Goal: Task Accomplishment & Management: Manage account settings

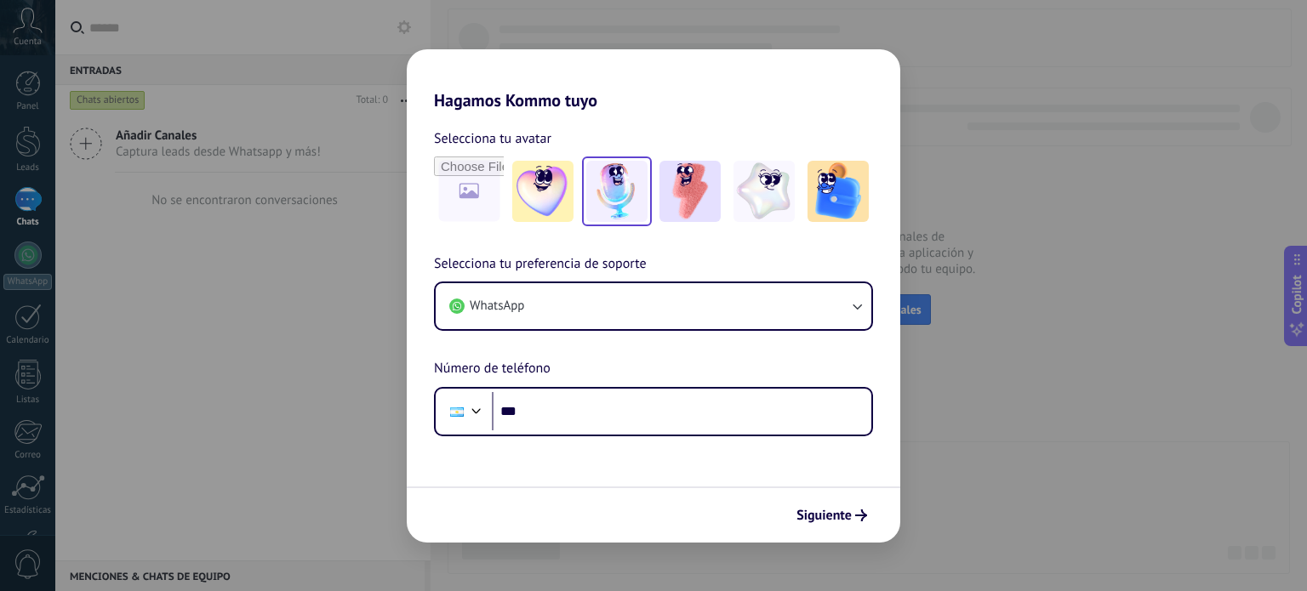
click at [637, 206] on img at bounding box center [616, 191] width 61 height 61
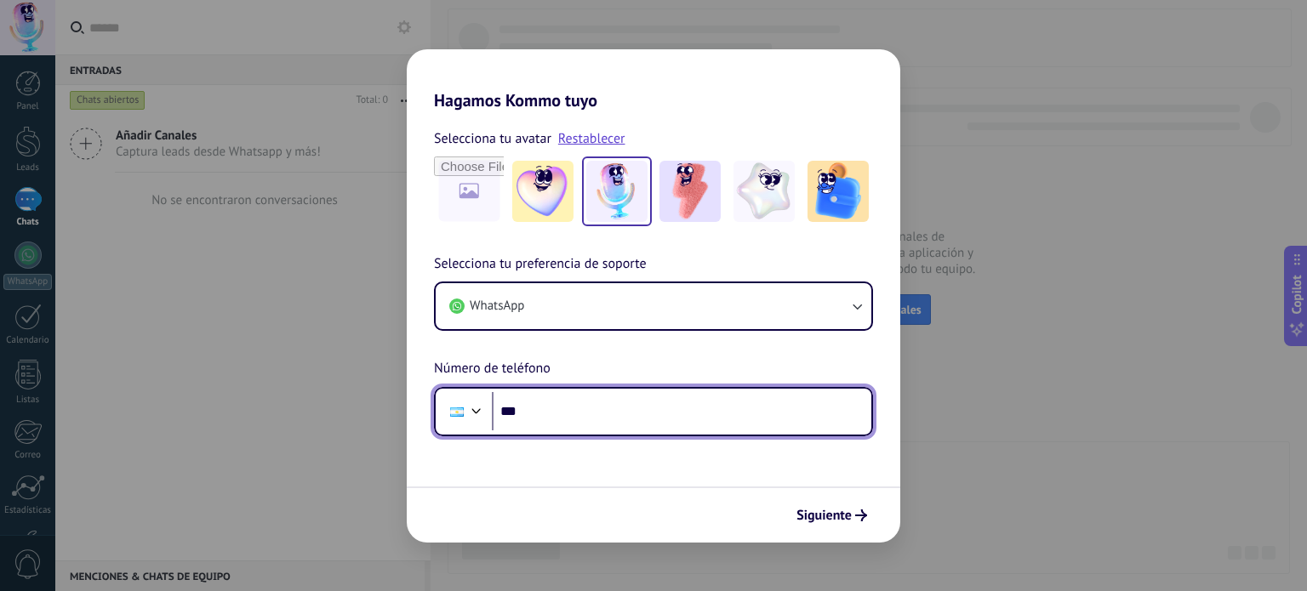
click at [728, 419] on input "***" at bounding box center [681, 411] width 379 height 39
click at [533, 413] on input "**********" at bounding box center [681, 411] width 379 height 39
click at [541, 416] on input "**********" at bounding box center [681, 411] width 379 height 39
drag, startPoint x: 638, startPoint y: 408, endPoint x: 567, endPoint y: 399, distance: 72.0
click at [567, 399] on input "**********" at bounding box center [681, 411] width 379 height 39
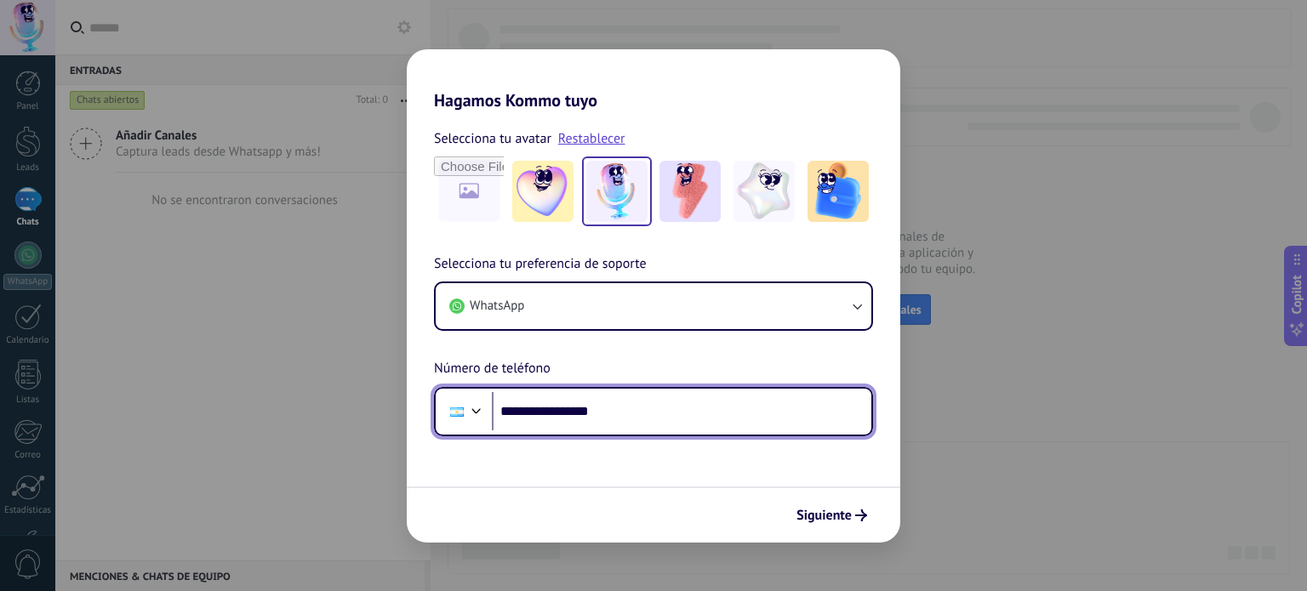
drag, startPoint x: 504, startPoint y: 405, endPoint x: 520, endPoint y: 413, distance: 17.9
click at [520, 413] on input "**********" at bounding box center [681, 411] width 379 height 39
click at [534, 414] on input "**********" at bounding box center [681, 411] width 379 height 39
click at [543, 410] on input "**********" at bounding box center [681, 411] width 379 height 39
drag, startPoint x: 538, startPoint y: 406, endPoint x: 564, endPoint y: 411, distance: 26.9
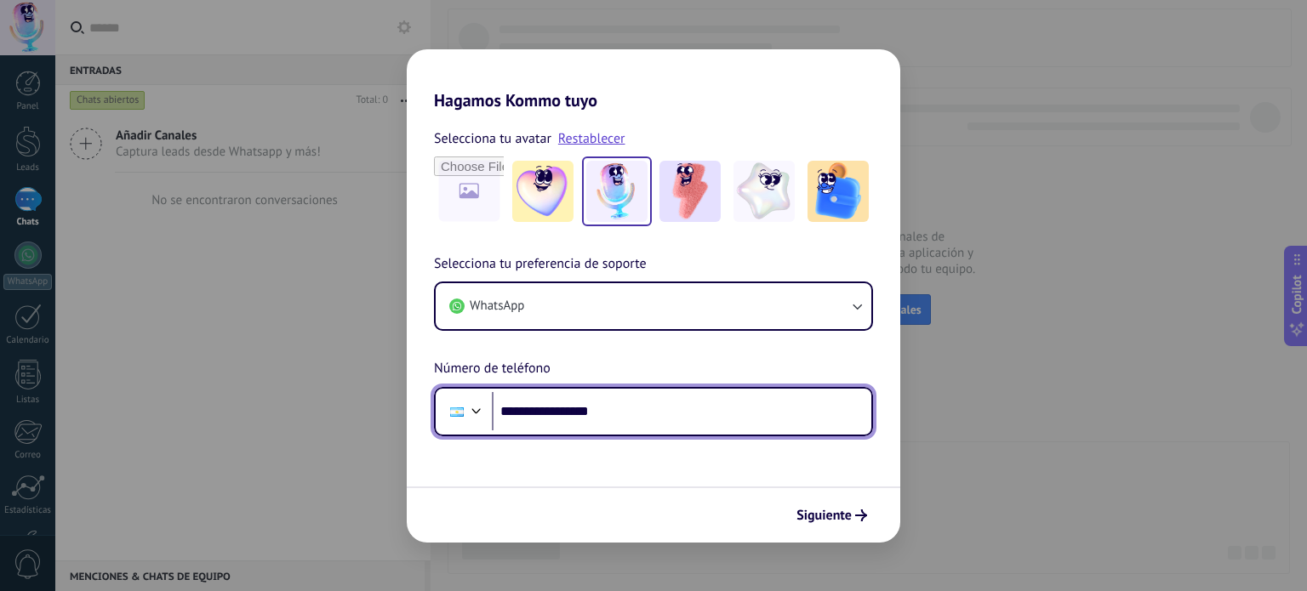
click at [564, 411] on input "**********" at bounding box center [681, 411] width 379 height 39
click at [573, 411] on input "**********" at bounding box center [681, 411] width 379 height 39
click at [565, 408] on input "**********" at bounding box center [681, 411] width 379 height 39
click at [569, 410] on input "**********" at bounding box center [681, 411] width 379 height 39
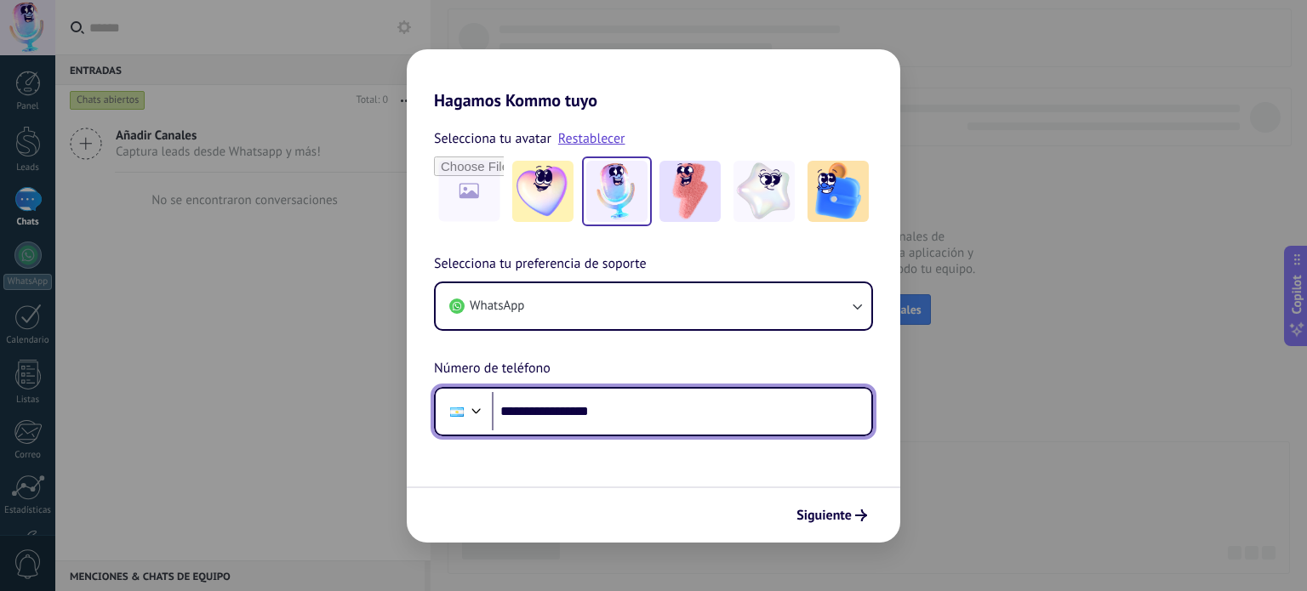
drag, startPoint x: 568, startPoint y: 408, endPoint x: 589, endPoint y: 411, distance: 21.5
click at [589, 411] on input "**********" at bounding box center [681, 411] width 379 height 39
click at [593, 411] on input "**********" at bounding box center [681, 411] width 379 height 39
drag, startPoint x: 568, startPoint y: 414, endPoint x: 586, endPoint y: 414, distance: 17.9
click at [586, 414] on input "**********" at bounding box center [681, 411] width 379 height 39
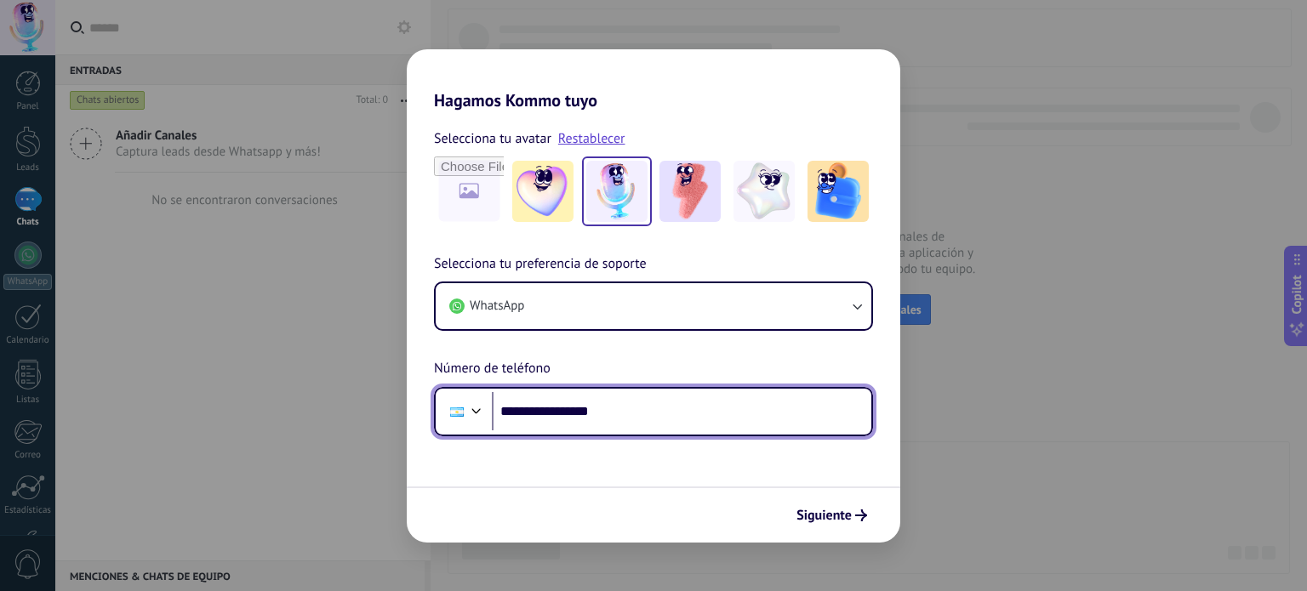
click at [590, 413] on input "**********" at bounding box center [681, 411] width 379 height 39
drag, startPoint x: 590, startPoint y: 411, endPoint x: 603, endPoint y: 411, distance: 13.6
click at [603, 411] on input "**********" at bounding box center [681, 411] width 379 height 39
click at [619, 411] on input "**********" at bounding box center [681, 411] width 379 height 39
drag, startPoint x: 626, startPoint y: 411, endPoint x: 532, endPoint y: 416, distance: 94.6
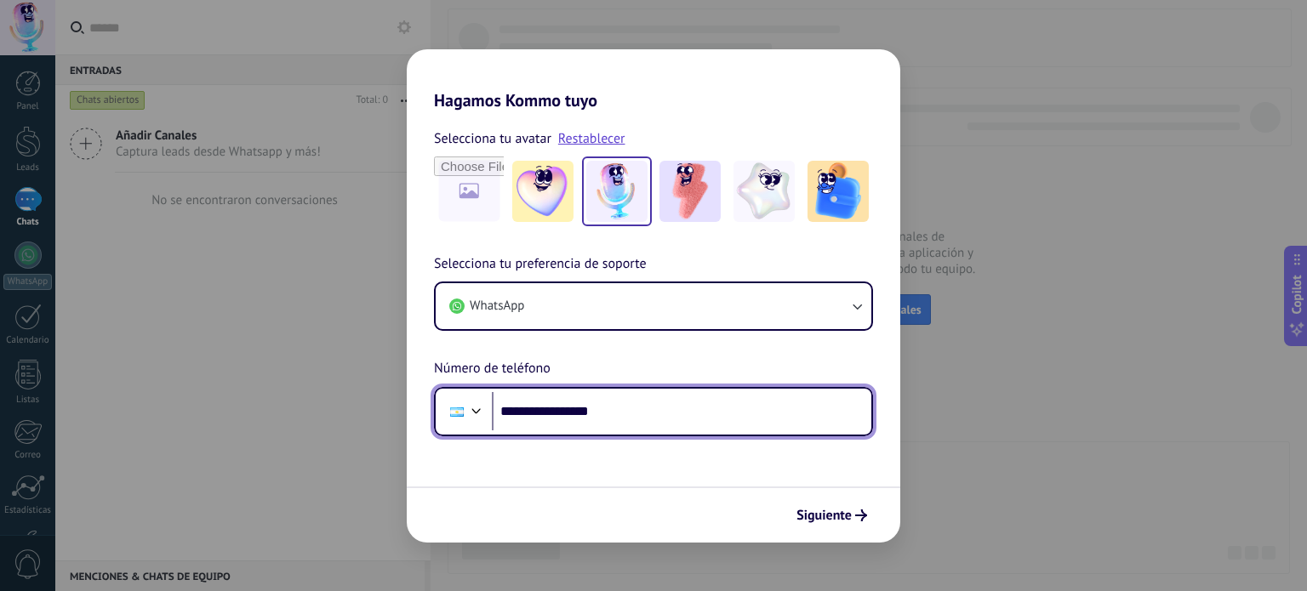
click at [532, 416] on input "**********" at bounding box center [681, 411] width 379 height 39
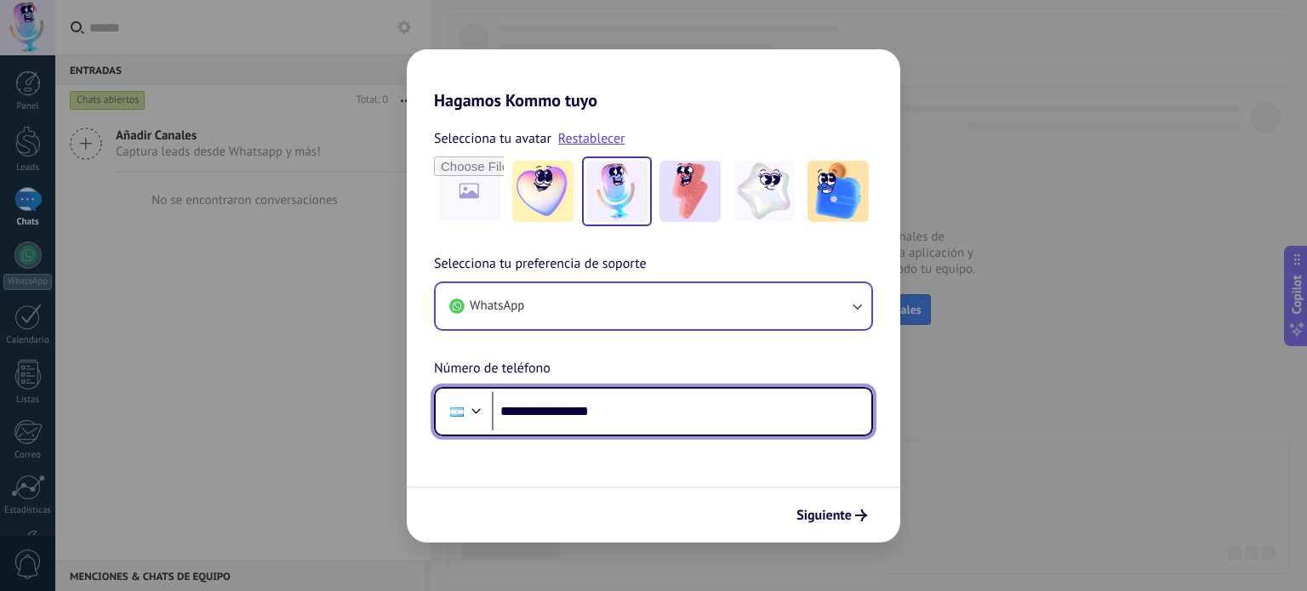
type input "**********"
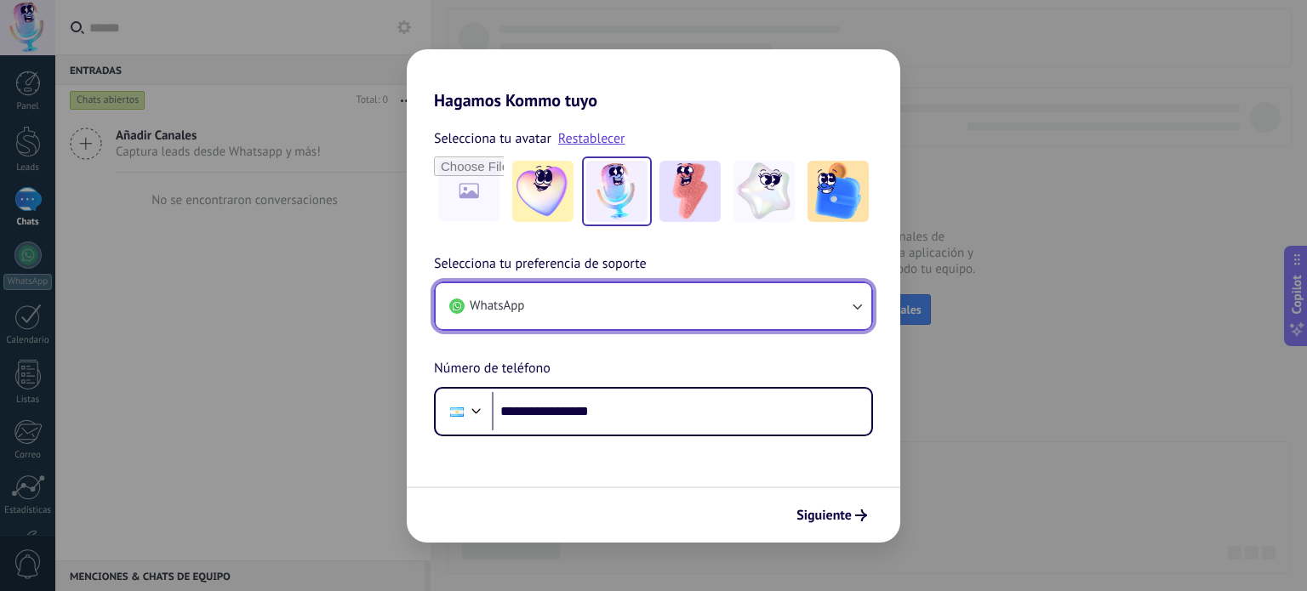
click at [631, 302] on button "WhatsApp" at bounding box center [654, 306] width 436 height 46
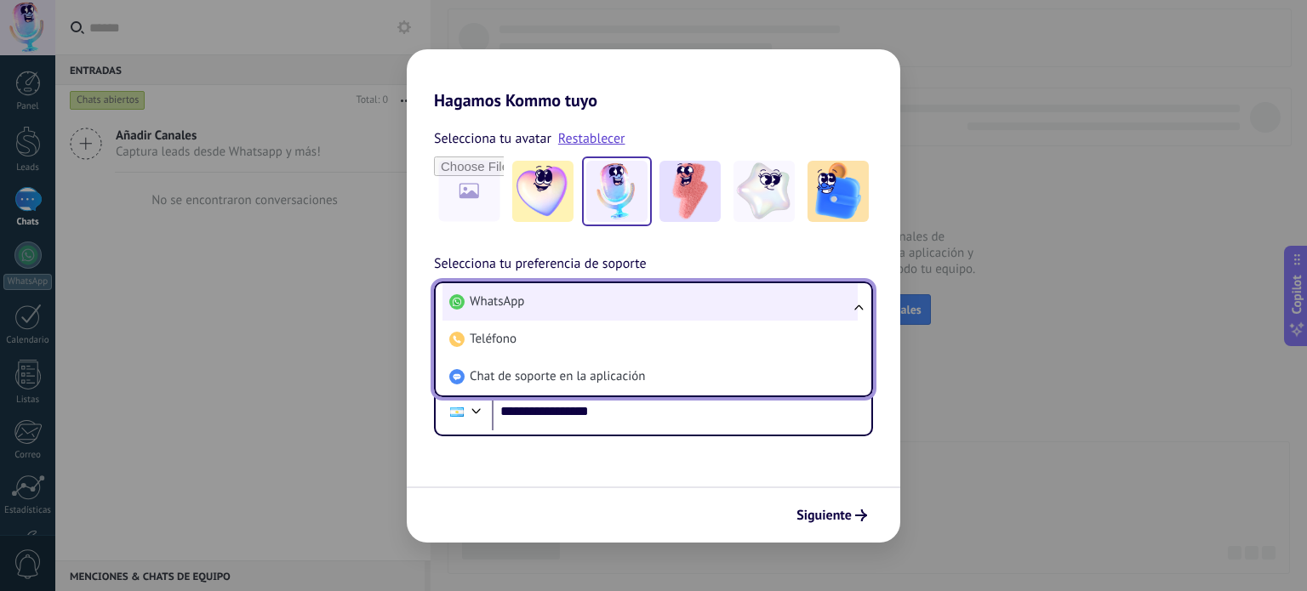
click at [631, 313] on li "WhatsApp" at bounding box center [649, 301] width 415 height 37
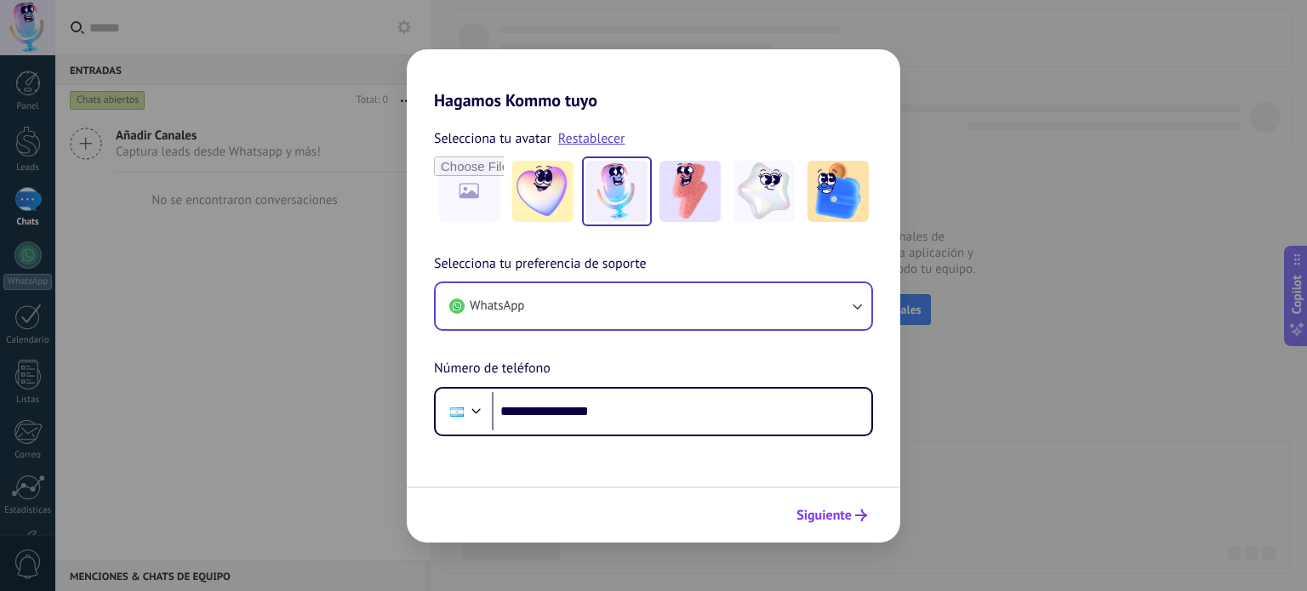
click at [854, 528] on button "Siguiente" at bounding box center [832, 515] width 86 height 29
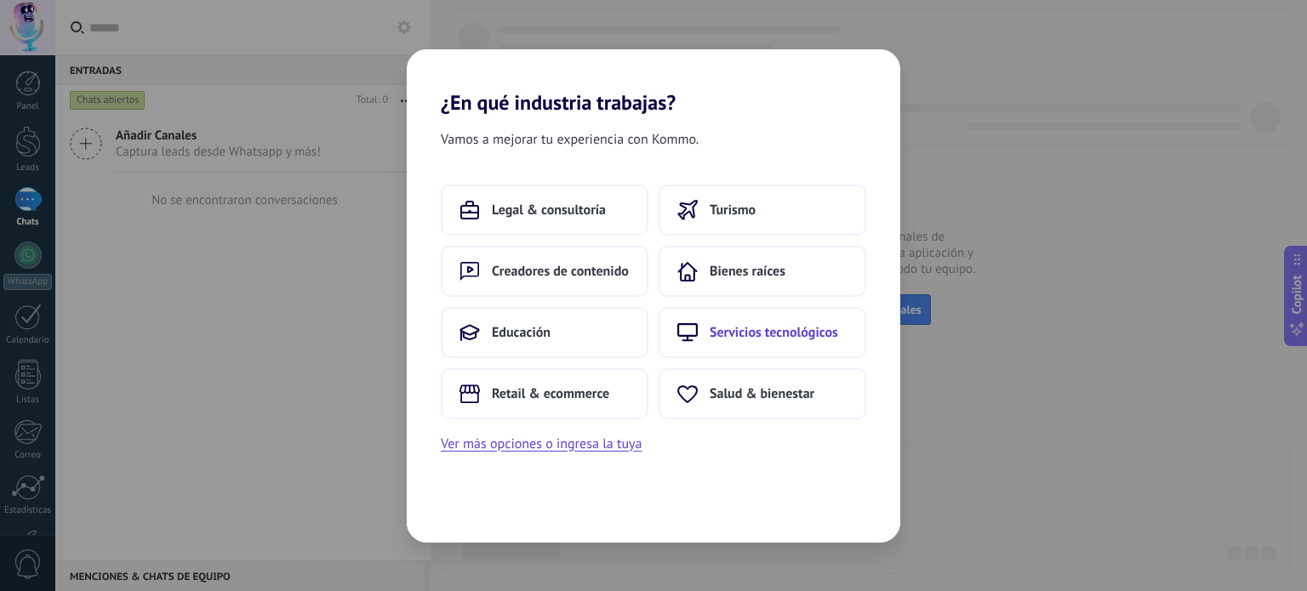
click at [732, 333] on span "Servicios tecnológicos" at bounding box center [774, 332] width 128 height 17
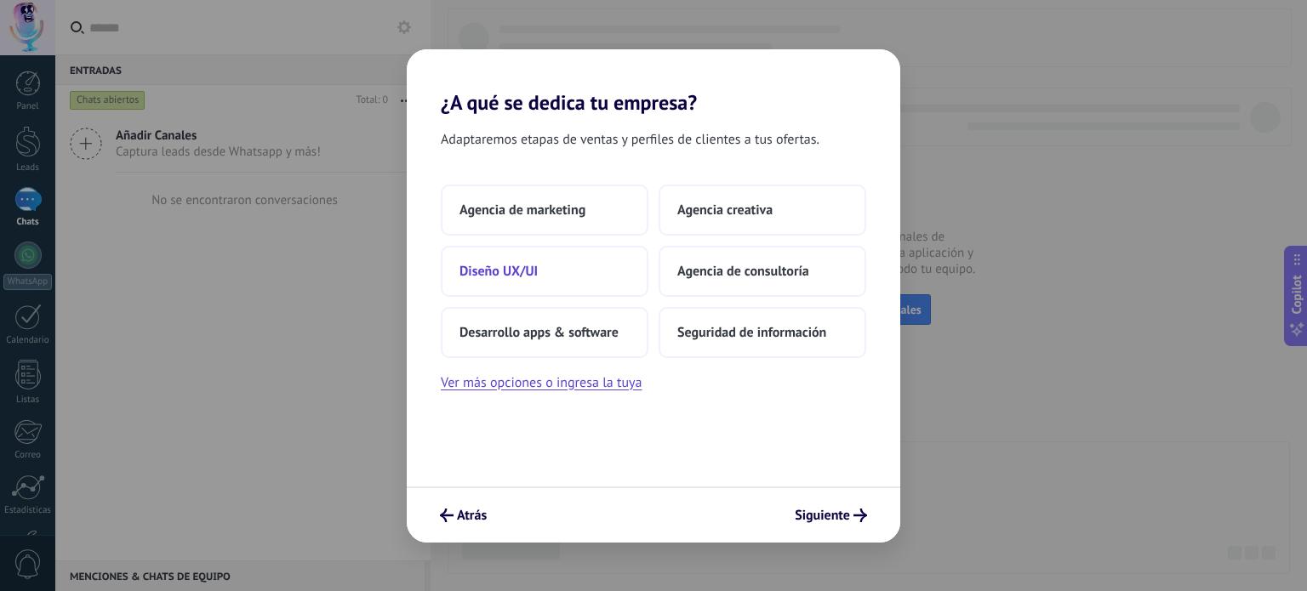
click at [599, 279] on button "Diseño UX/UI" at bounding box center [545, 271] width 208 height 51
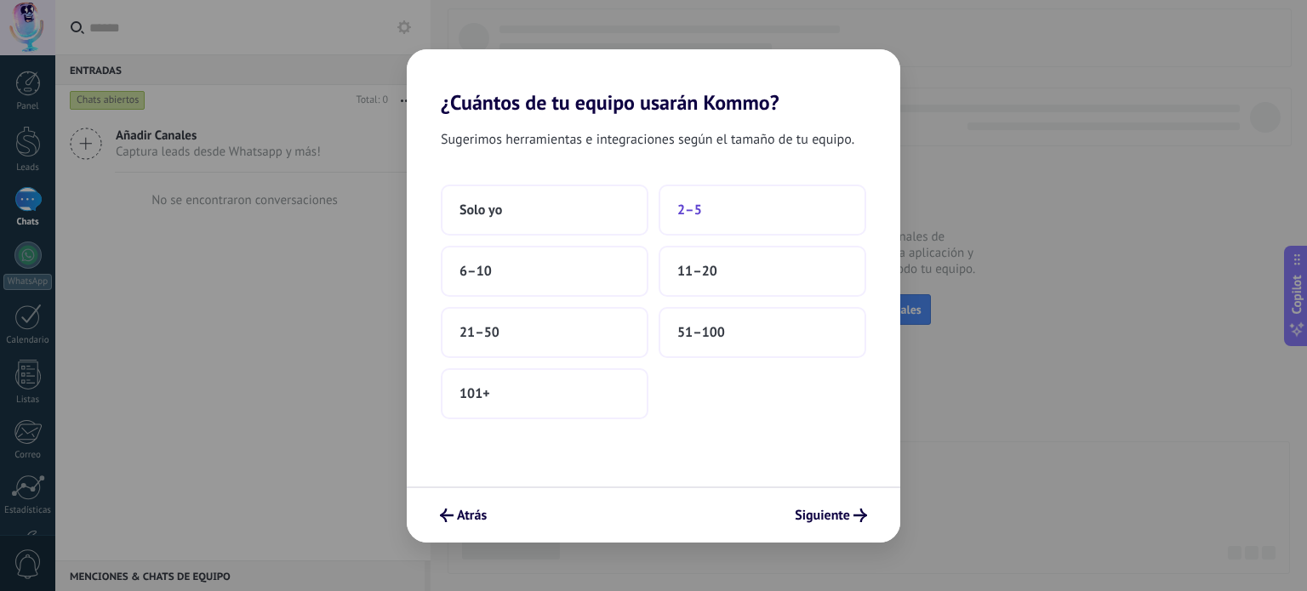
click at [696, 214] on span "2–5" at bounding box center [689, 210] width 25 height 17
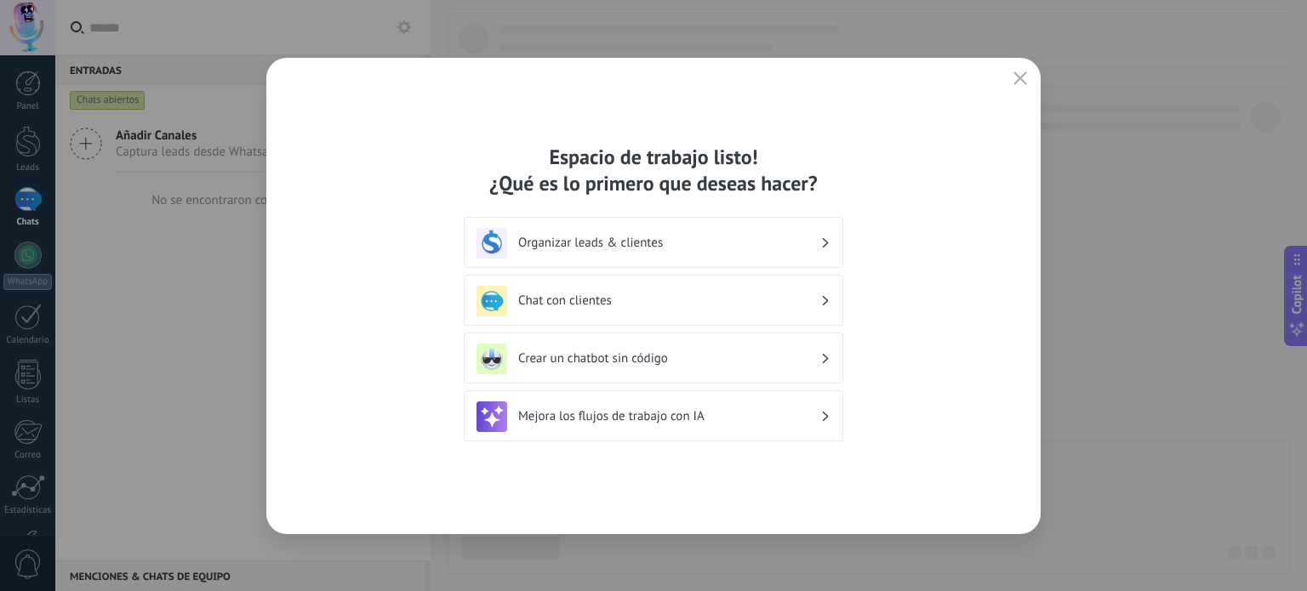
click at [667, 294] on h3 "Chat con clientes" at bounding box center [669, 301] width 302 height 16
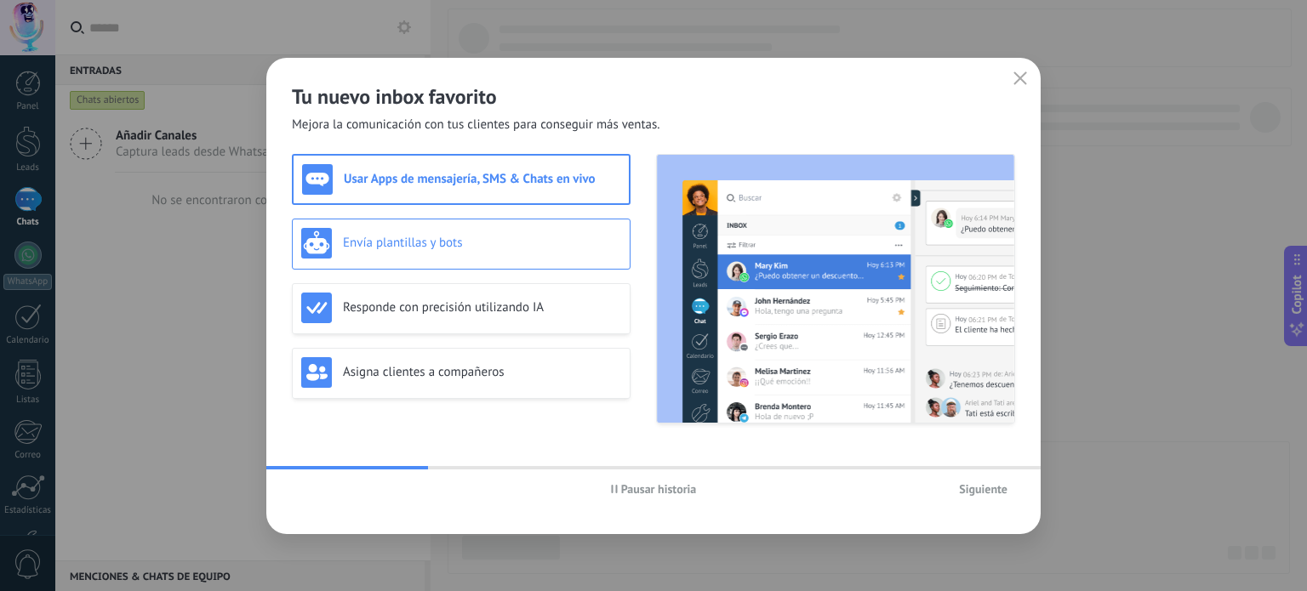
click at [406, 258] on div "Envía plantillas y bots" at bounding box center [461, 243] width 320 height 31
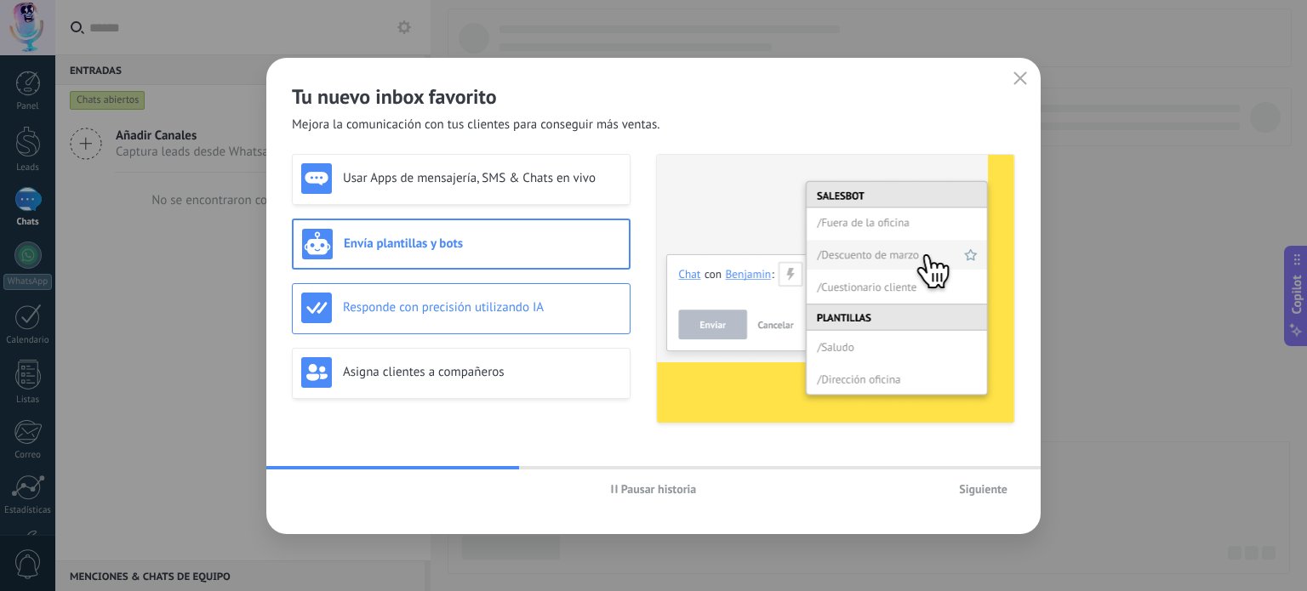
click at [415, 328] on div "Responde con precisión utilizando IA" at bounding box center [461, 308] width 339 height 51
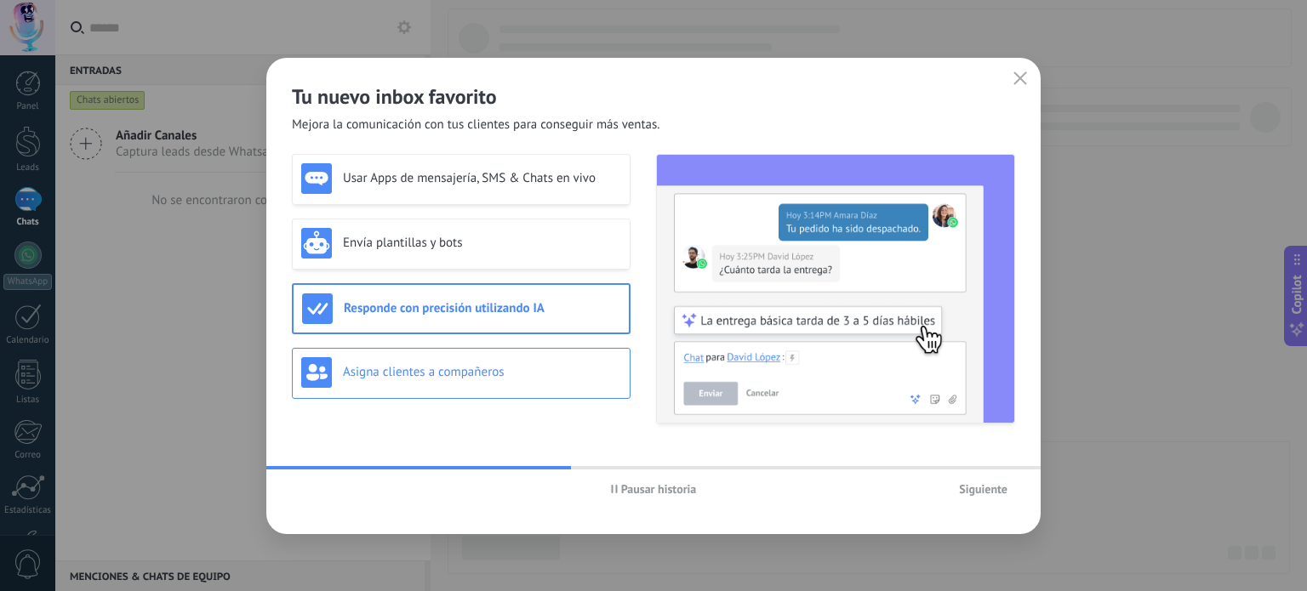
click at [419, 367] on h3 "Asigna clientes a compañeros" at bounding box center [482, 372] width 278 height 16
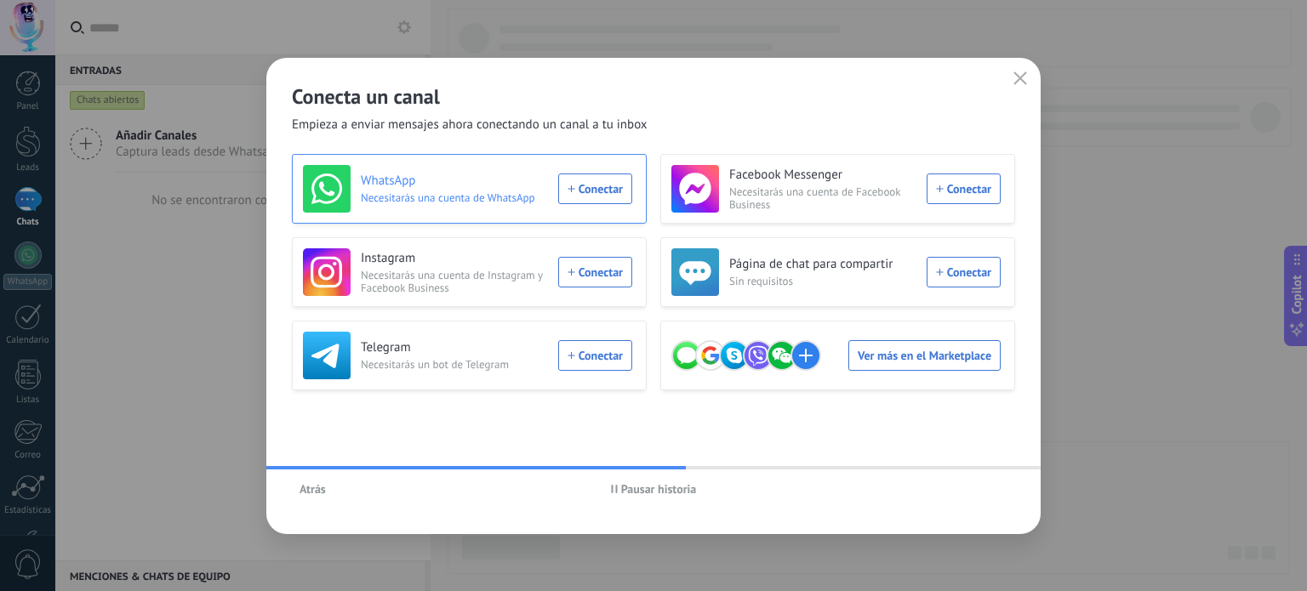
click at [620, 186] on div "WhatsApp Necesitarás una cuenta de WhatsApp Conectar" at bounding box center [467, 189] width 329 height 48
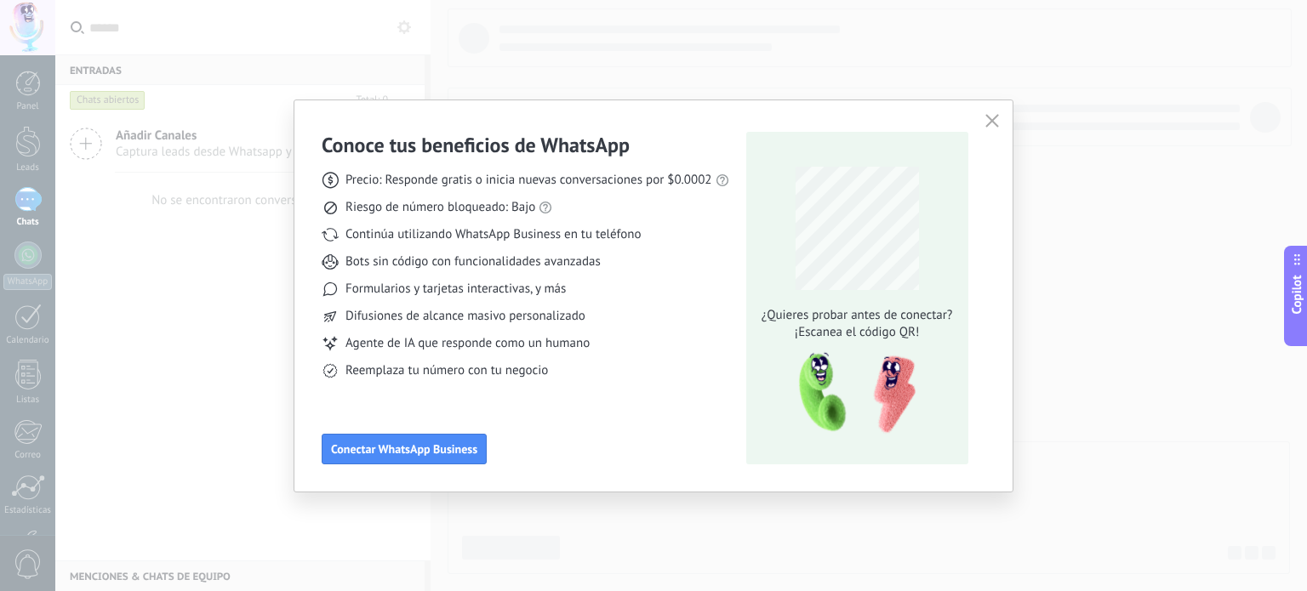
click at [609, 373] on div "Reemplaza tu número con tu negocio" at bounding box center [526, 370] width 408 height 17
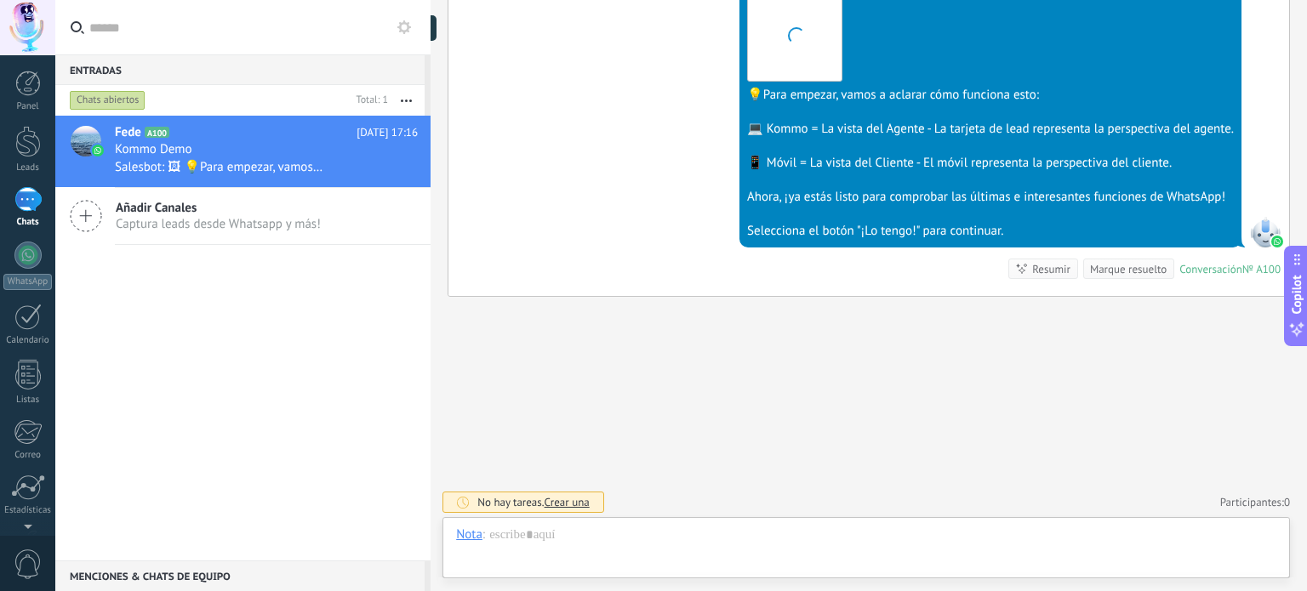
scroll to position [25, 0]
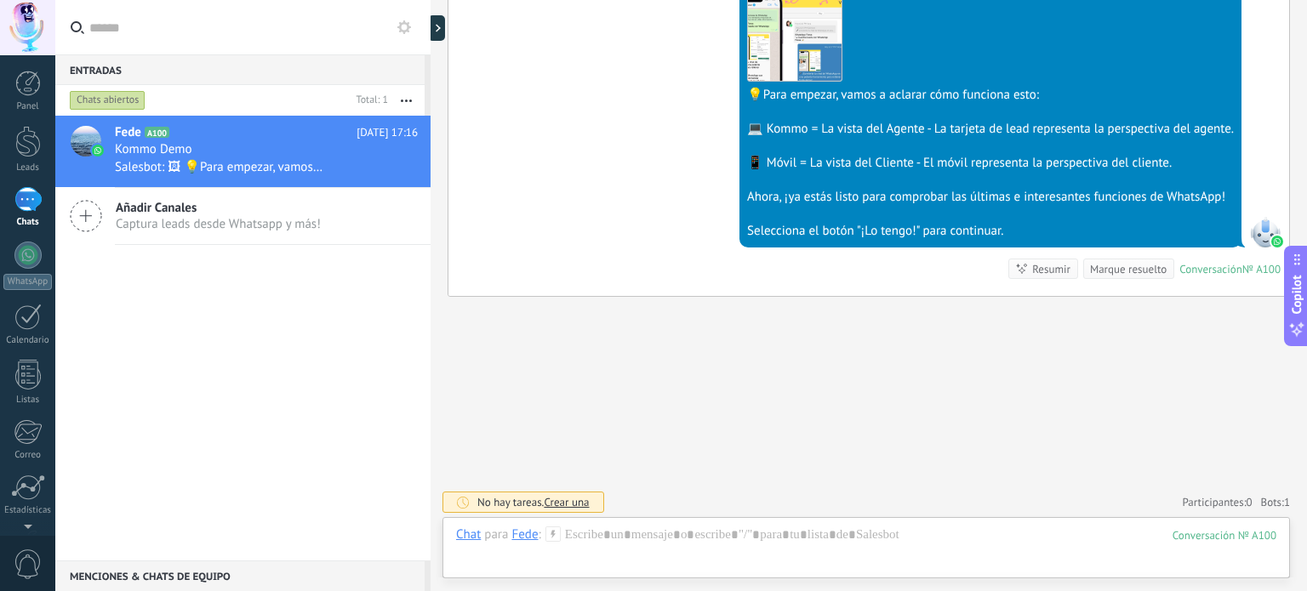
click at [99, 313] on div "Fede A100 Hoy 17:16 Kommo Demo Salesbot: 🖼 💡Para empezar, vamos a aclarar cómo …" at bounding box center [242, 338] width 375 height 445
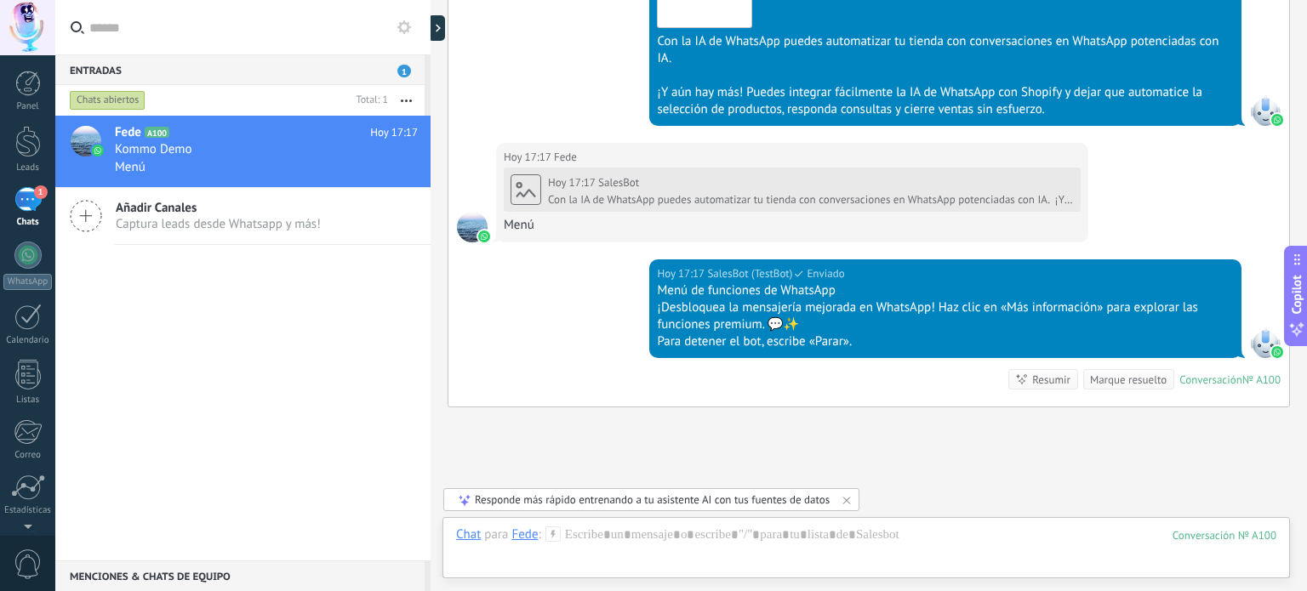
scroll to position [1369, 0]
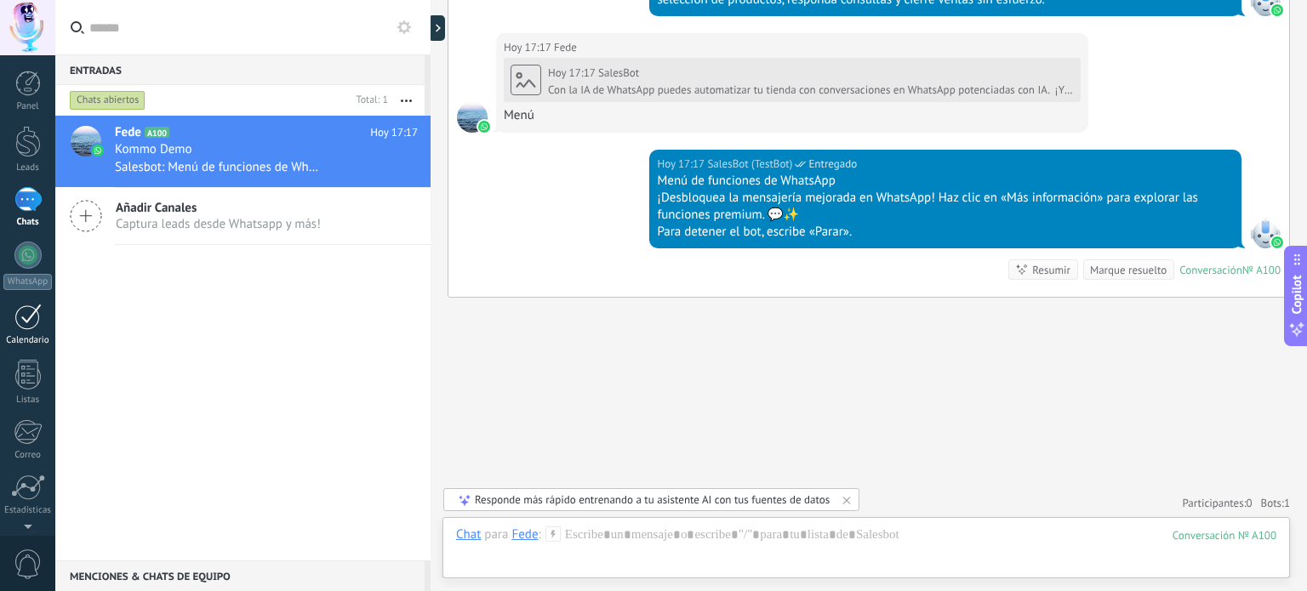
click at [31, 309] on div at bounding box center [27, 317] width 27 height 26
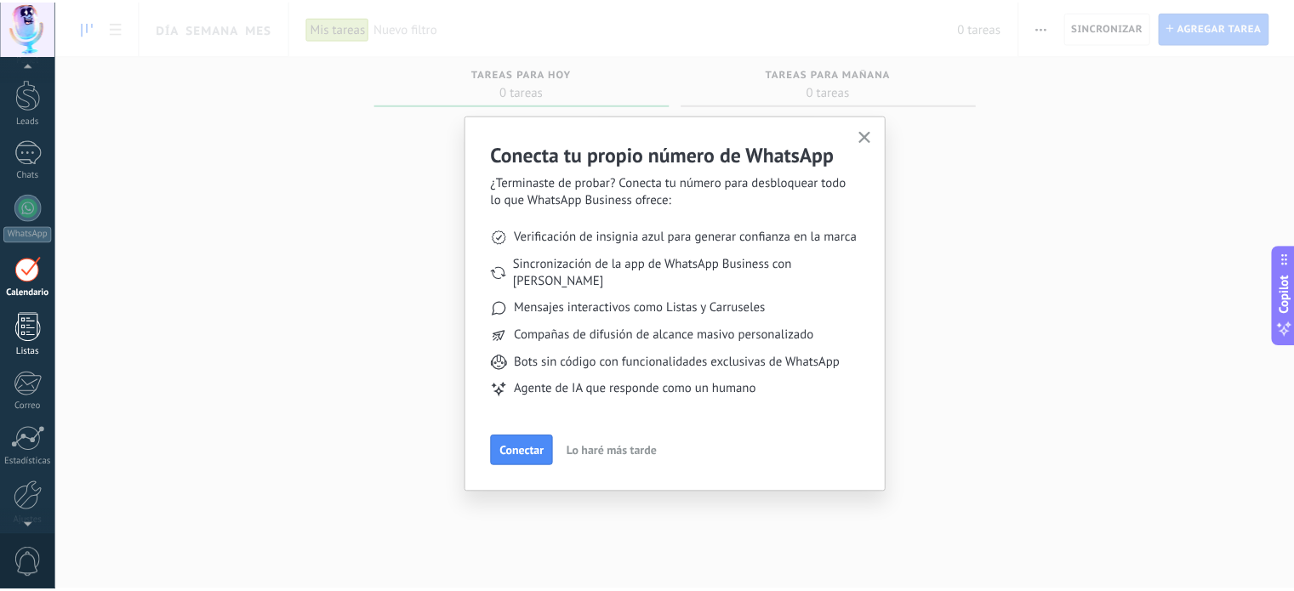
scroll to position [116, 0]
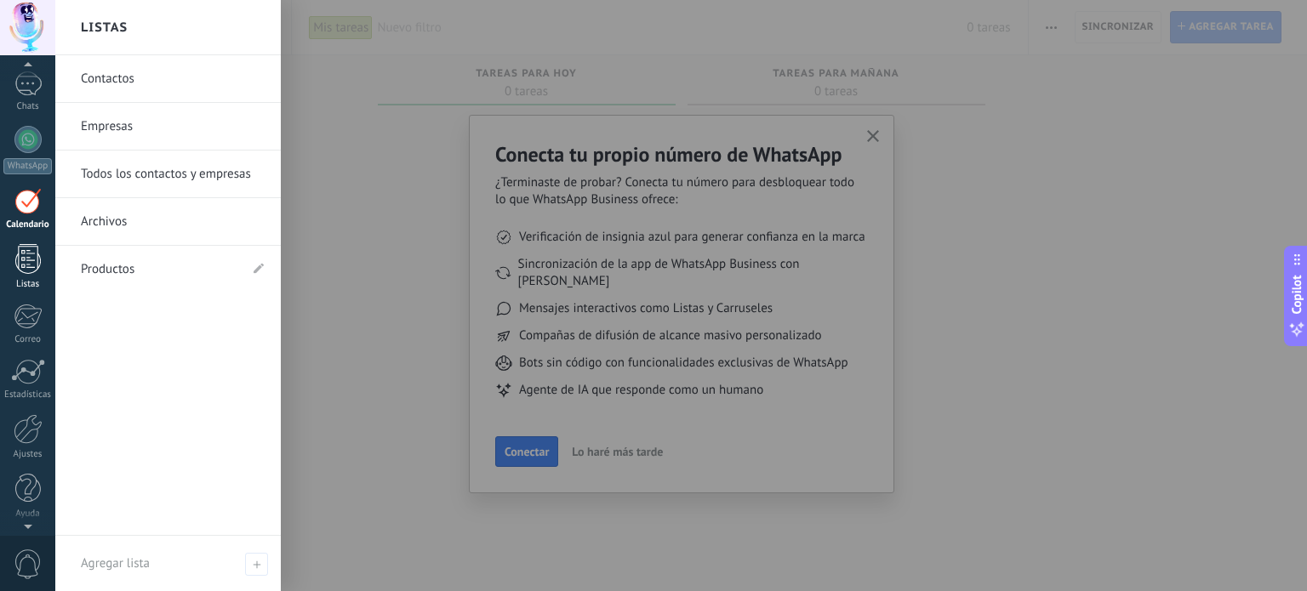
click at [27, 260] on div at bounding box center [28, 259] width 26 height 30
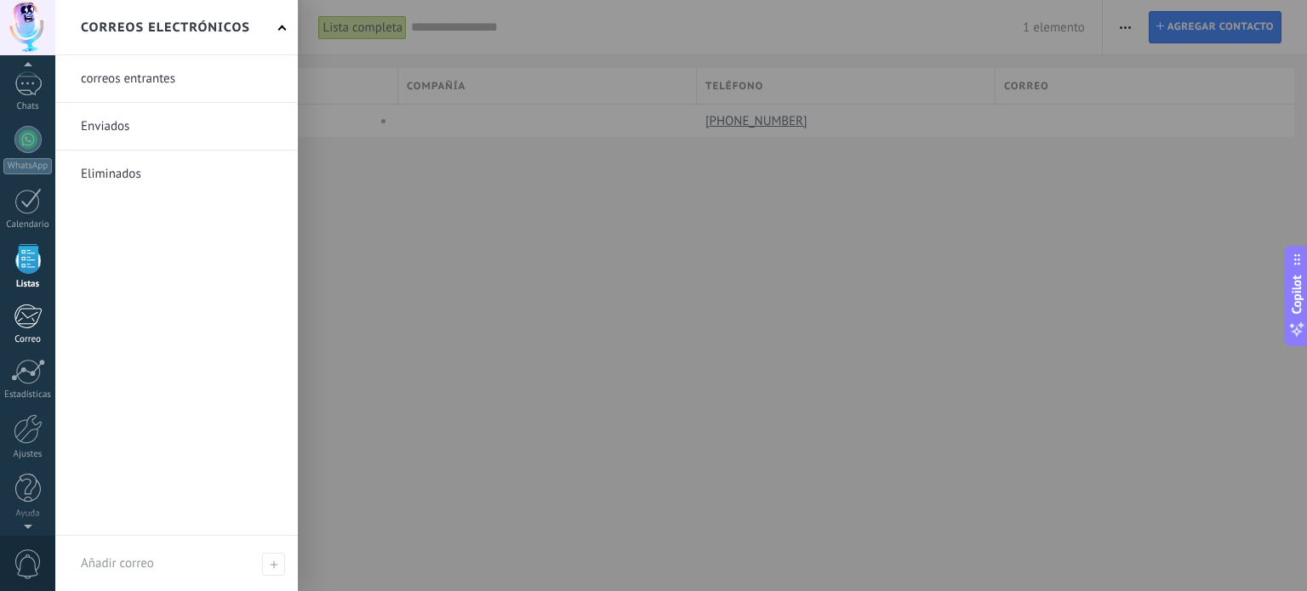
click at [38, 305] on div at bounding box center [28, 317] width 28 height 26
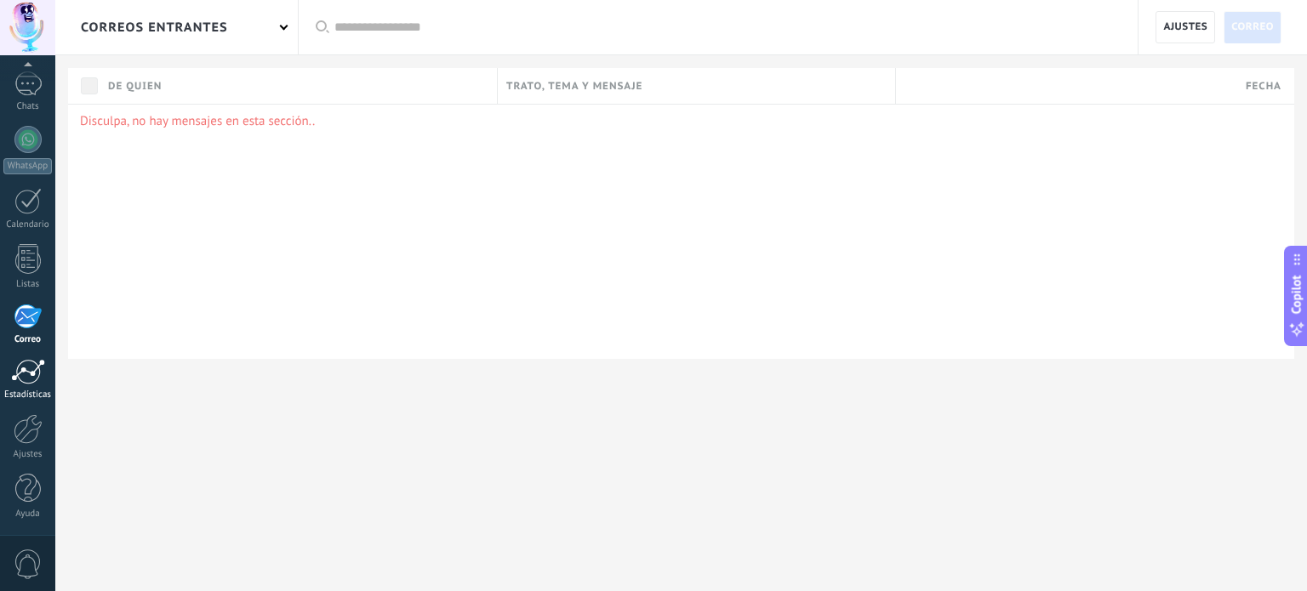
click at [41, 385] on link "Estadísticas" at bounding box center [27, 380] width 55 height 42
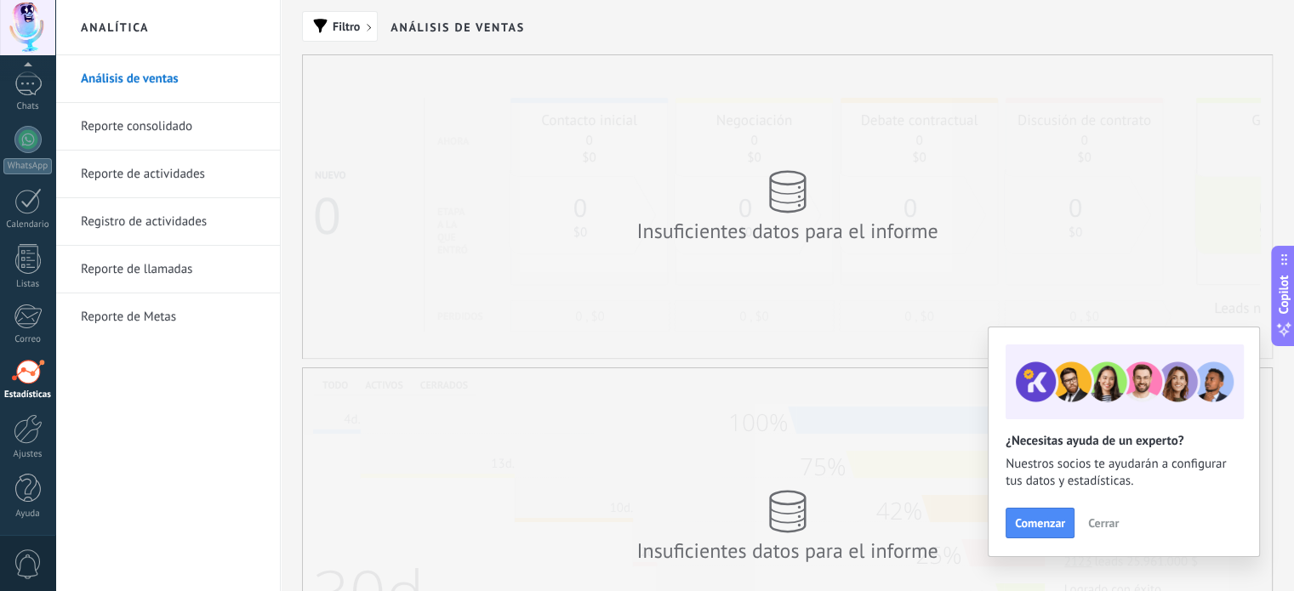
click at [137, 128] on link "Reporte consolidado" at bounding box center [172, 127] width 182 height 48
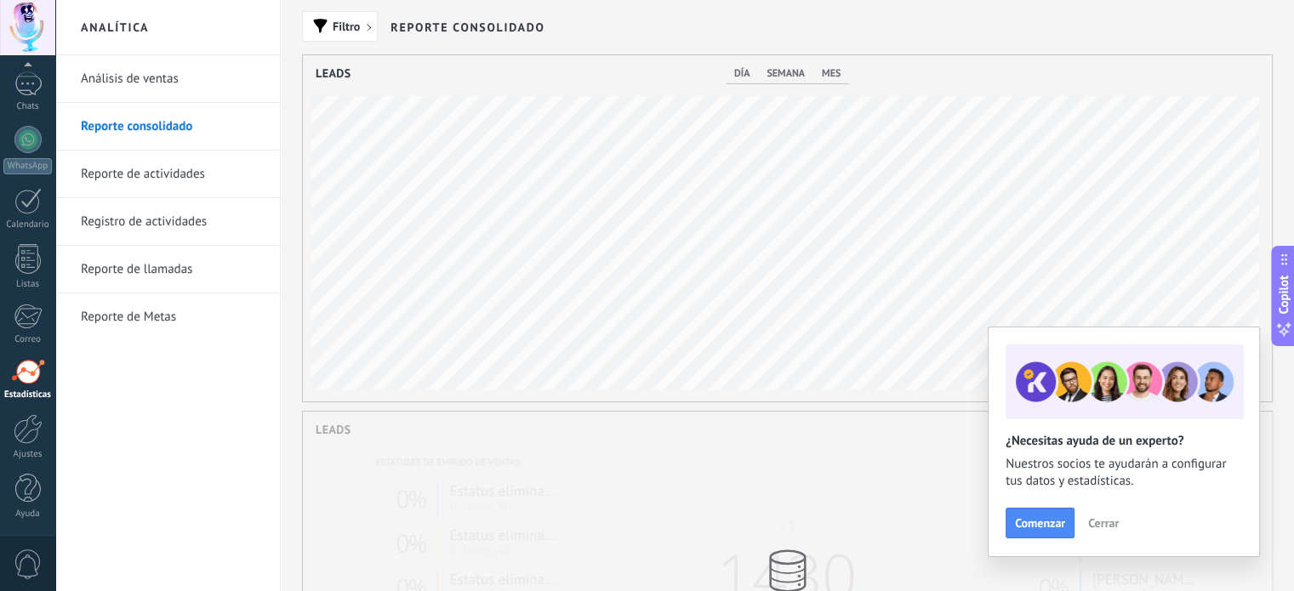
click at [138, 170] on link "Reporte de actividades" at bounding box center [172, 175] width 182 height 48
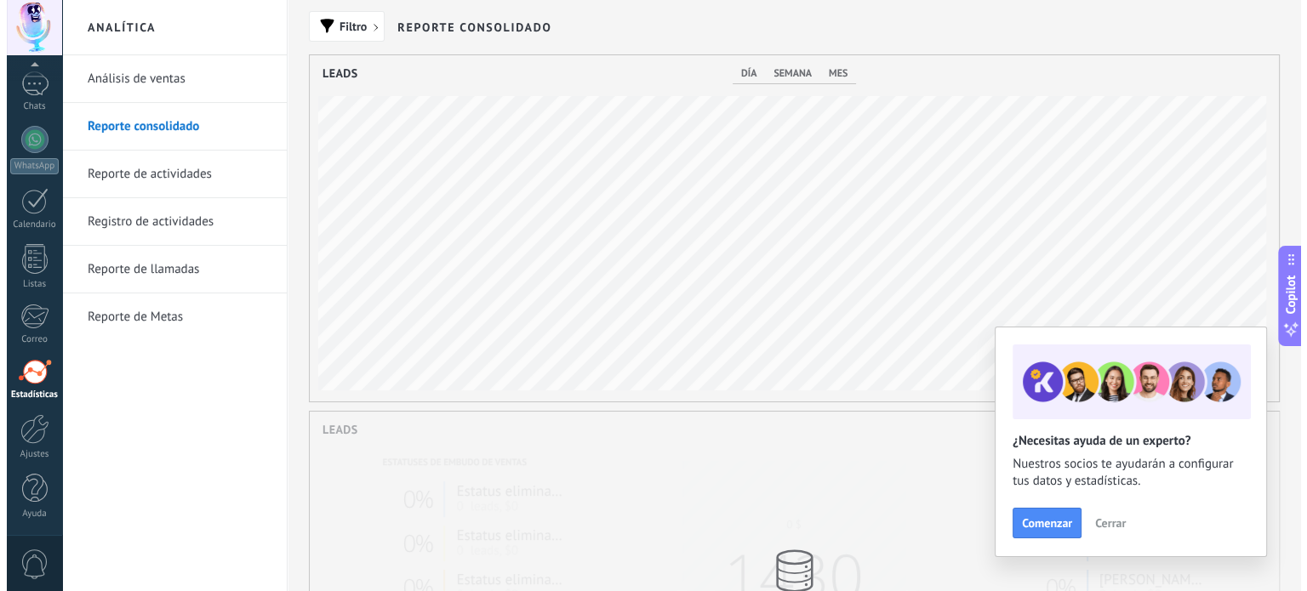
scroll to position [346, 969]
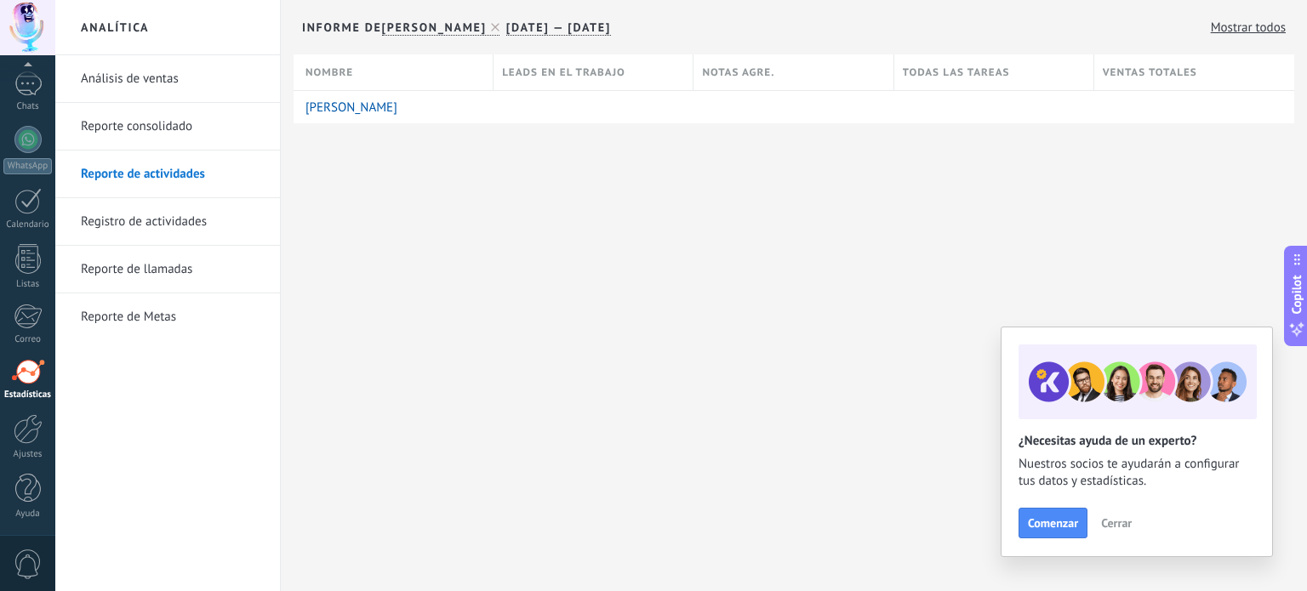
click at [149, 202] on link "Registro de actividades" at bounding box center [172, 222] width 182 height 48
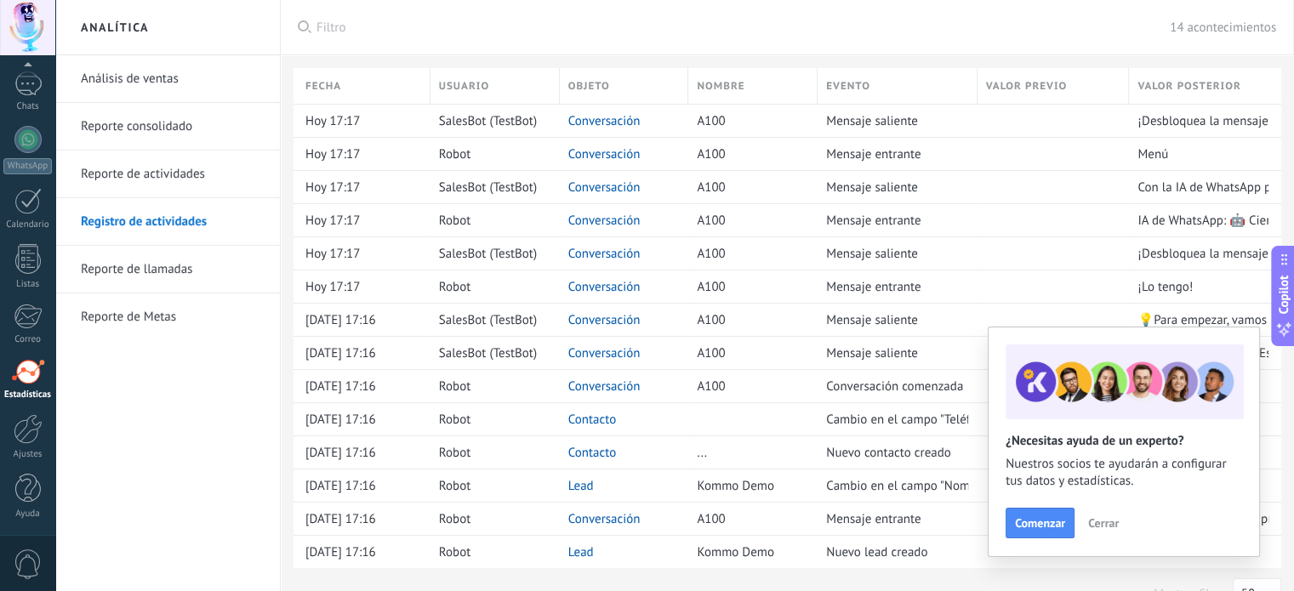
click at [150, 270] on link "Reporte de llamadas" at bounding box center [172, 270] width 182 height 48
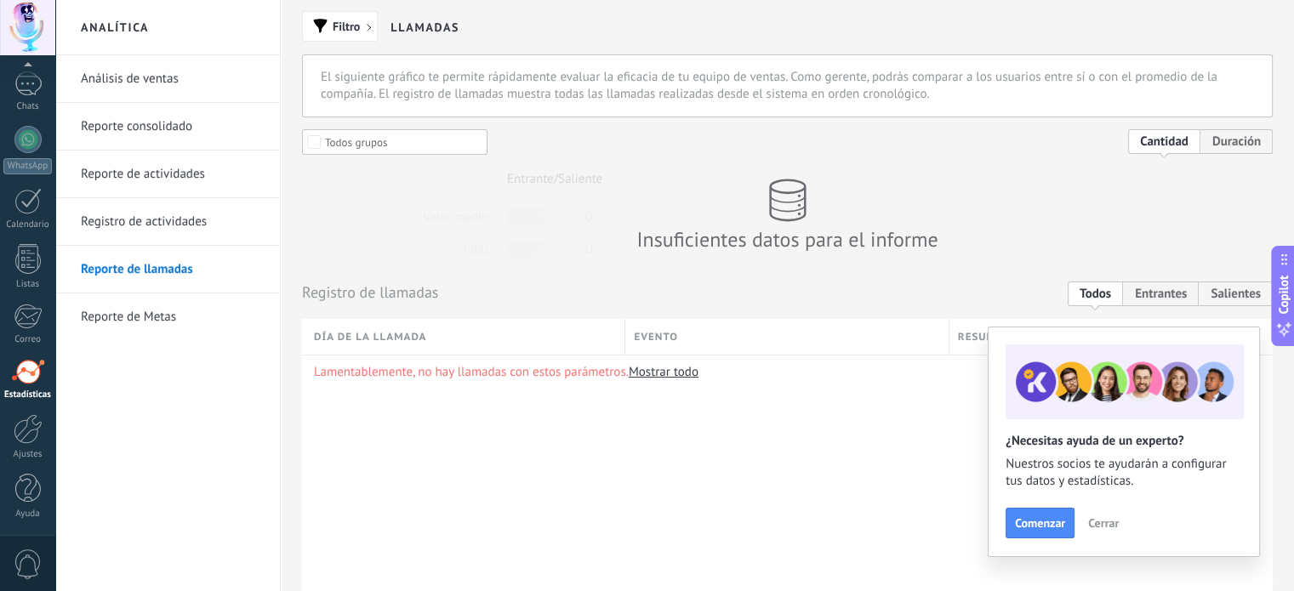
click at [156, 316] on link "Reporte de Metas" at bounding box center [172, 318] width 182 height 48
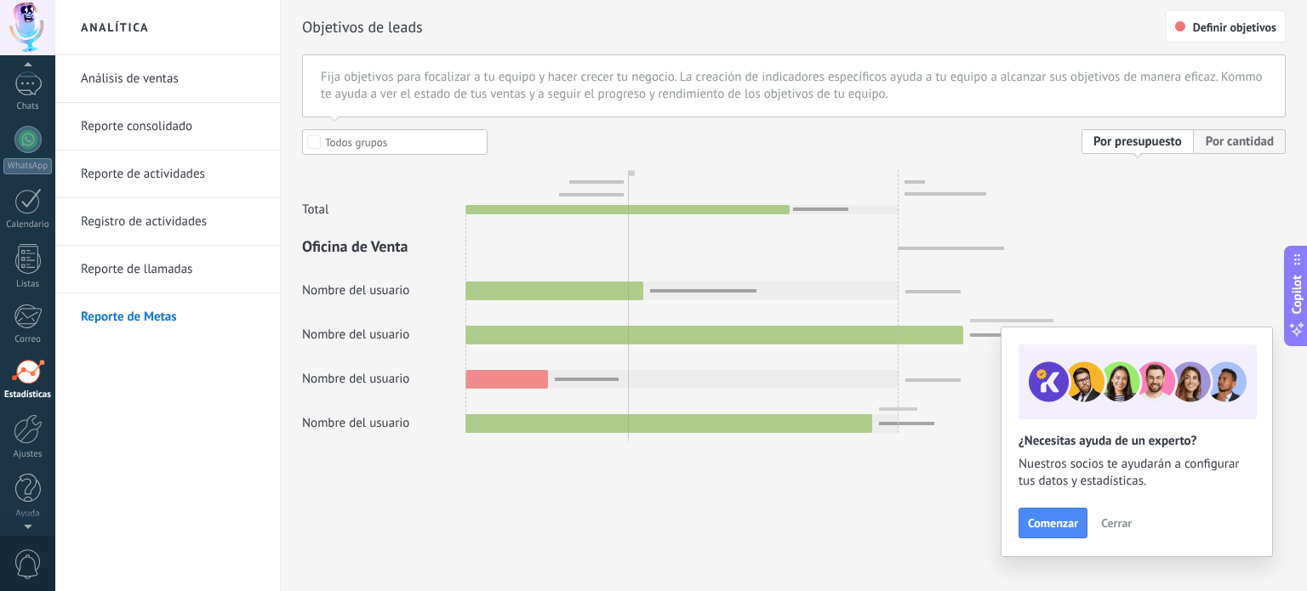
scroll to position [96, 0]
click at [25, 169] on div at bounding box center [27, 158] width 27 height 27
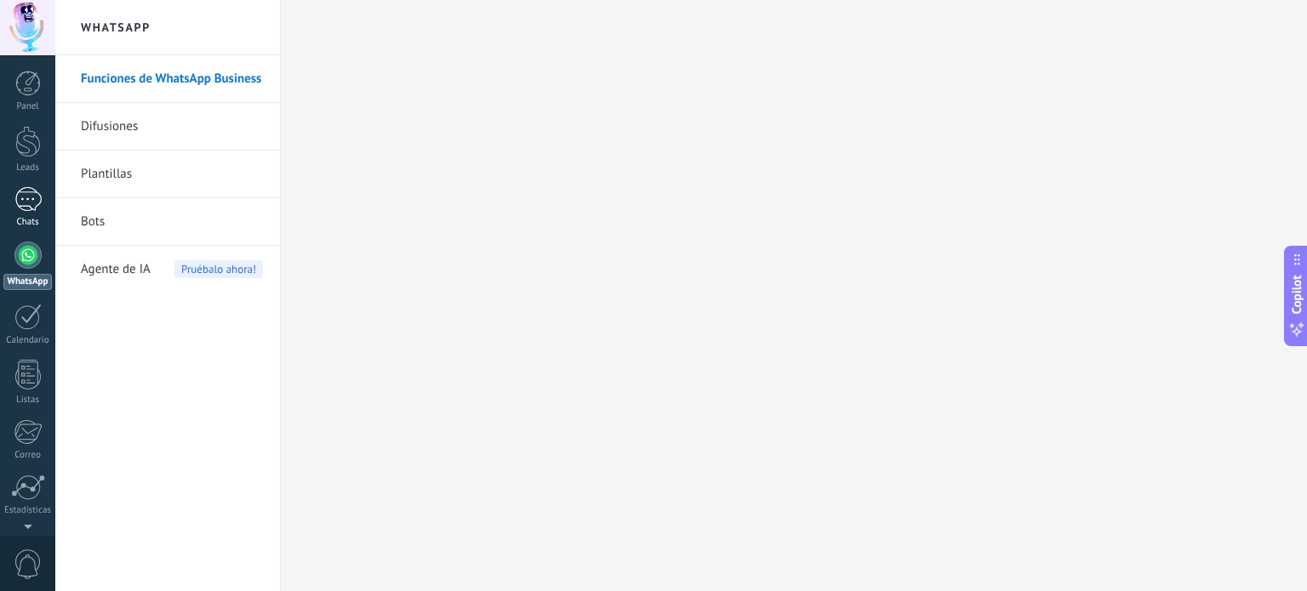
click at [34, 213] on link "1 Chats" at bounding box center [27, 207] width 55 height 41
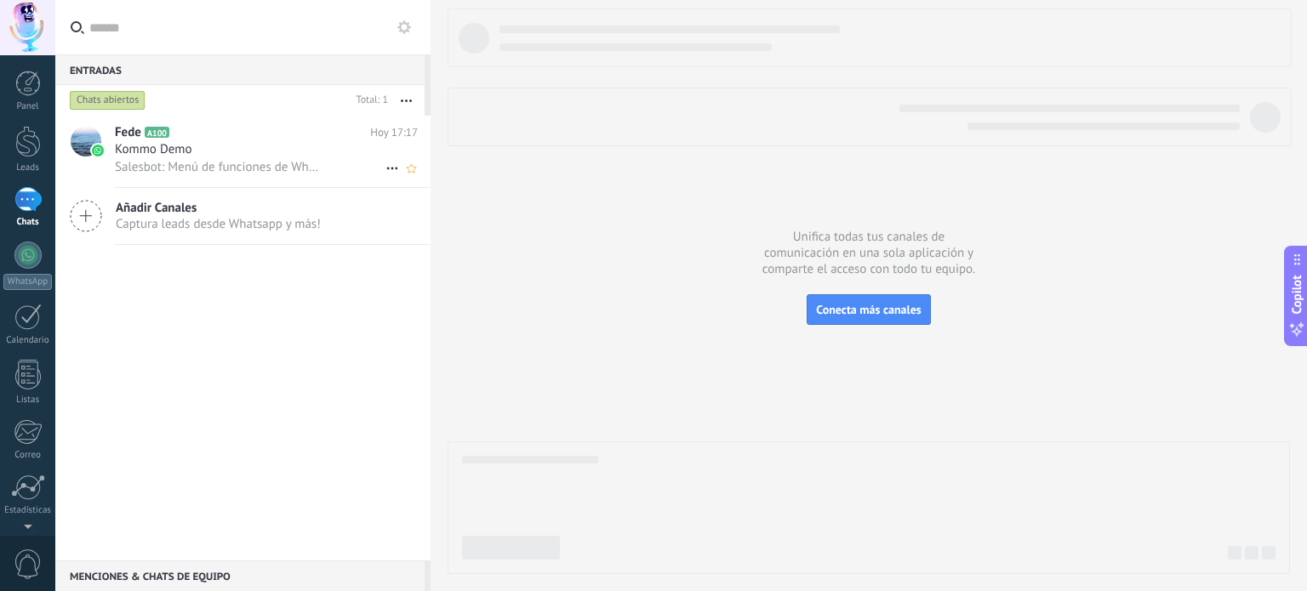
click at [131, 156] on span "Kommo Demo" at bounding box center [153, 149] width 77 height 17
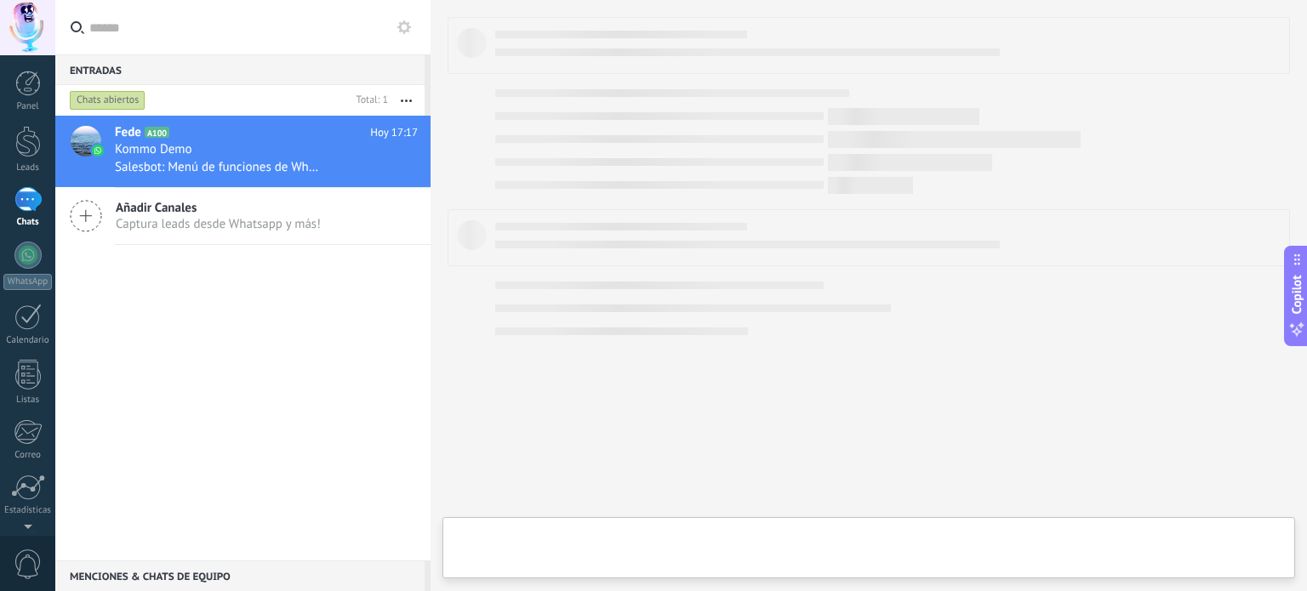
type textarea "**********"
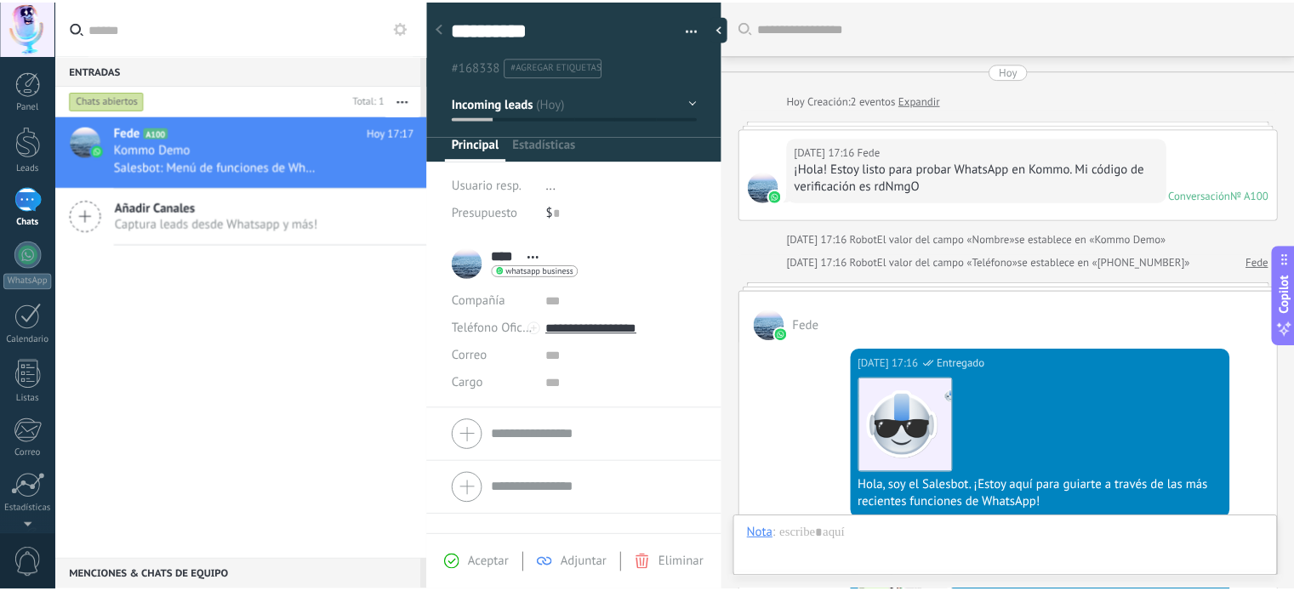
scroll to position [1503, 0]
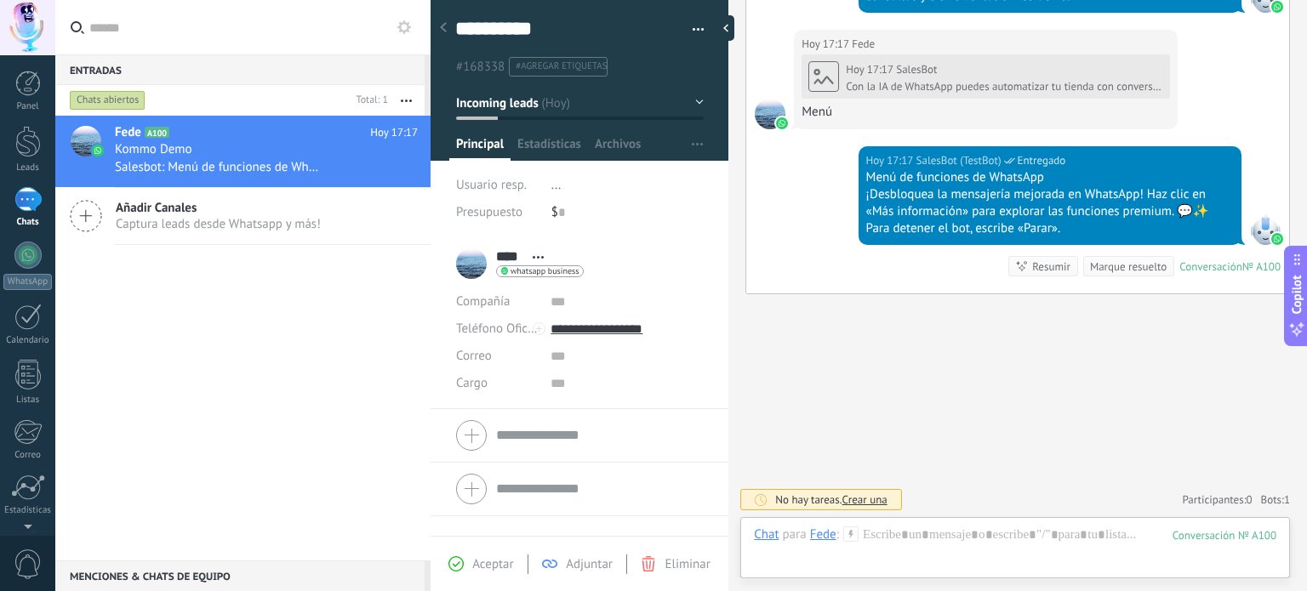
click at [567, 431] on form "Compañía Teléfono Oficina Ofic. directo Celular Fax Casa Otro Teléfono Oficina …" at bounding box center [579, 435] width 247 height 43
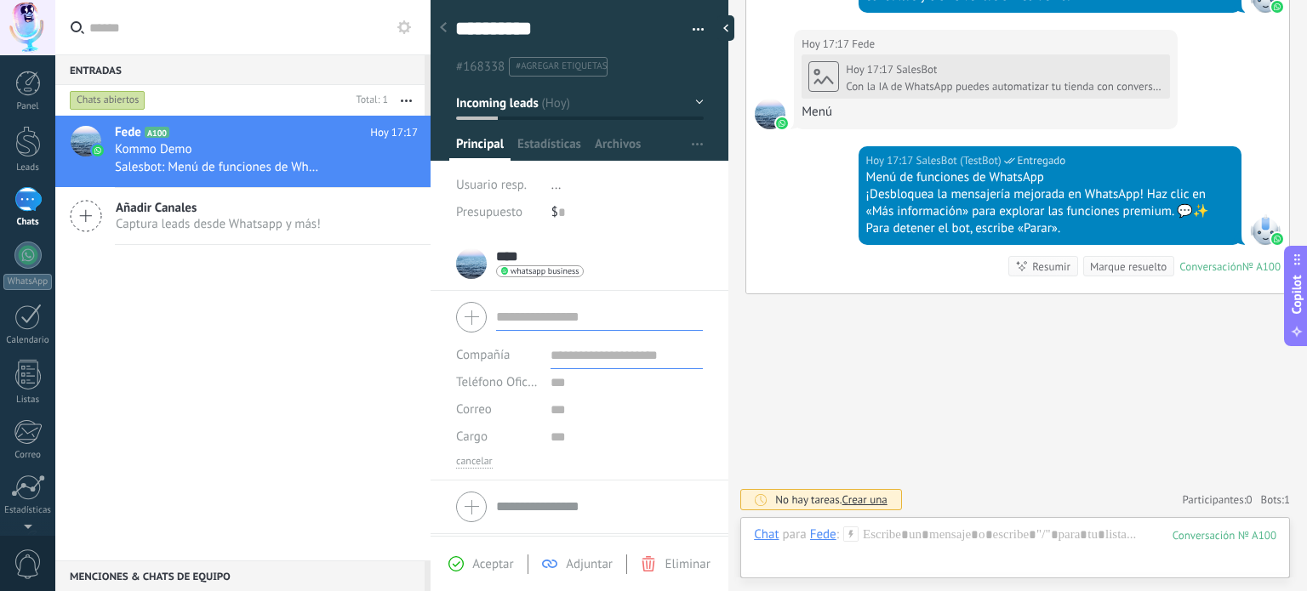
click at [478, 514] on div at bounding box center [579, 507] width 247 height 43
click at [474, 507] on div at bounding box center [579, 507] width 247 height 43
click at [440, 32] on icon at bounding box center [443, 27] width 7 height 10
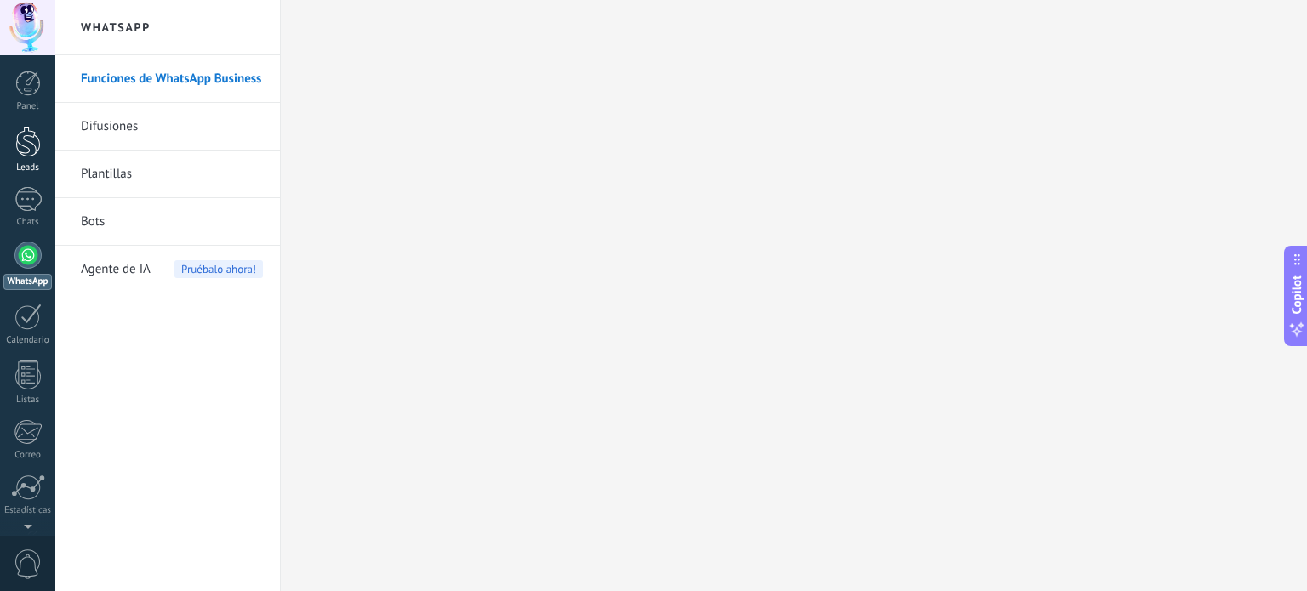
click at [28, 151] on div at bounding box center [28, 141] width 26 height 31
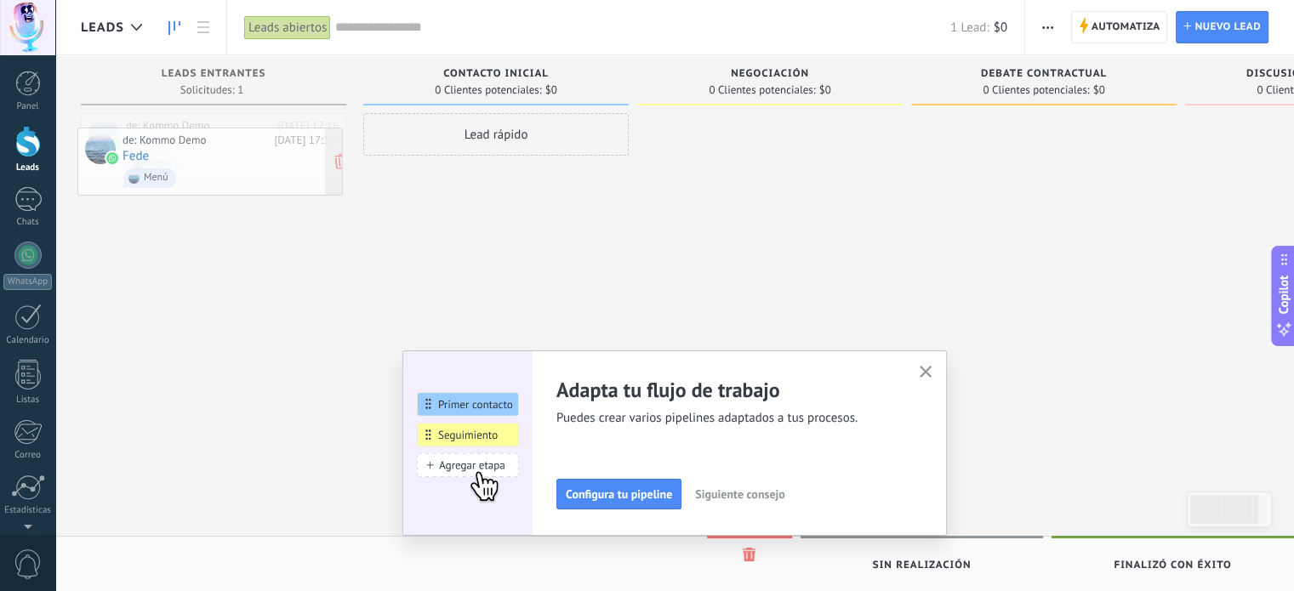
drag, startPoint x: 269, startPoint y: 145, endPoint x: 265, endPoint y: 160, distance: 14.9
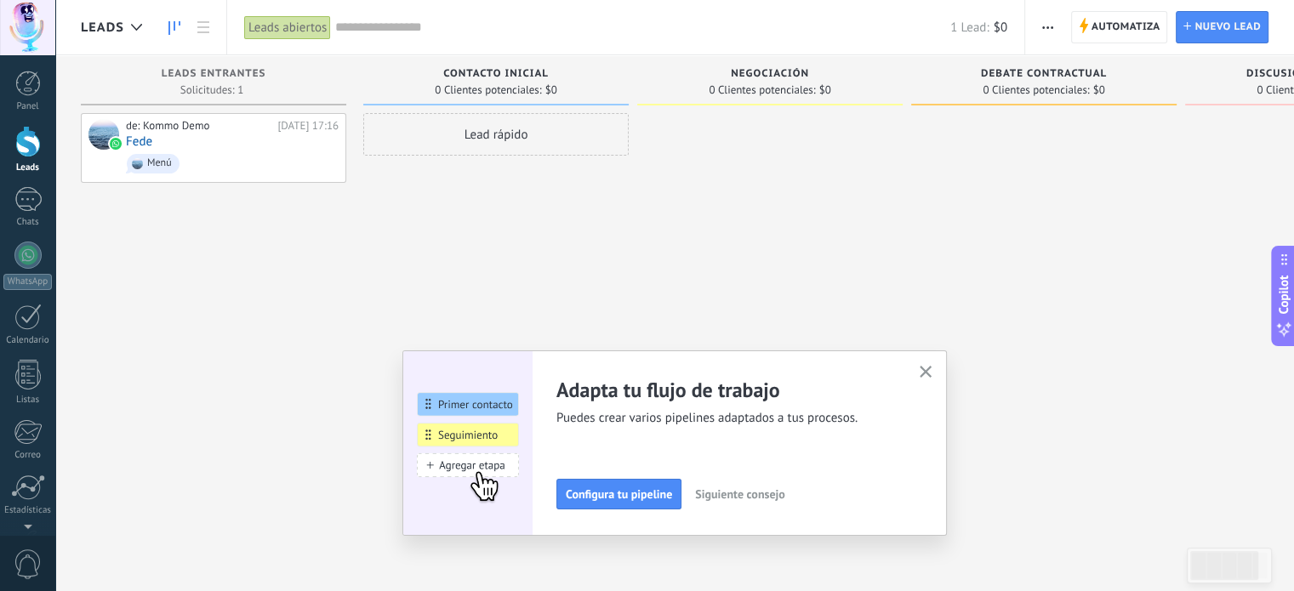
click at [265, 248] on div "de: Kommo Demo Hoy 17:16 Fede Menú" at bounding box center [213, 297] width 265 height 369
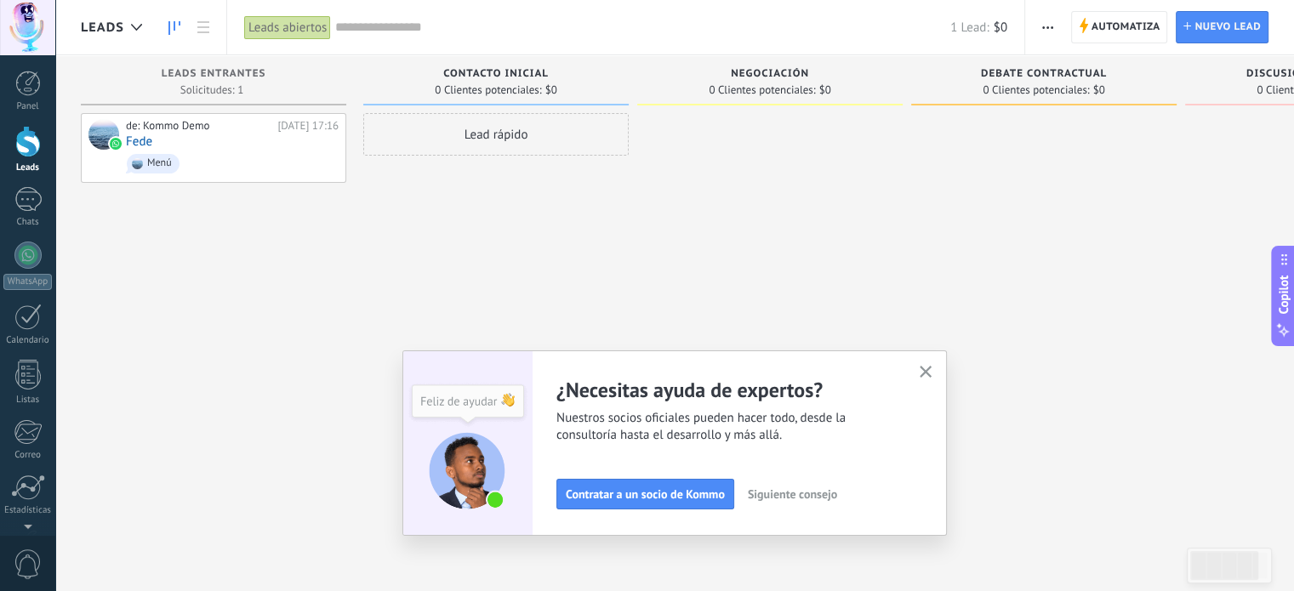
click at [937, 376] on button "button" at bounding box center [925, 373] width 21 height 23
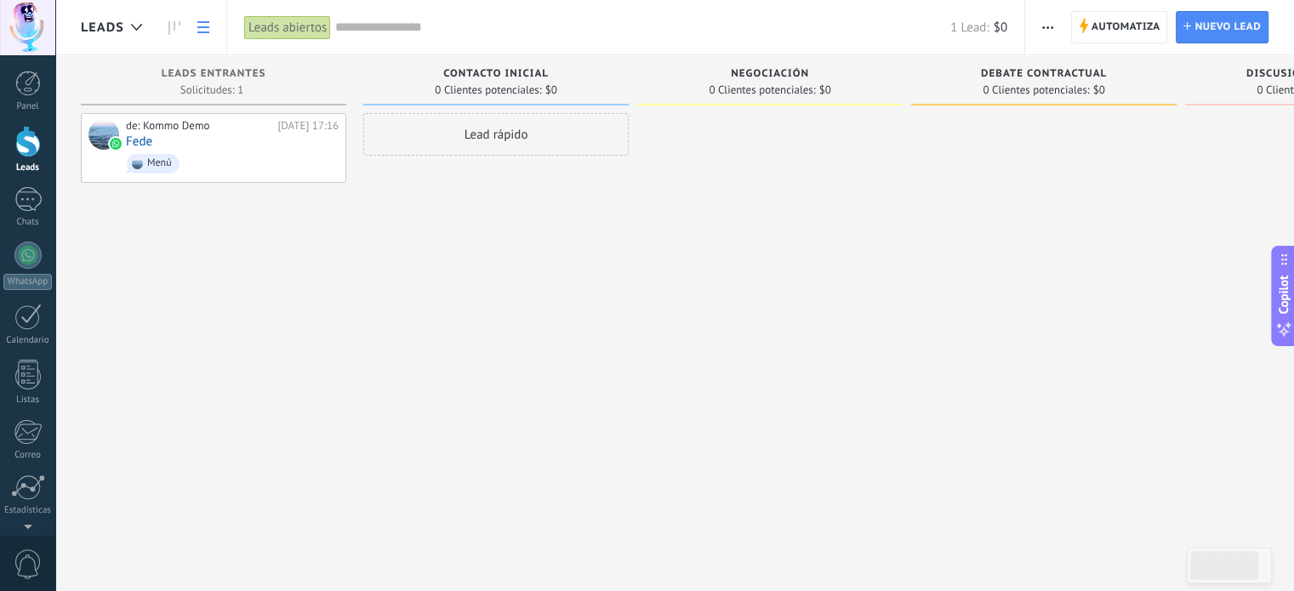
click at [199, 32] on use at bounding box center [203, 27] width 12 height 12
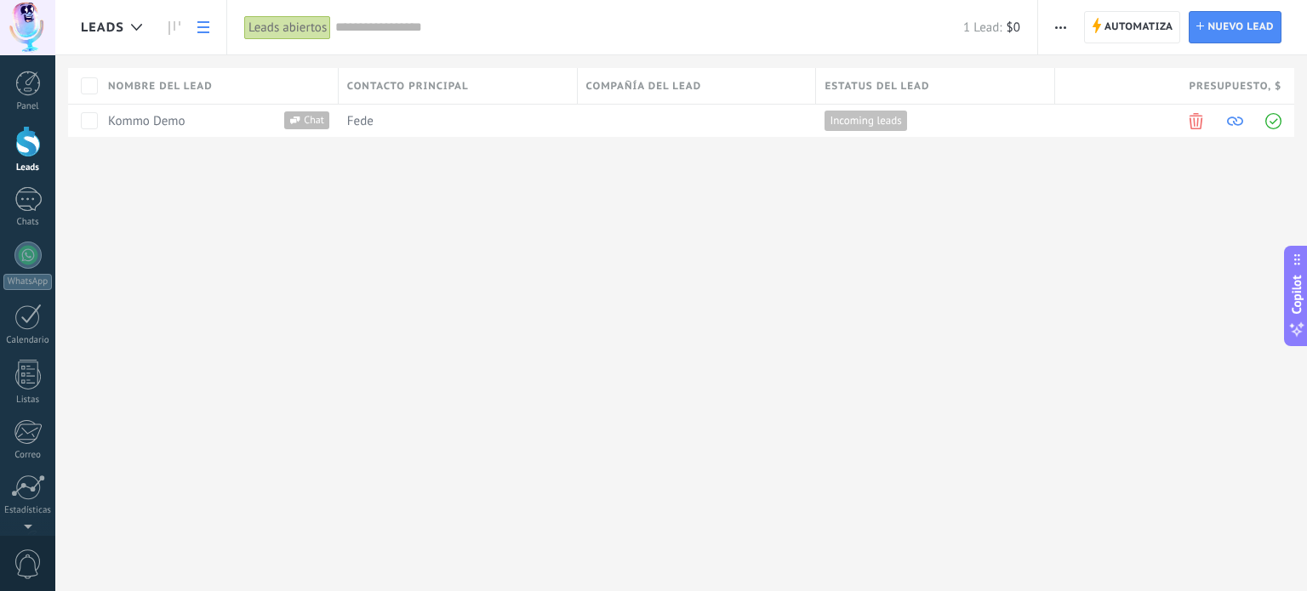
click at [201, 30] on icon at bounding box center [203, 27] width 12 height 12
click at [185, 26] on link at bounding box center [174, 27] width 29 height 33
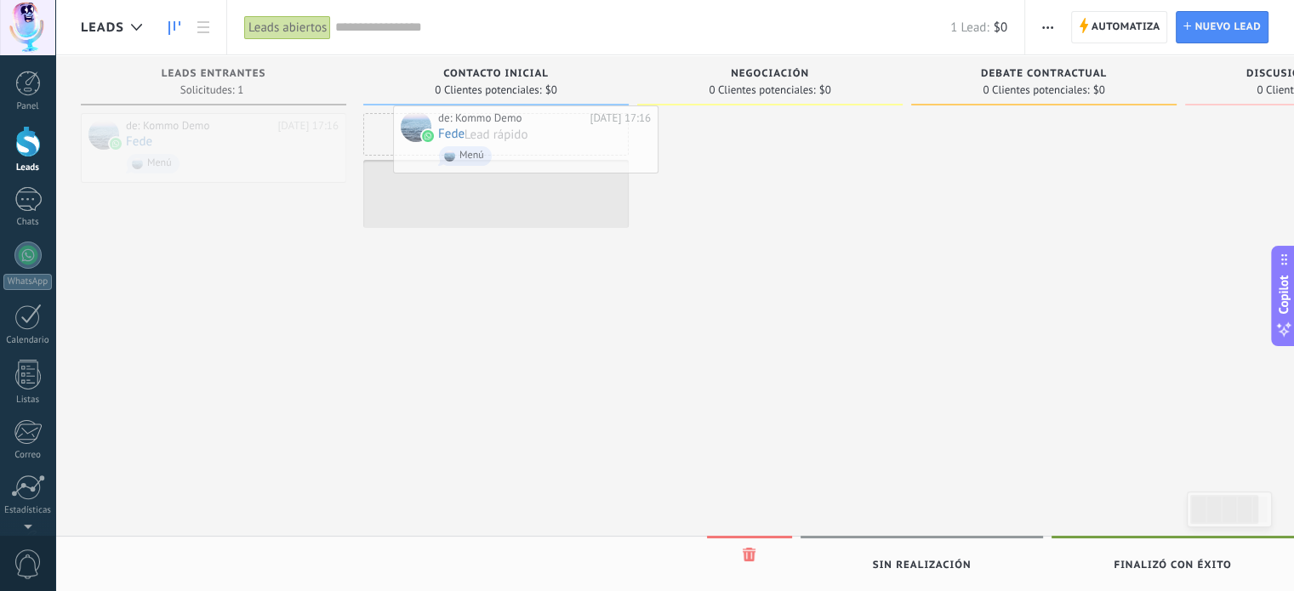
drag, startPoint x: 222, startPoint y: 157, endPoint x: 533, endPoint y: 149, distance: 311.5
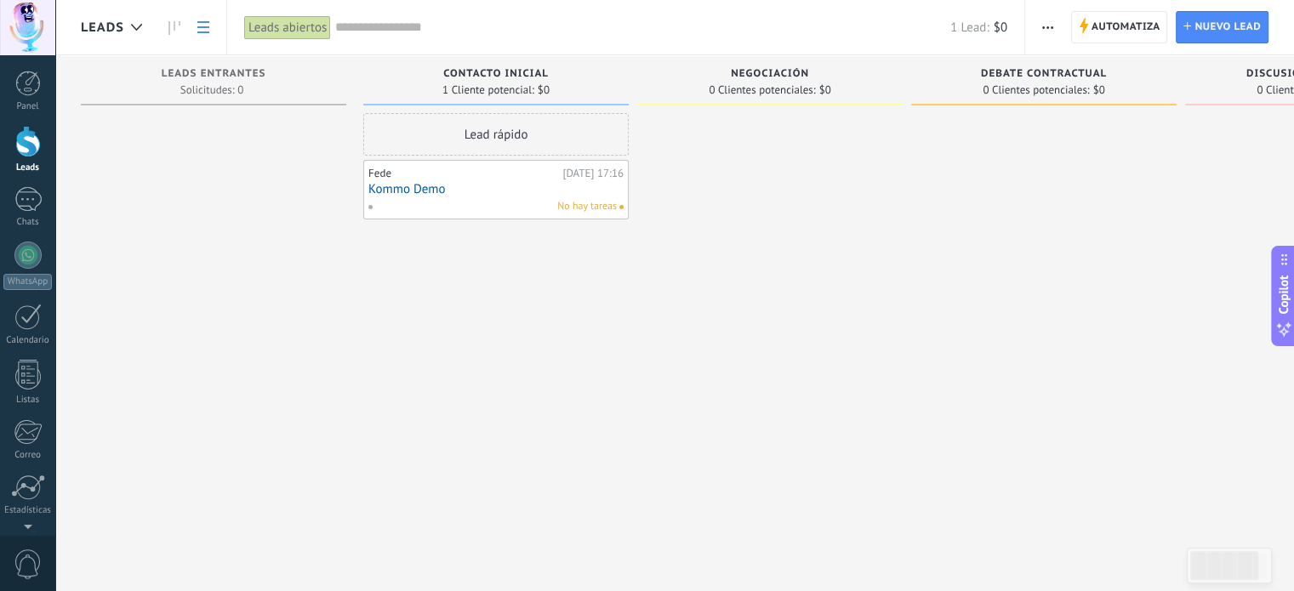
click at [199, 31] on use at bounding box center [203, 27] width 12 height 12
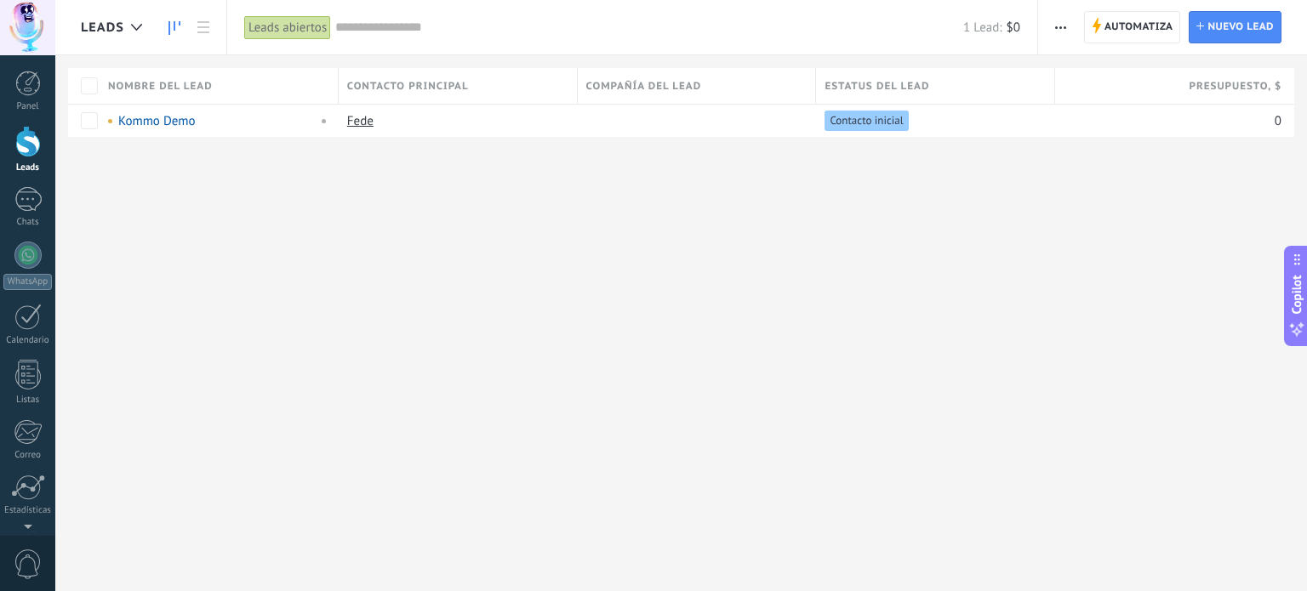
click at [180, 20] on link at bounding box center [174, 27] width 29 height 33
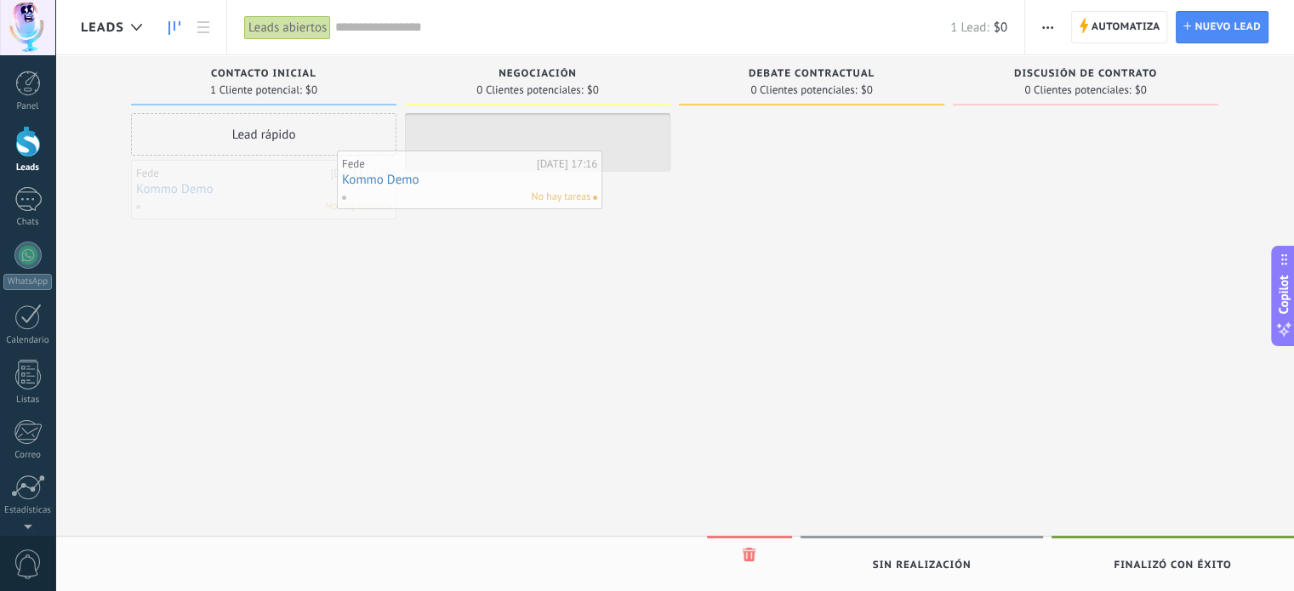
drag, startPoint x: 213, startPoint y: 198, endPoint x: 466, endPoint y: 163, distance: 256.1
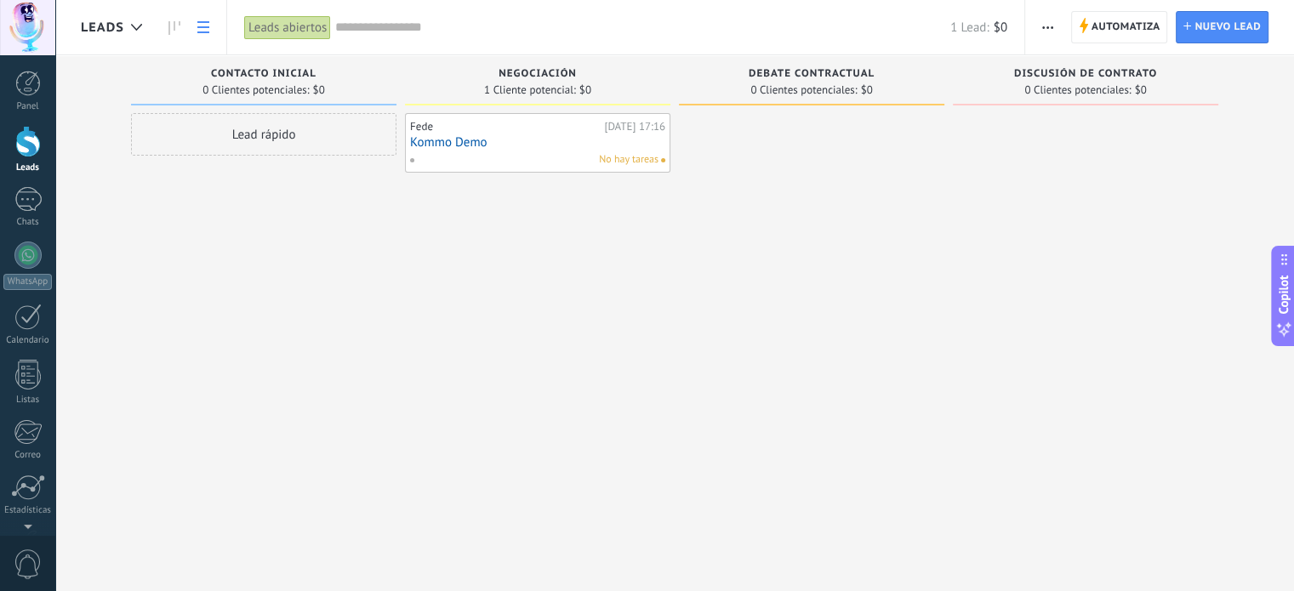
click at [202, 25] on icon at bounding box center [203, 27] width 12 height 12
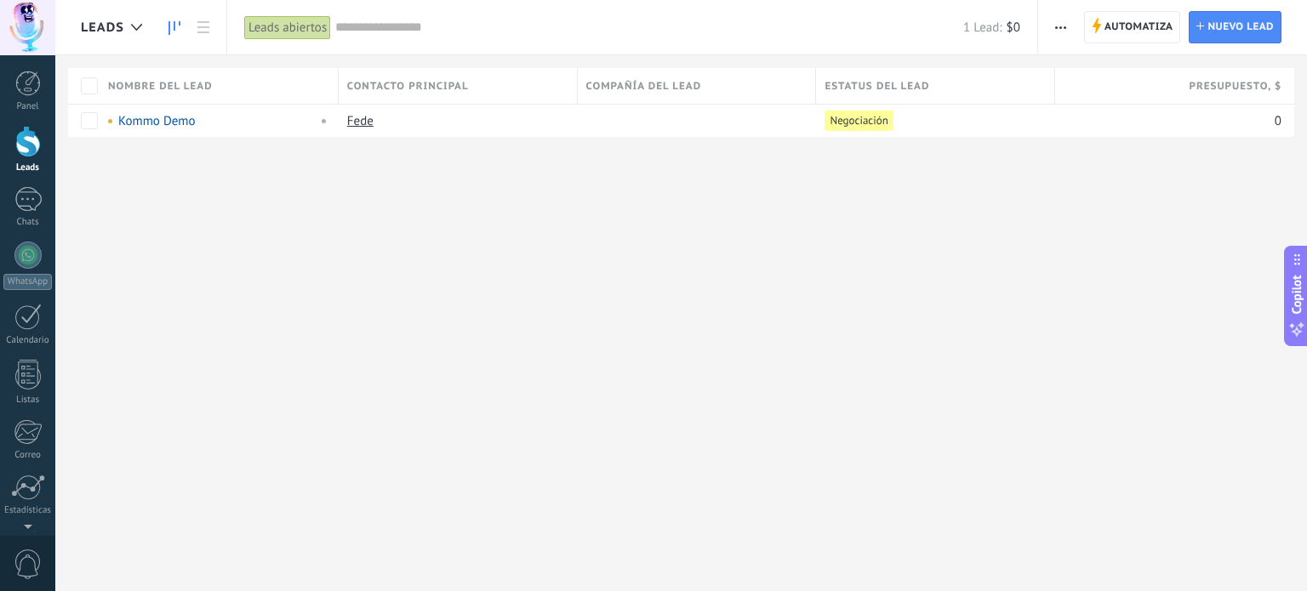
click at [173, 21] on icon at bounding box center [174, 28] width 12 height 14
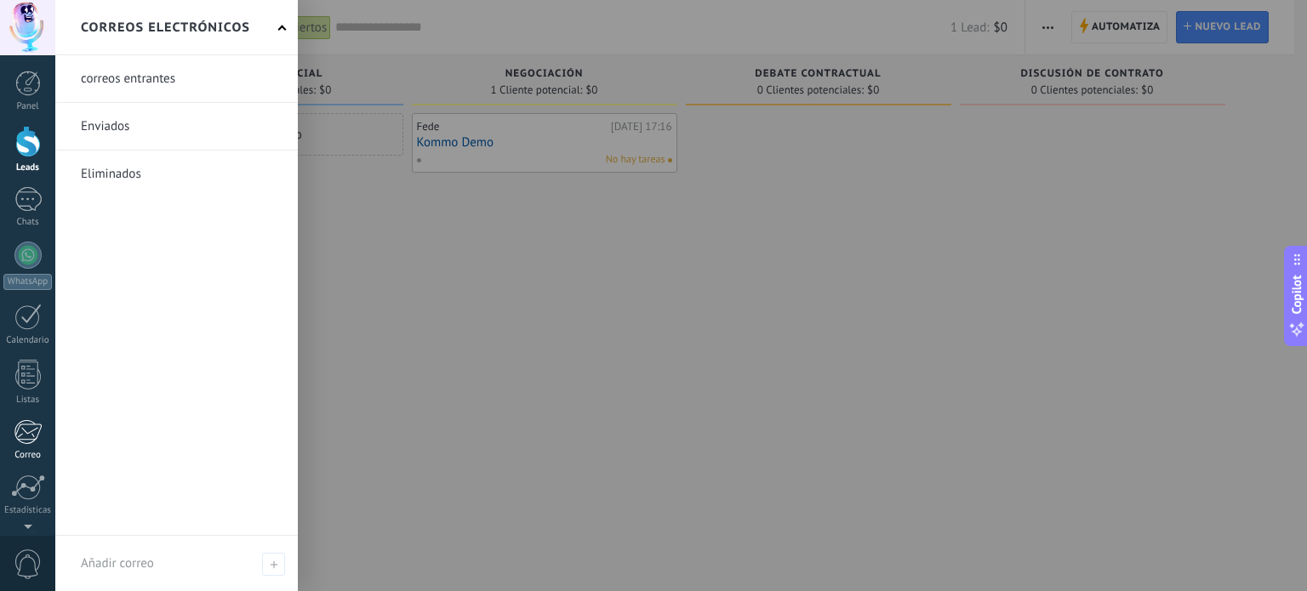
click at [31, 429] on div at bounding box center [28, 432] width 28 height 26
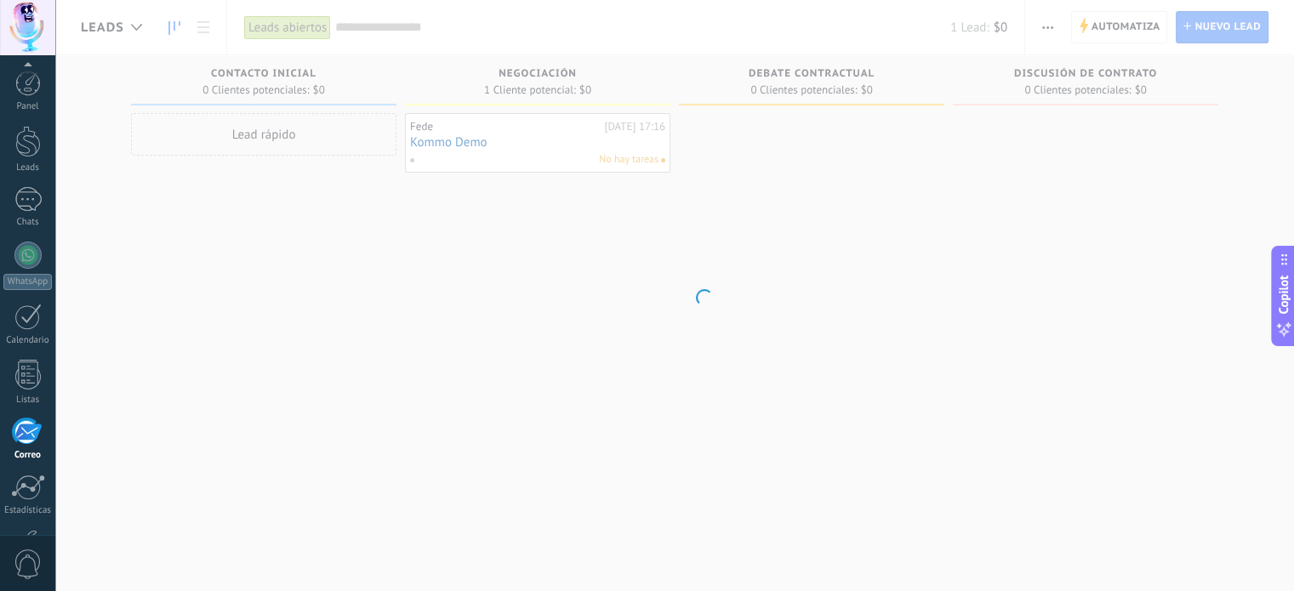
scroll to position [116, 0]
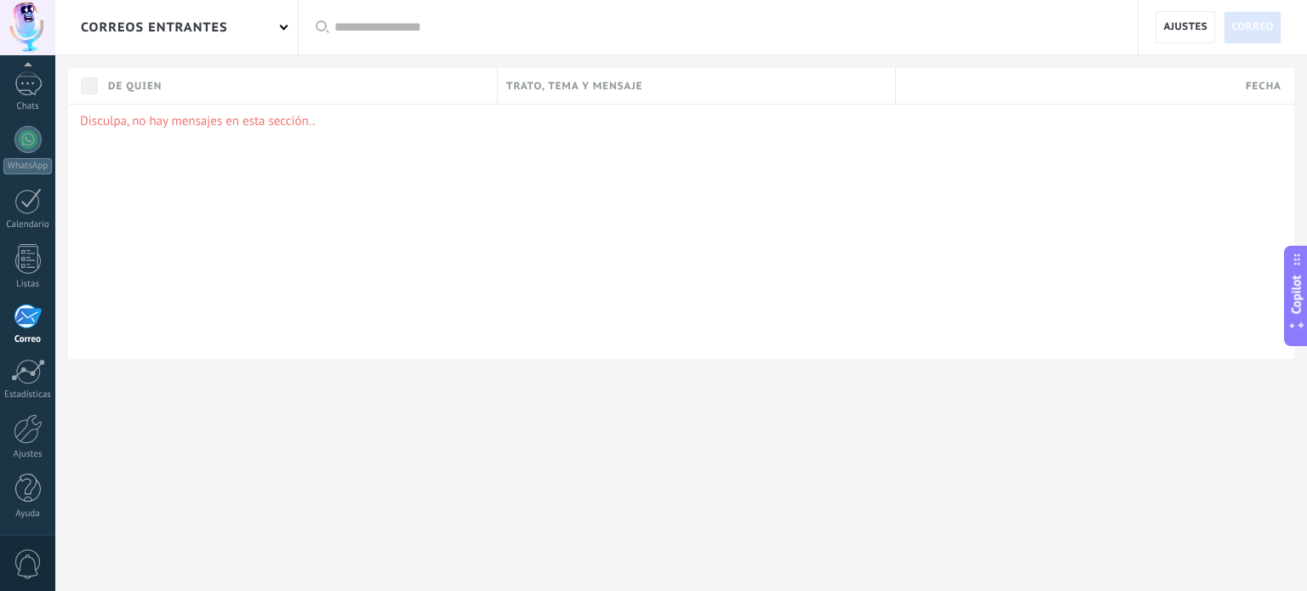
click at [168, 120] on p "Disculpa, no hay mensajes en esta sección.." at bounding box center [681, 121] width 1202 height 16
click at [1201, 23] on span "Ajustes" at bounding box center [1185, 27] width 44 height 31
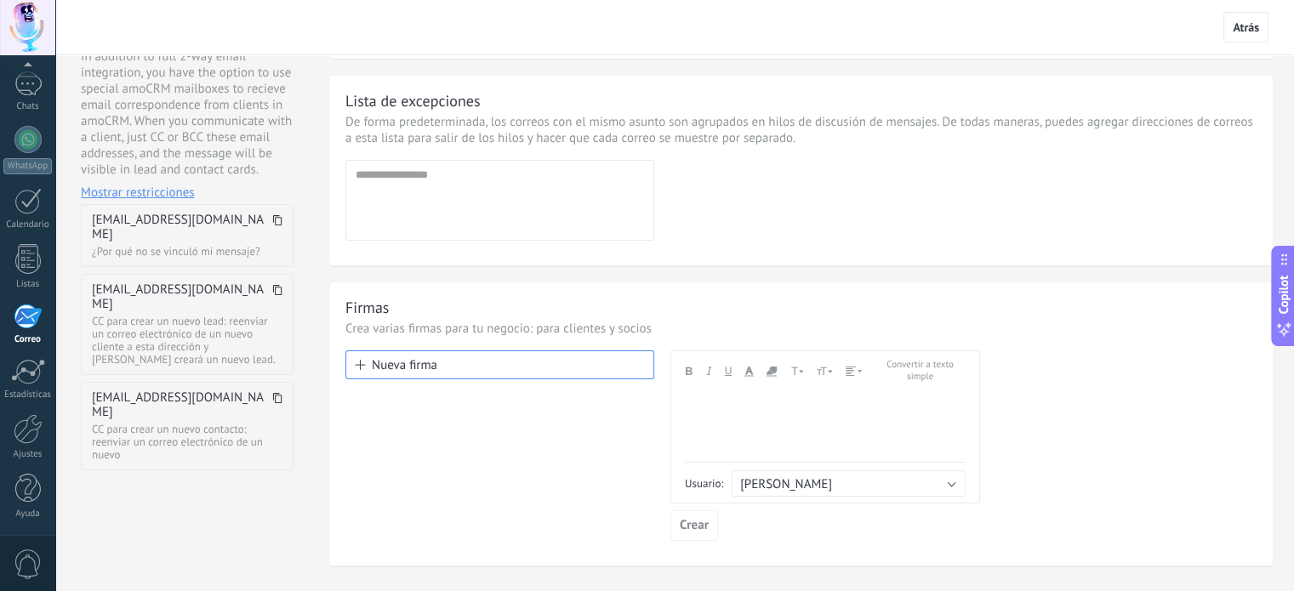
scroll to position [77, 0]
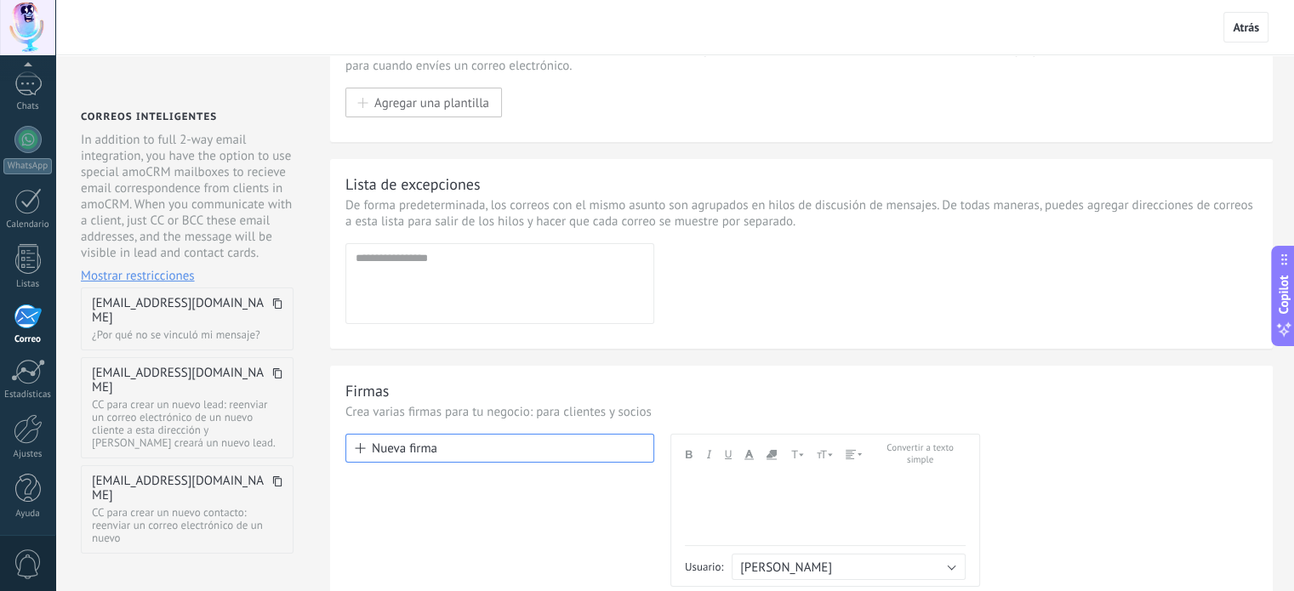
click at [197, 310] on span "federicojoaquing01@mail.kommo.com" at bounding box center [180, 310] width 176 height 29
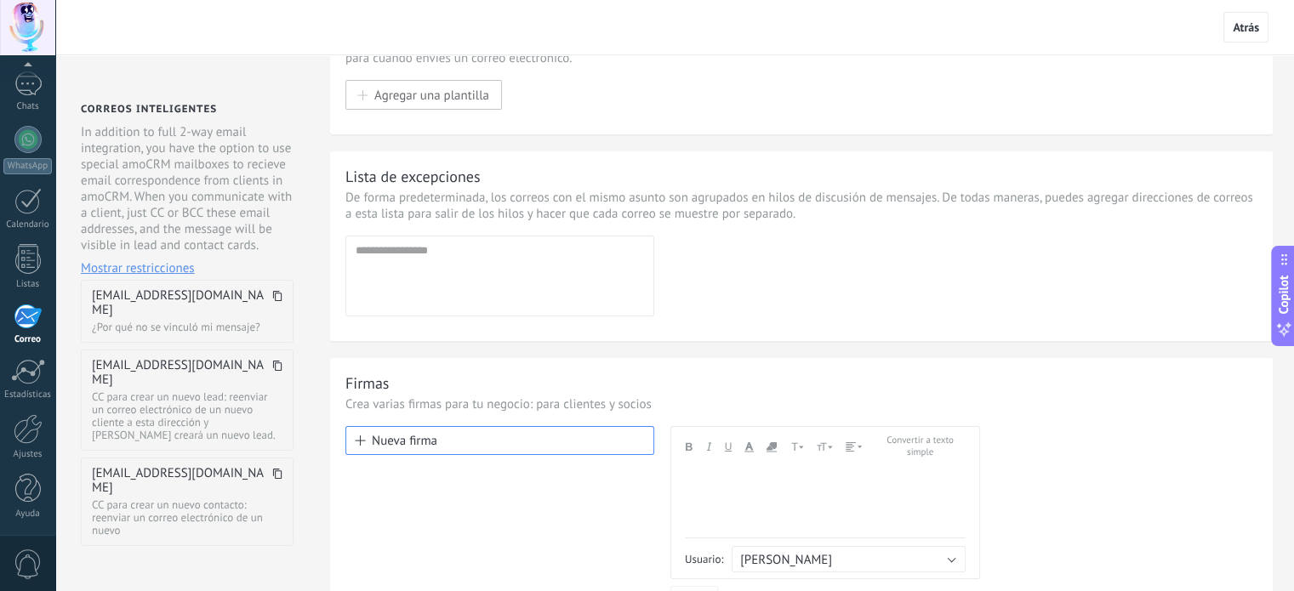
scroll to position [0, 0]
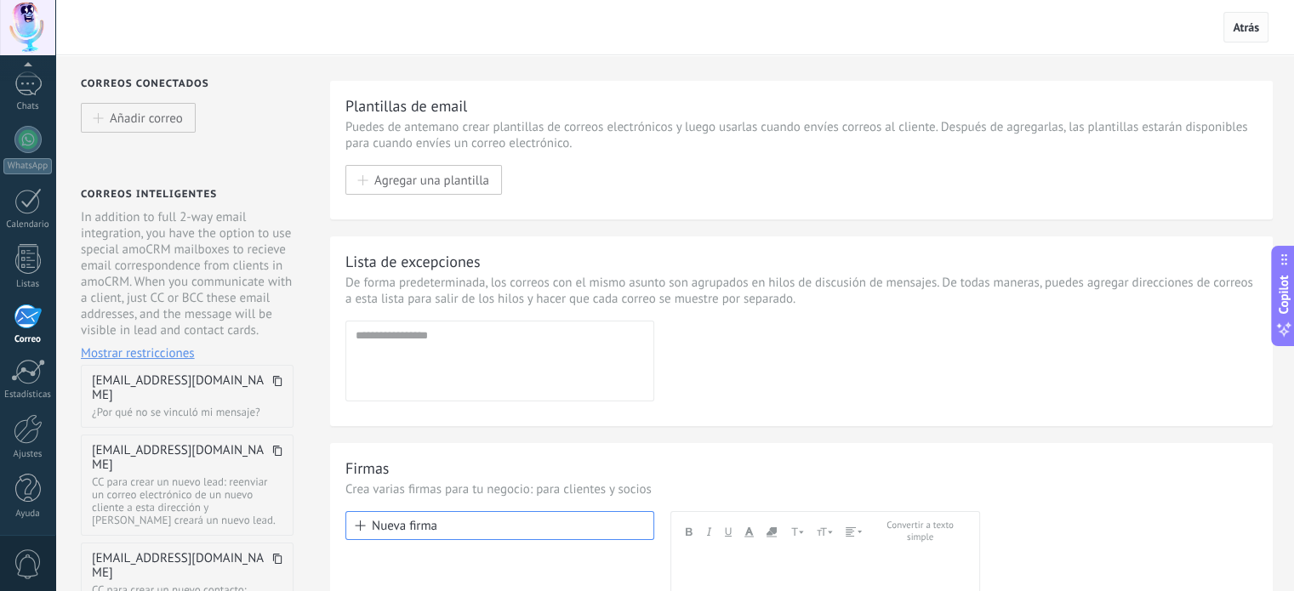
click at [1250, 35] on span "Atrás" at bounding box center [1246, 27] width 45 height 31
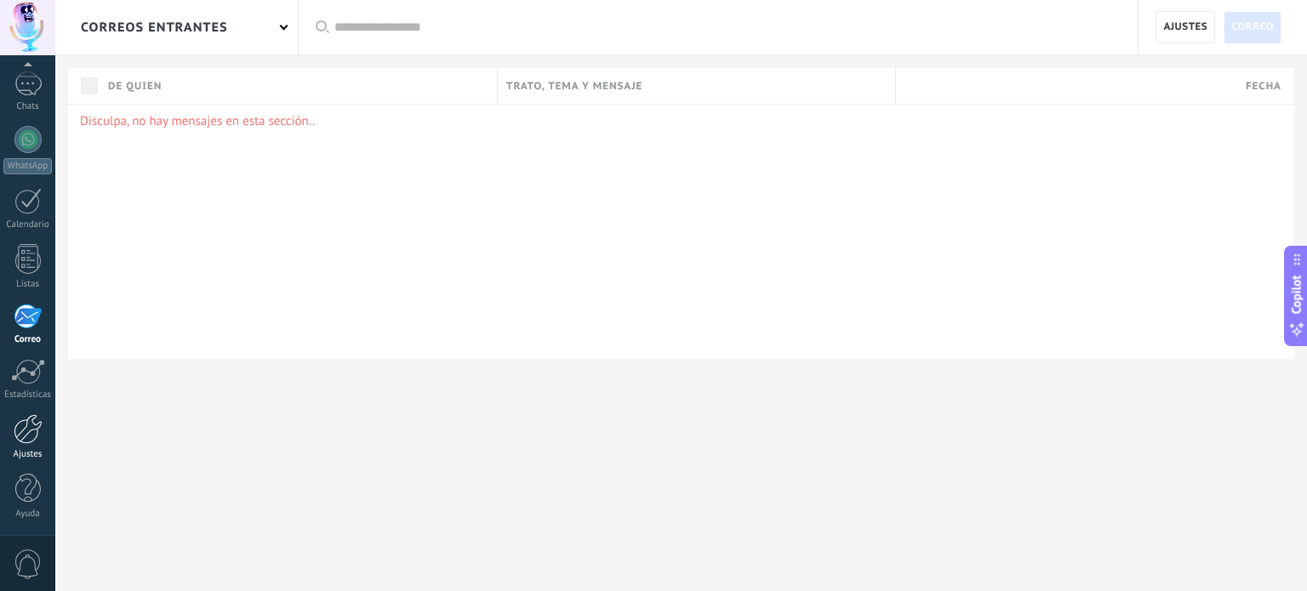
click at [33, 436] on div at bounding box center [28, 429] width 29 height 30
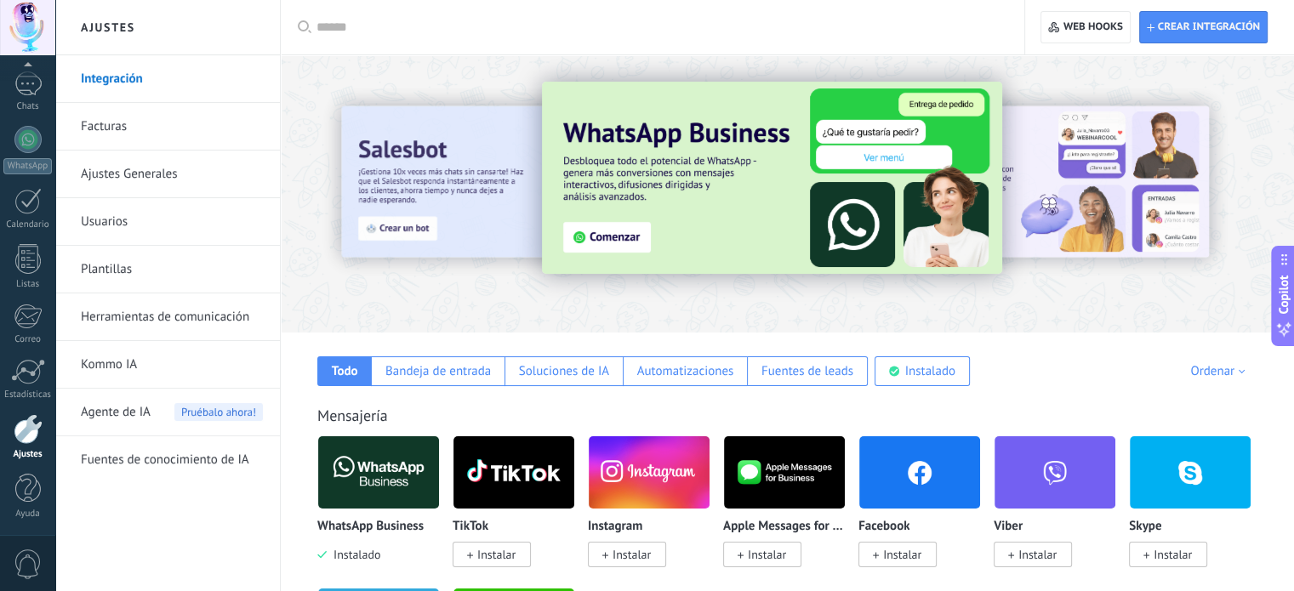
click at [142, 128] on link "Facturas" at bounding box center [172, 127] width 182 height 48
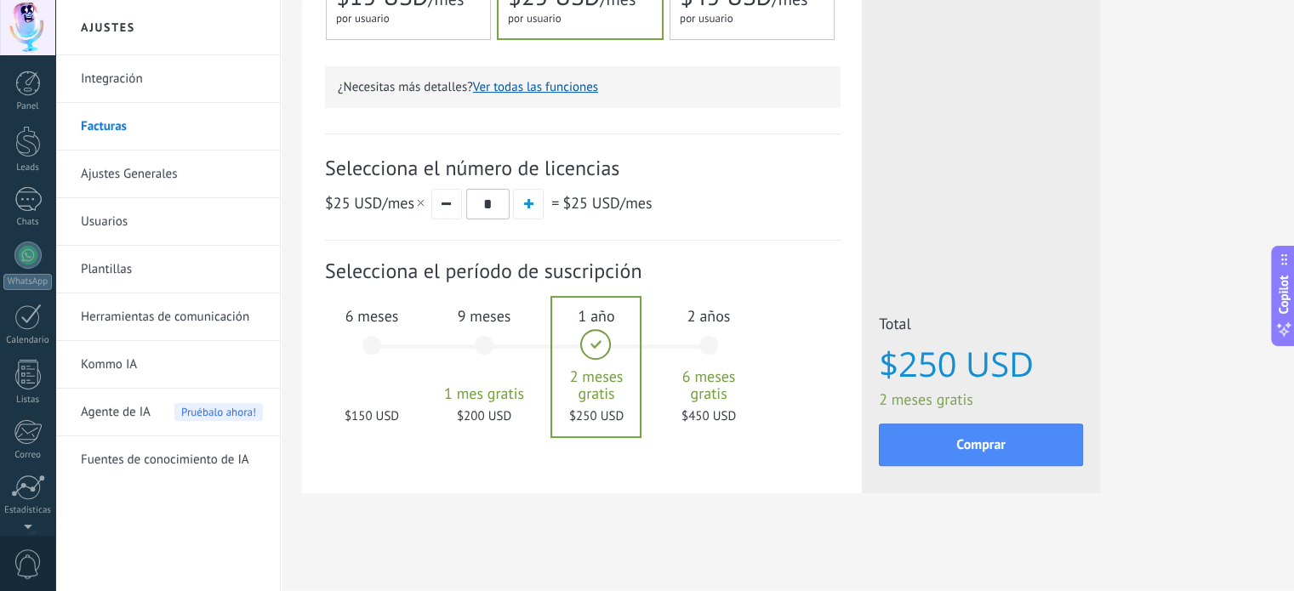
scroll to position [116, 0]
click at [33, 101] on div "Chats" at bounding box center [27, 106] width 49 height 11
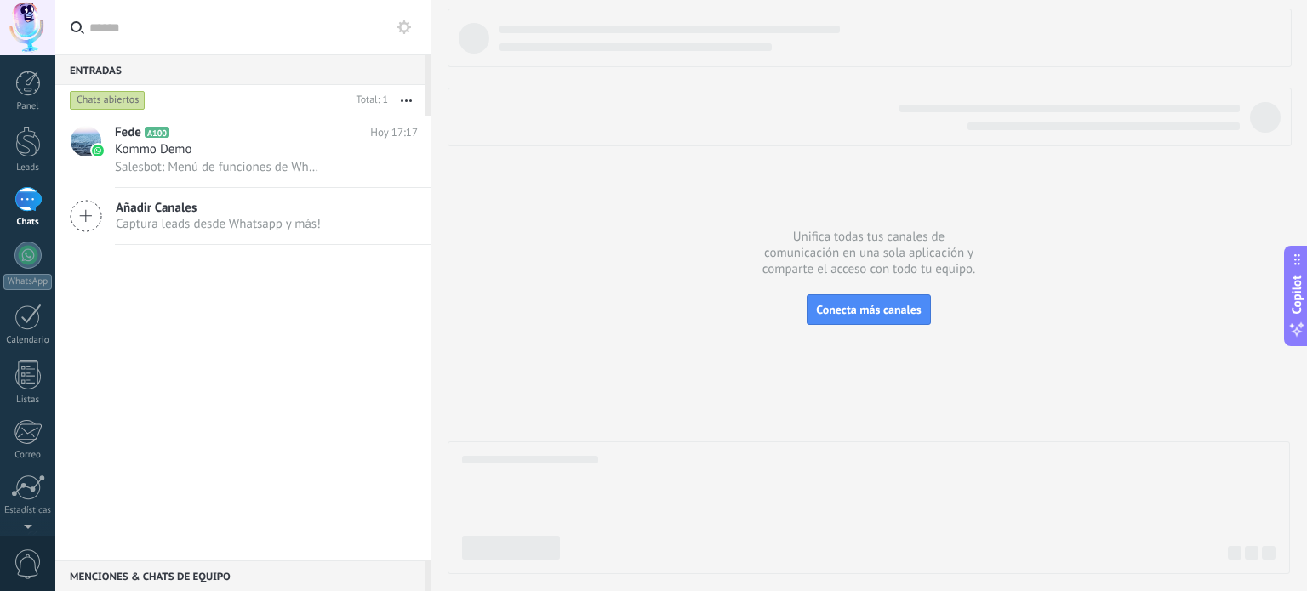
click at [251, 227] on span "Captura leads desde Whatsapp y más!" at bounding box center [218, 224] width 205 height 16
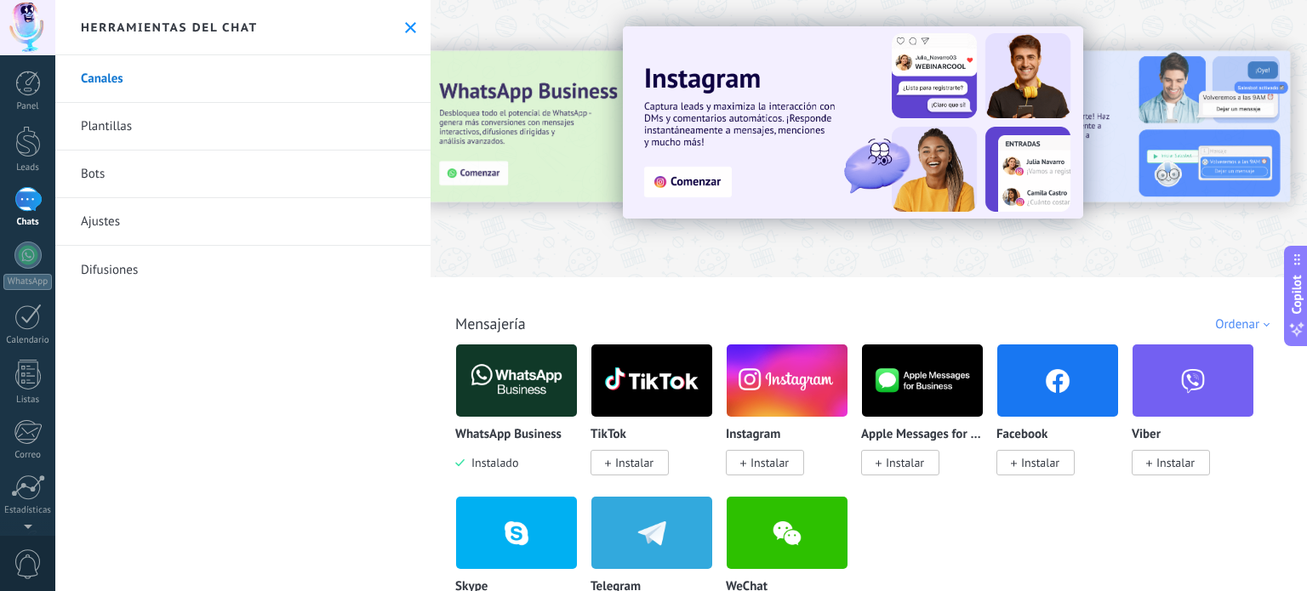
click at [225, 116] on link "Plantillas" at bounding box center [242, 127] width 375 height 48
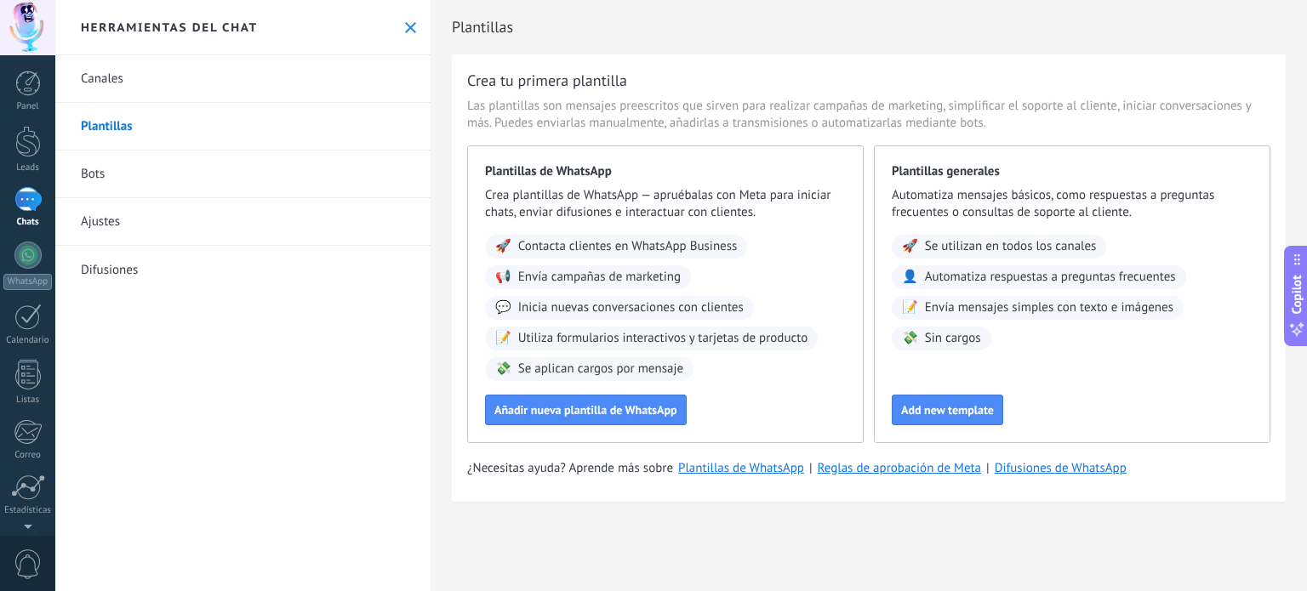
click at [184, 181] on link "Bots" at bounding box center [242, 175] width 375 height 48
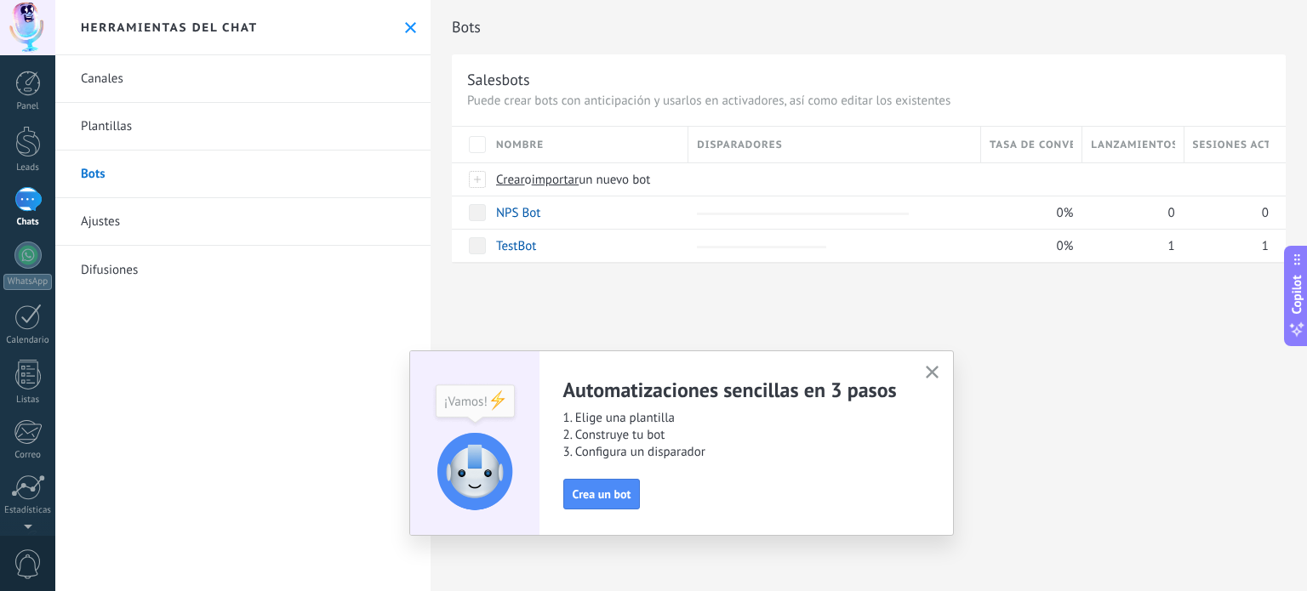
click at [180, 223] on link "Ajustes" at bounding box center [242, 222] width 375 height 48
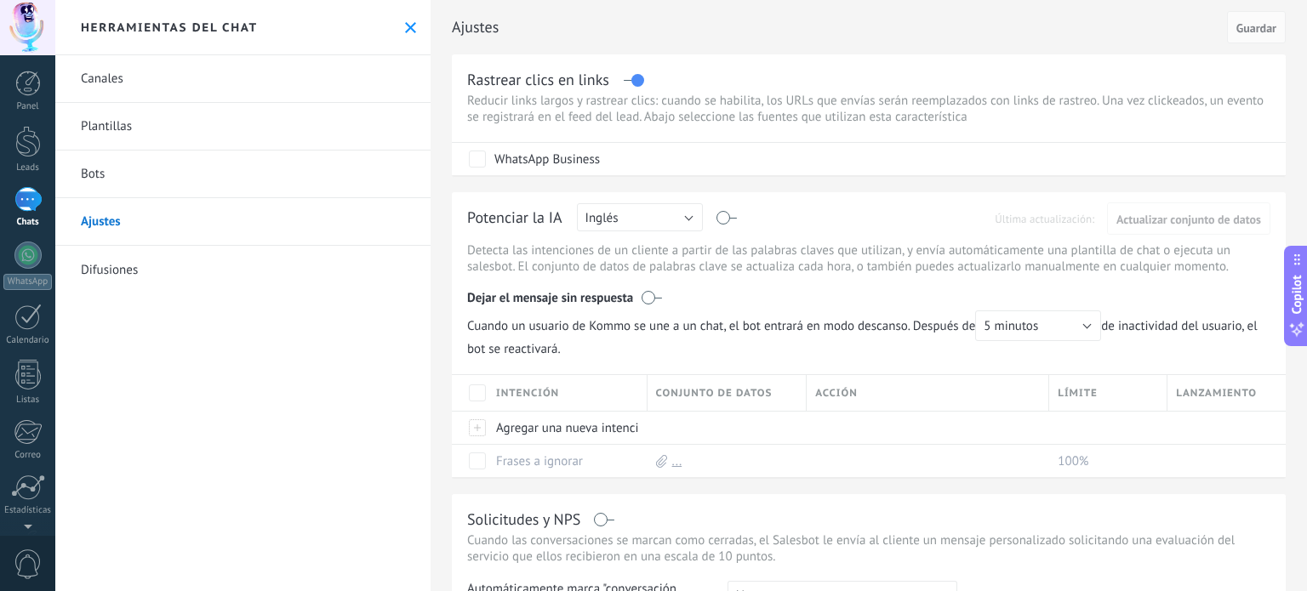
click at [86, 265] on link "Difusiones" at bounding box center [242, 270] width 375 height 48
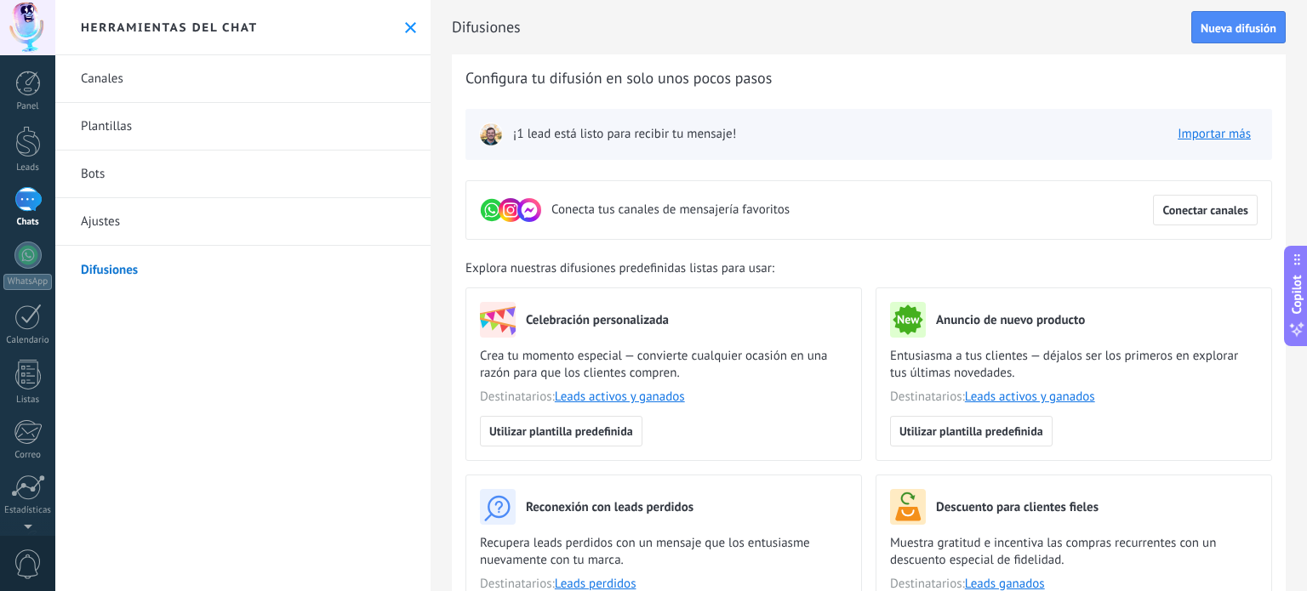
click at [112, 225] on link "Ajustes" at bounding box center [242, 222] width 375 height 48
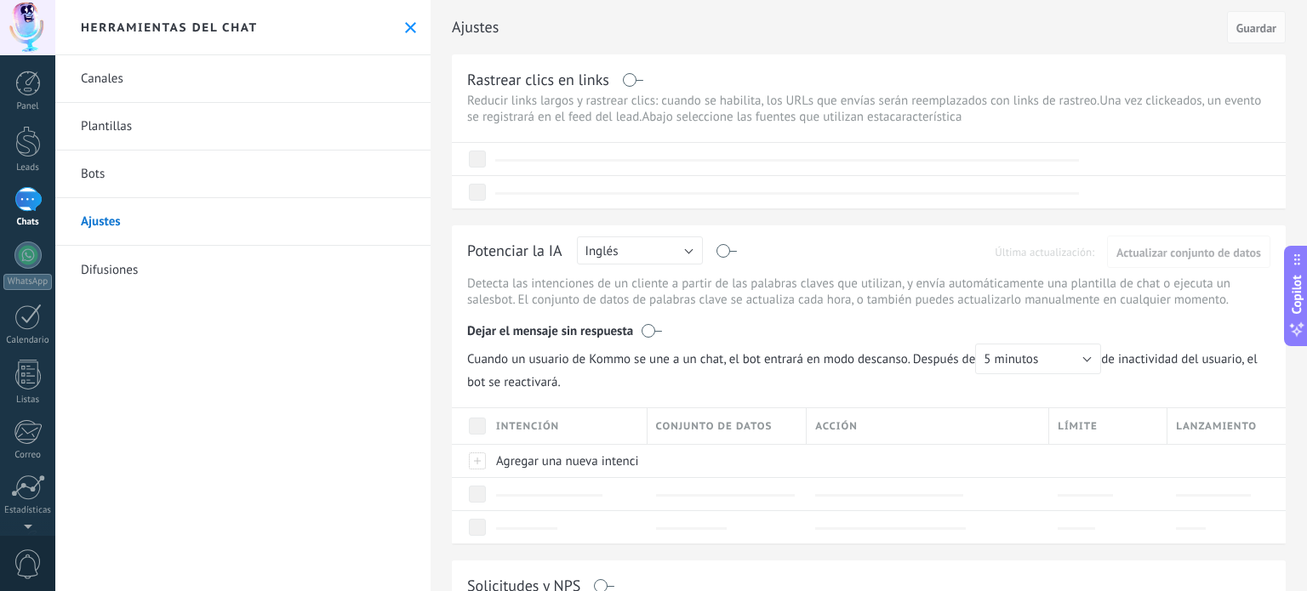
click at [114, 168] on link "Bots" at bounding box center [242, 175] width 375 height 48
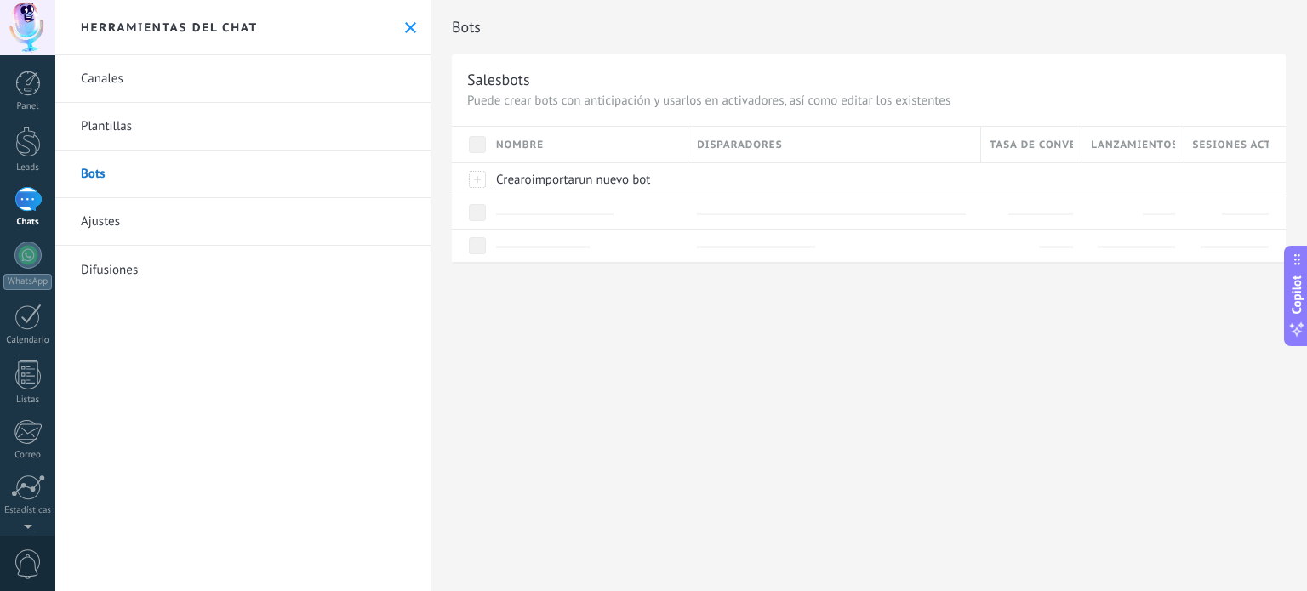
click at [128, 128] on link "Plantillas" at bounding box center [242, 127] width 375 height 48
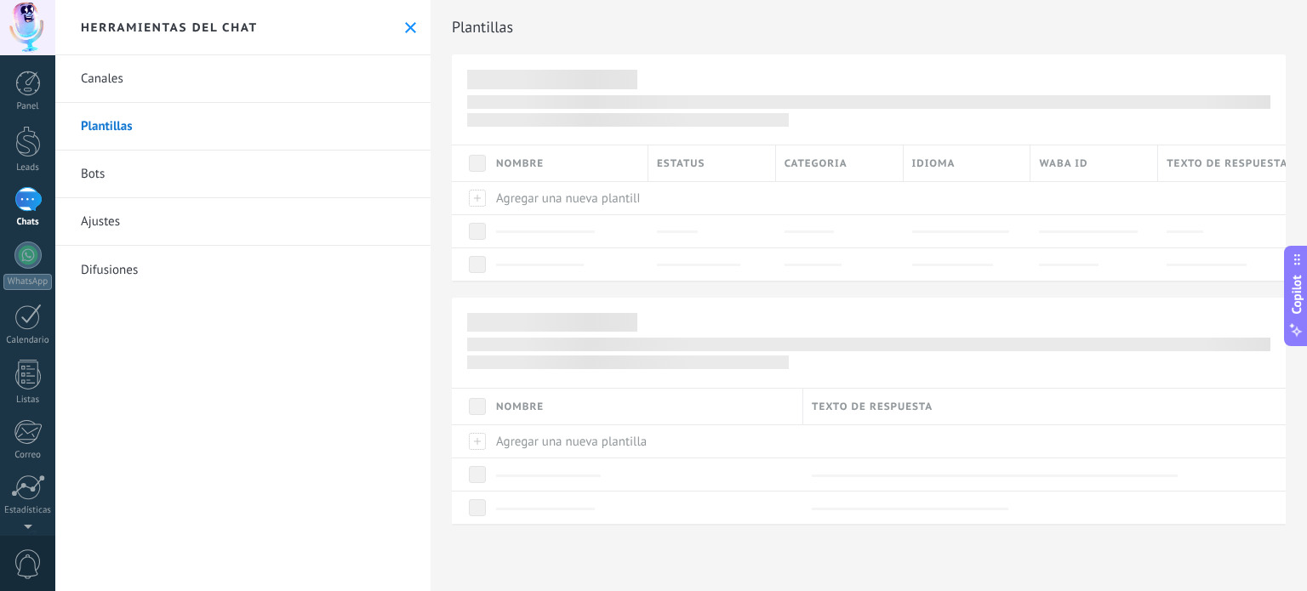
click at [158, 97] on link "Canales" at bounding box center [242, 79] width 375 height 48
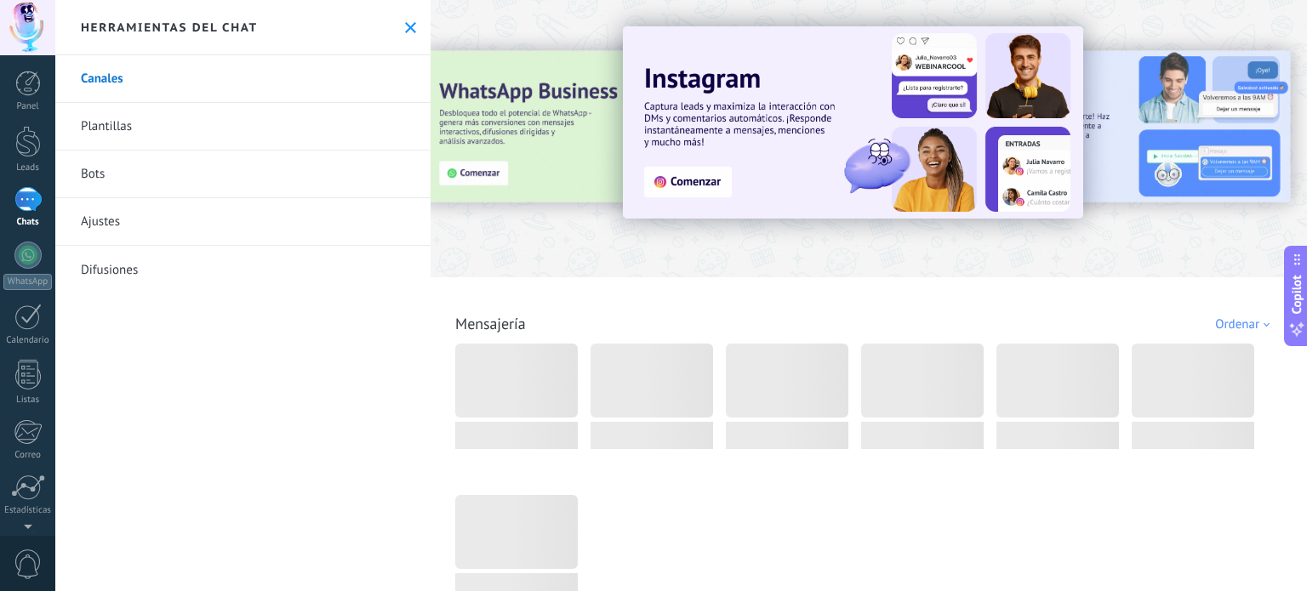
click at [140, 123] on link "Plantillas" at bounding box center [242, 127] width 375 height 48
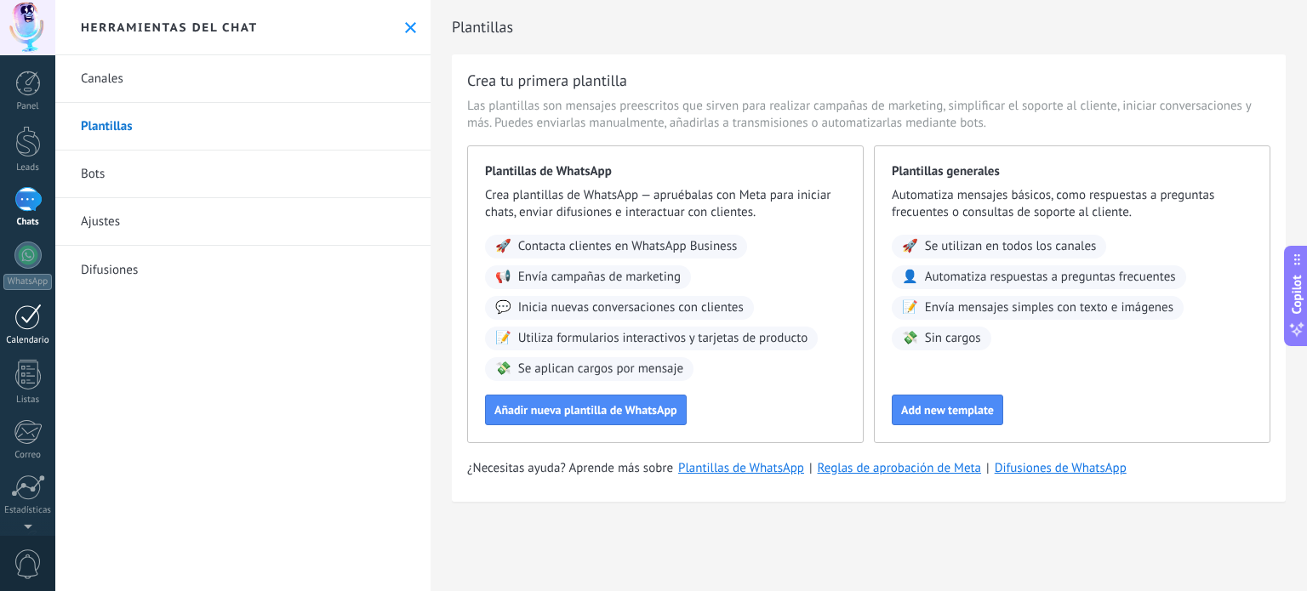
click at [48, 324] on link "Calendario" at bounding box center [27, 325] width 55 height 43
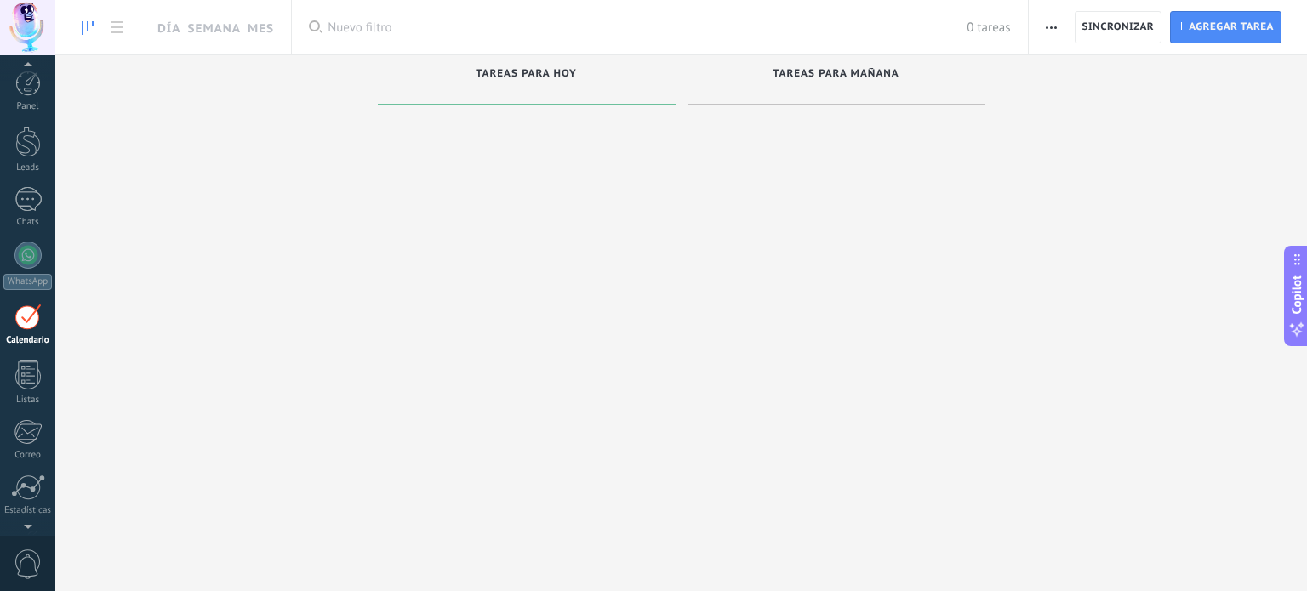
scroll to position [48, 0]
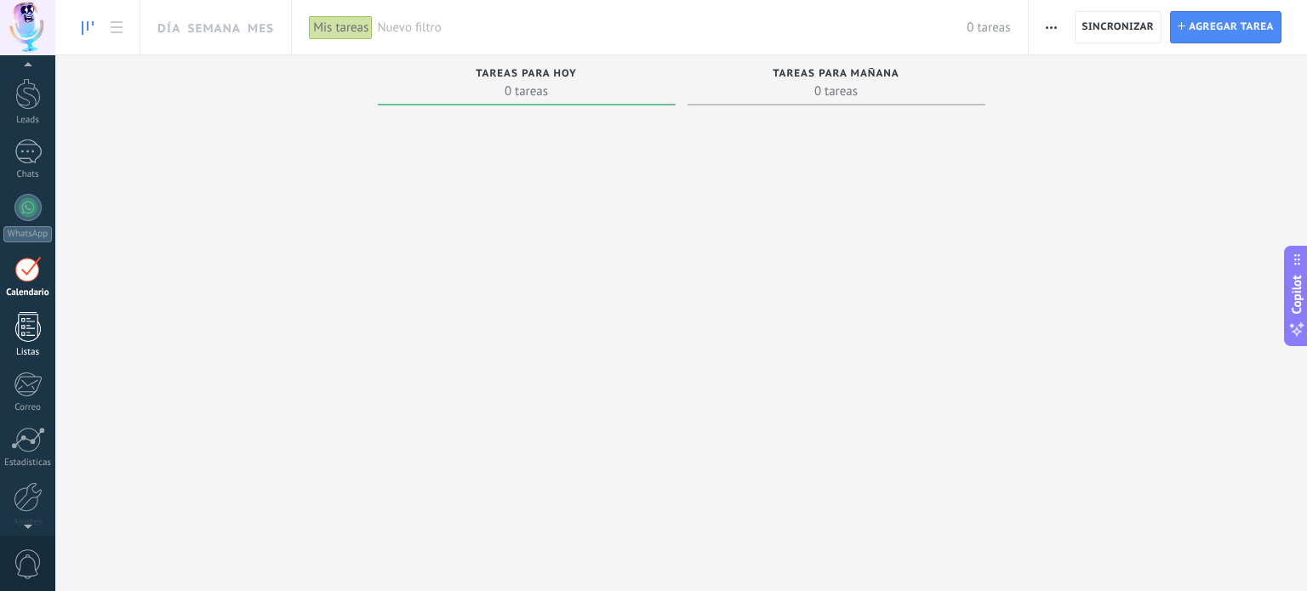
click at [22, 336] on div at bounding box center [28, 327] width 26 height 30
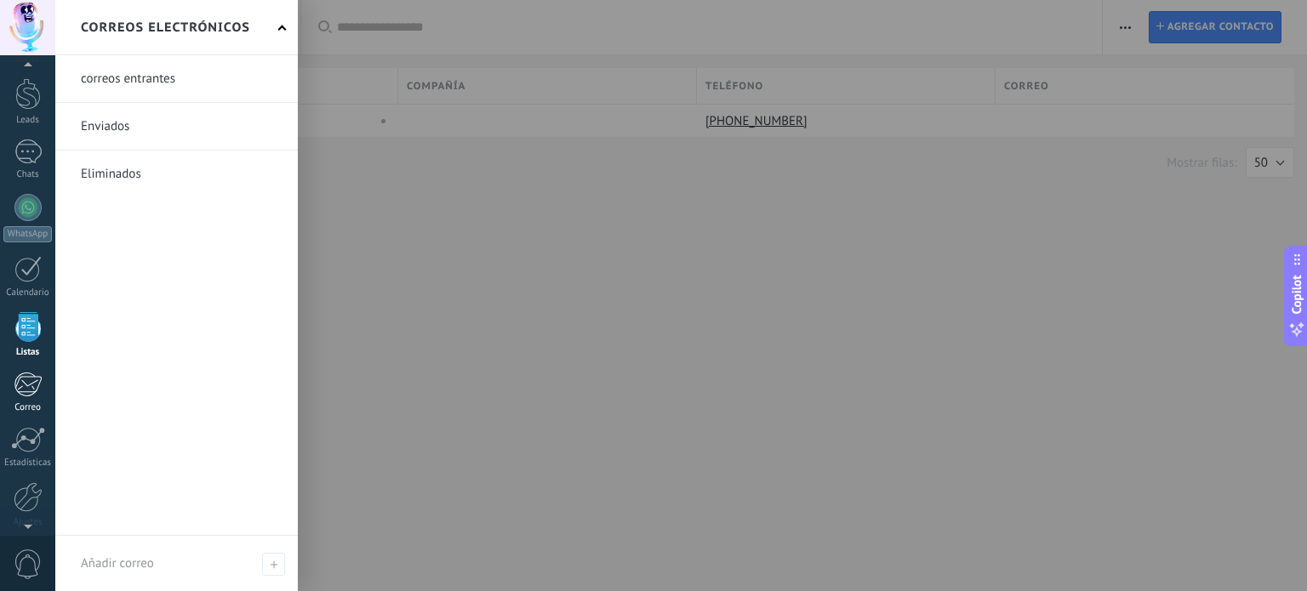
click at [34, 378] on div at bounding box center [28, 385] width 28 height 26
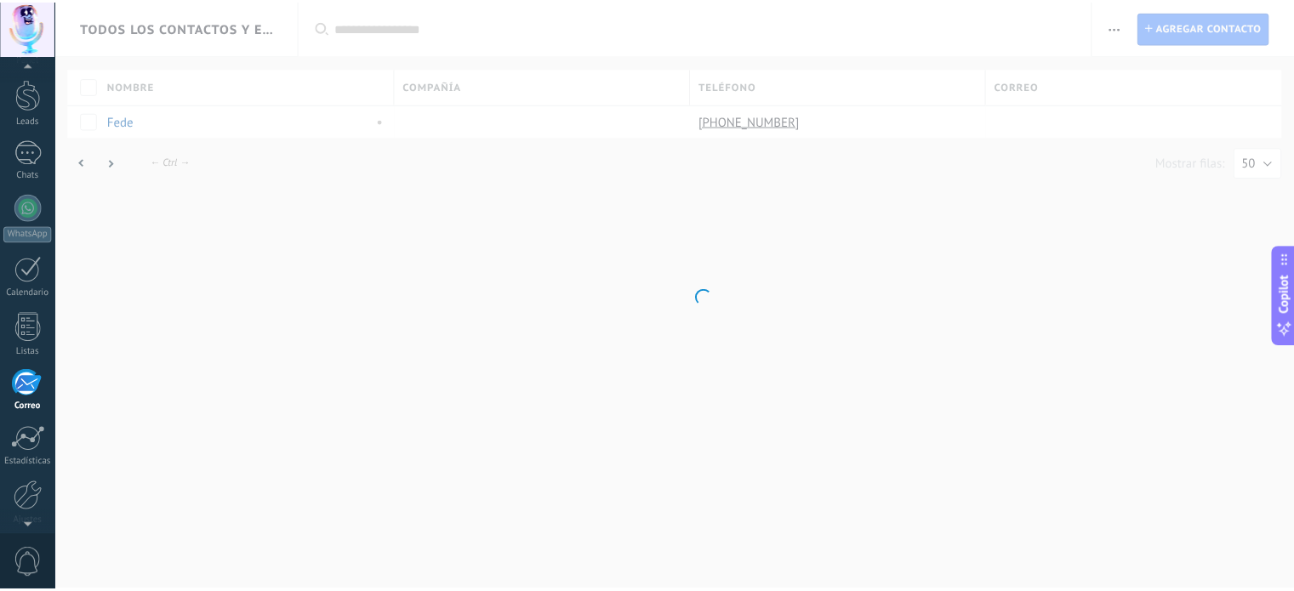
scroll to position [116, 0]
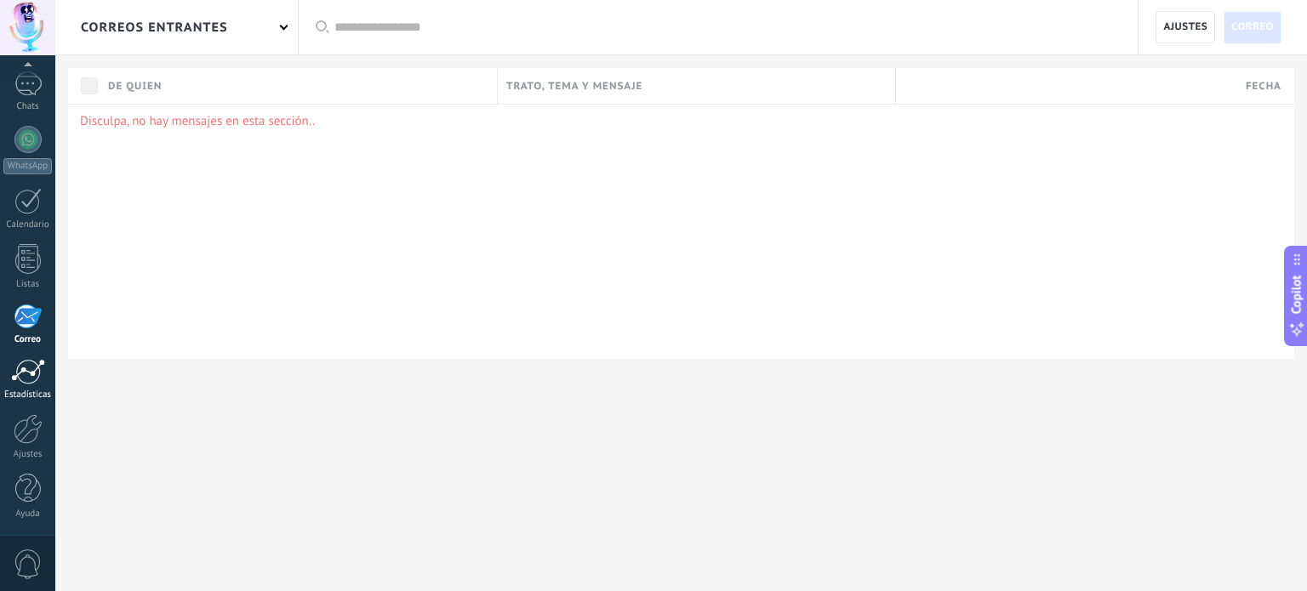
click at [31, 370] on div at bounding box center [28, 372] width 34 height 26
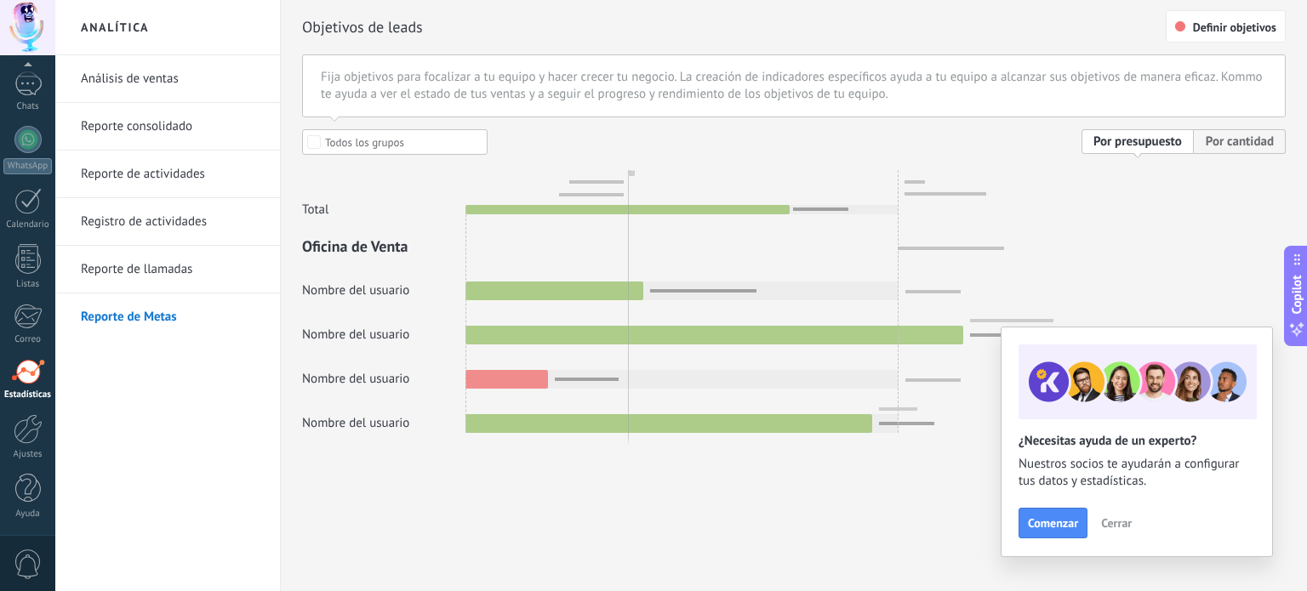
click at [117, 130] on link "Reporte consolidado" at bounding box center [172, 127] width 182 height 48
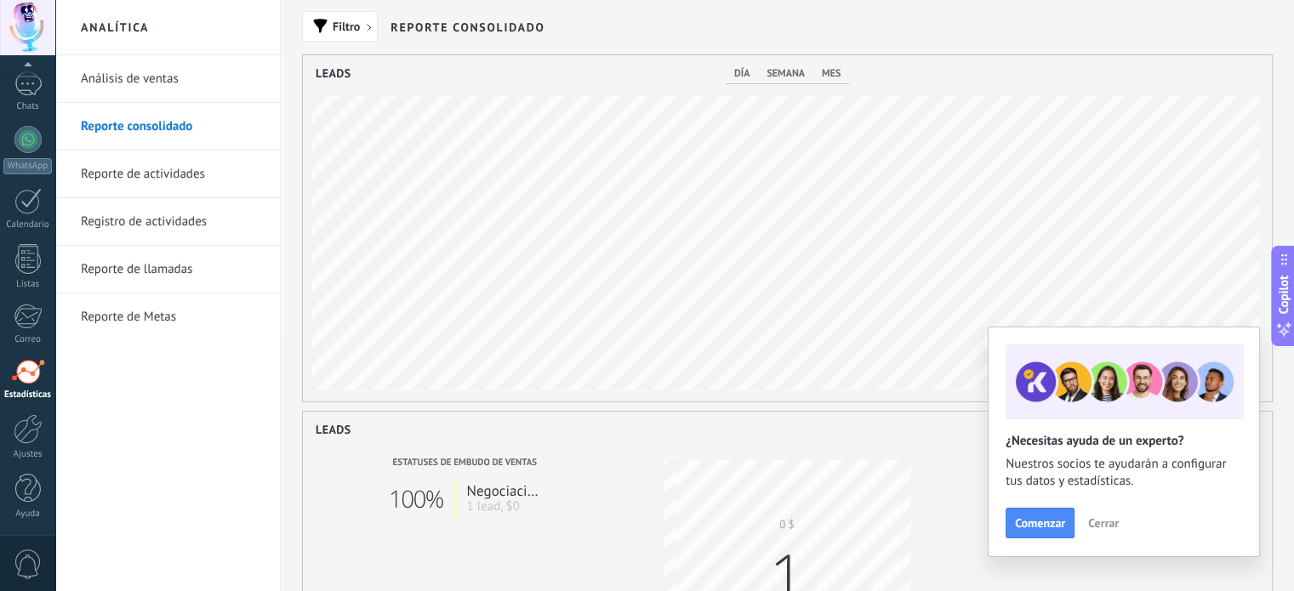
click at [836, 67] on span "mes" at bounding box center [831, 73] width 19 height 13
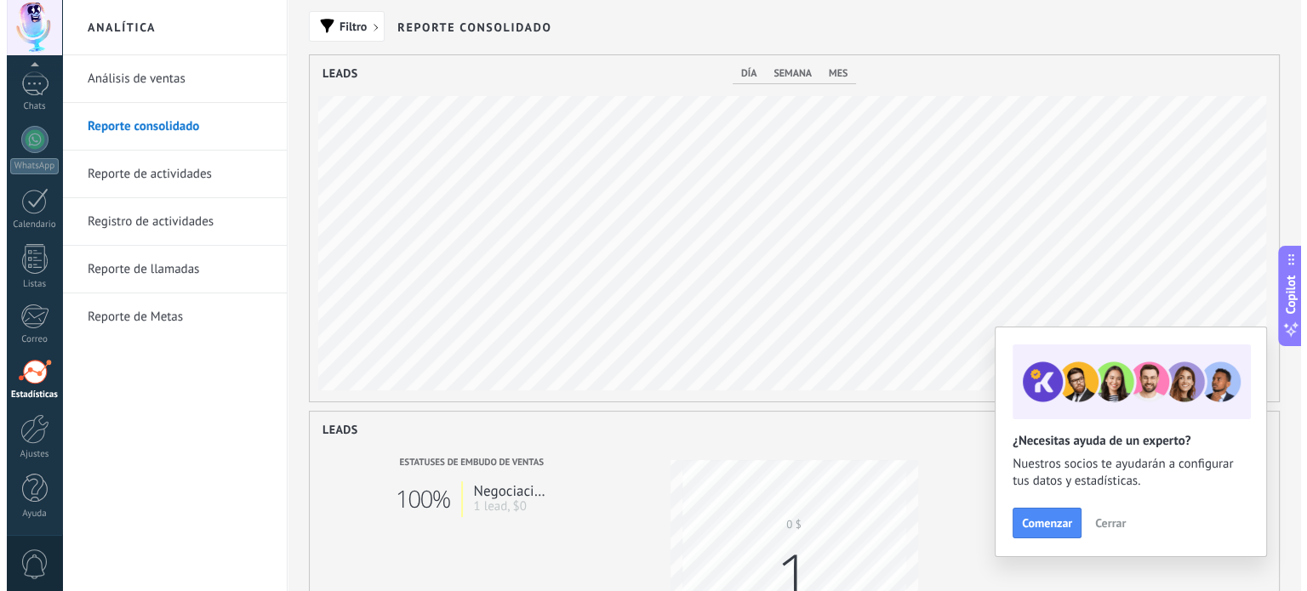
scroll to position [346, 969]
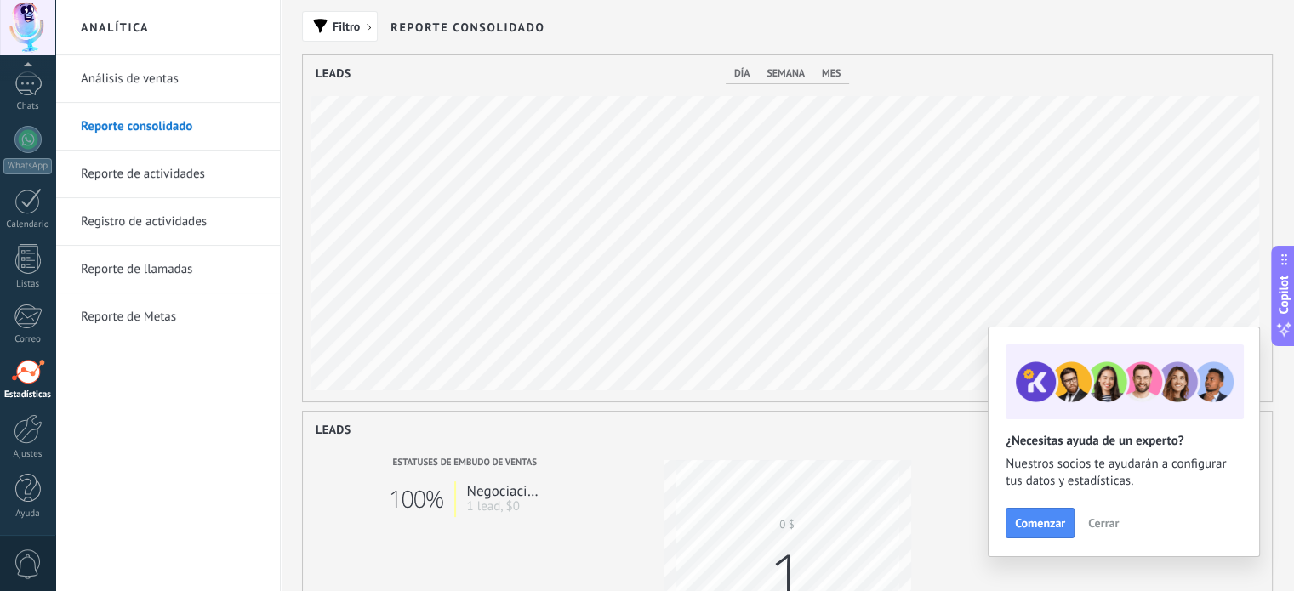
click at [759, 71] on div "día semana mes" at bounding box center [787, 75] width 123 height 20
click at [344, 37] on button "Filtro" at bounding box center [340, 26] width 76 height 31
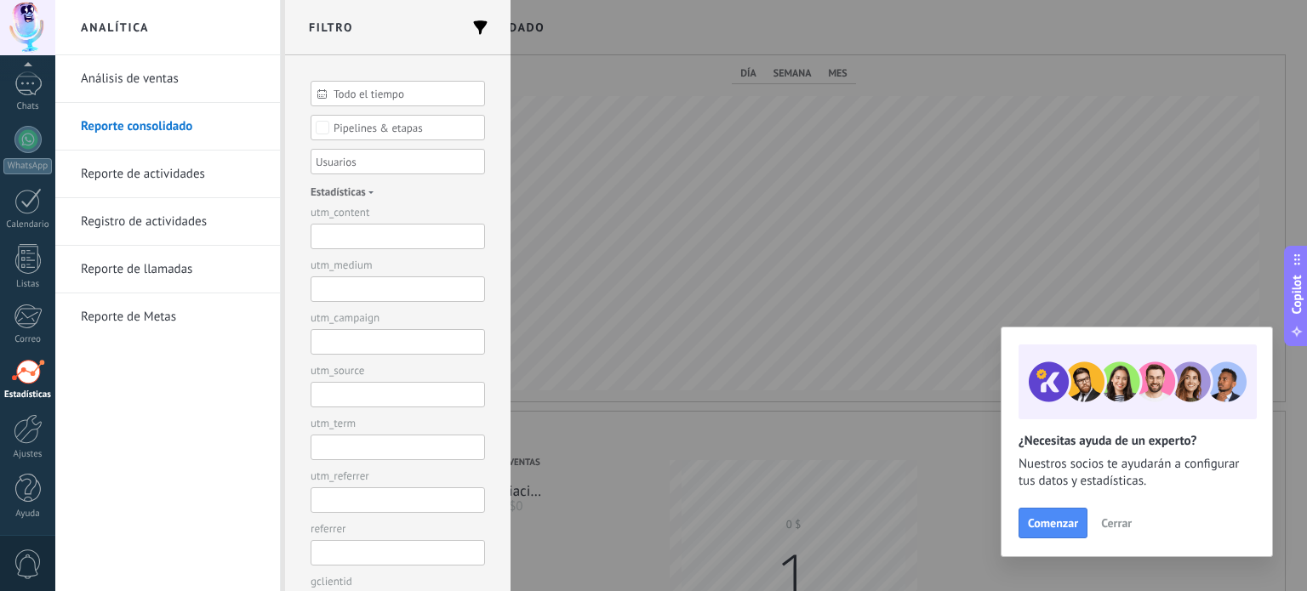
click at [374, 292] on input "text" at bounding box center [398, 290] width 174 height 26
click at [374, 336] on input "text" at bounding box center [398, 342] width 174 height 26
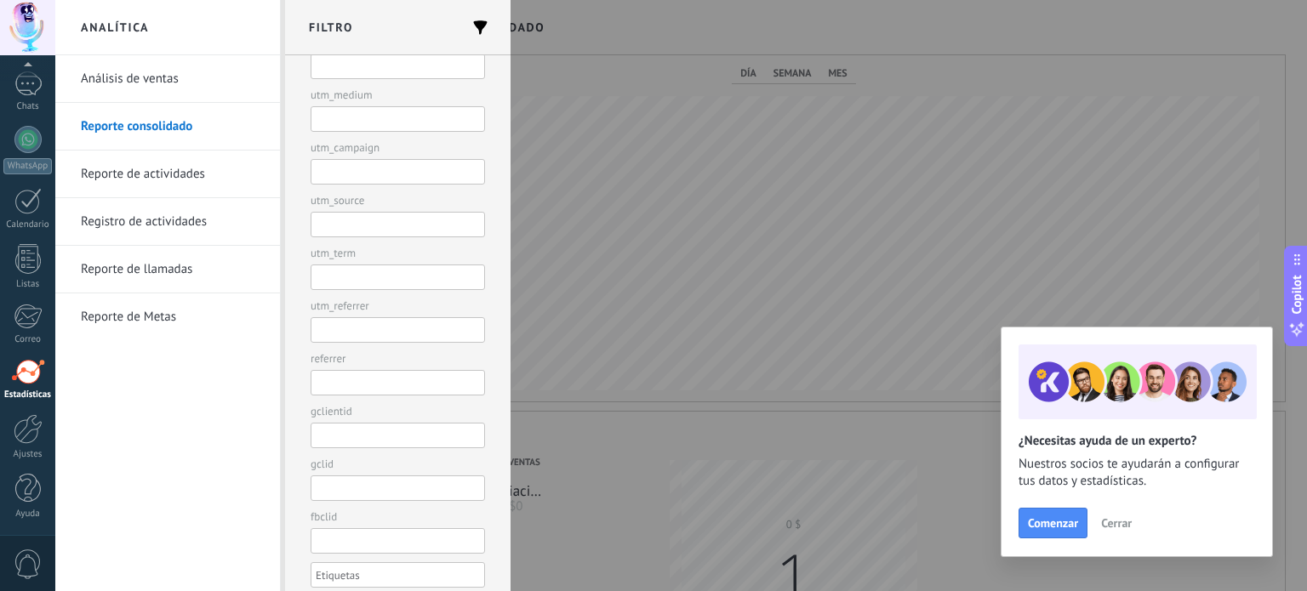
scroll to position [186, 0]
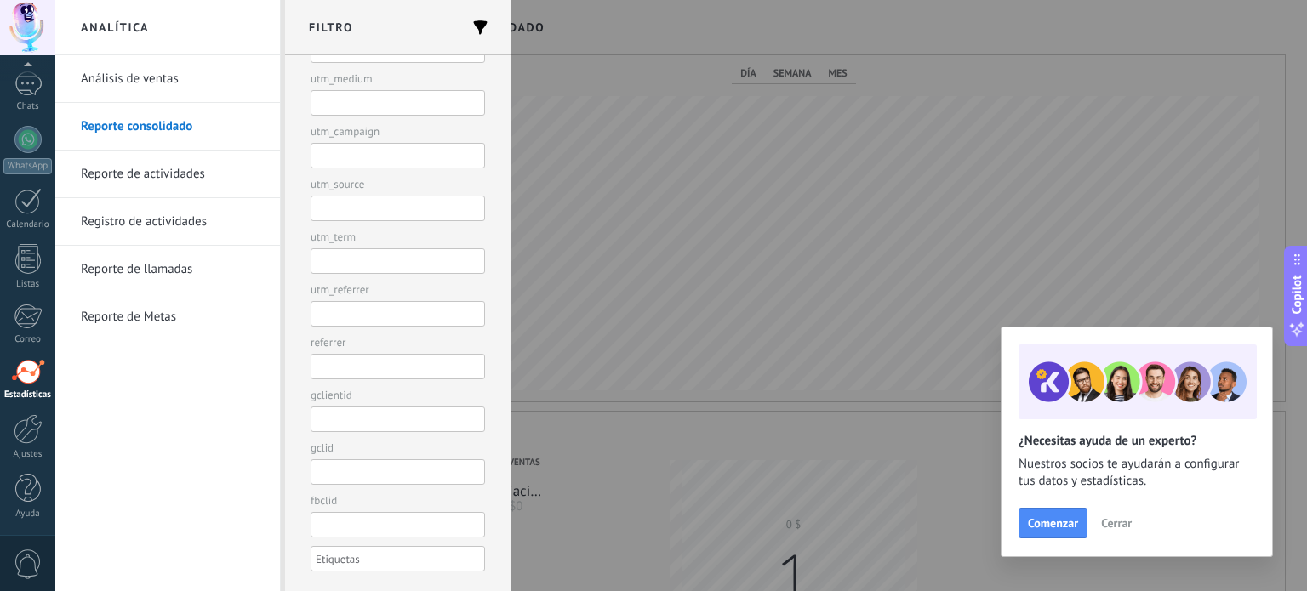
drag, startPoint x: 388, startPoint y: 527, endPoint x: 388, endPoint y: 545, distance: 18.7
drag, startPoint x: 388, startPoint y: 545, endPoint x: 379, endPoint y: 555, distance: 12.6
click at [379, 555] on div at bounding box center [391, 559] width 157 height 20
click at [379, 555] on input "text" at bounding box center [358, 559] width 85 height 20
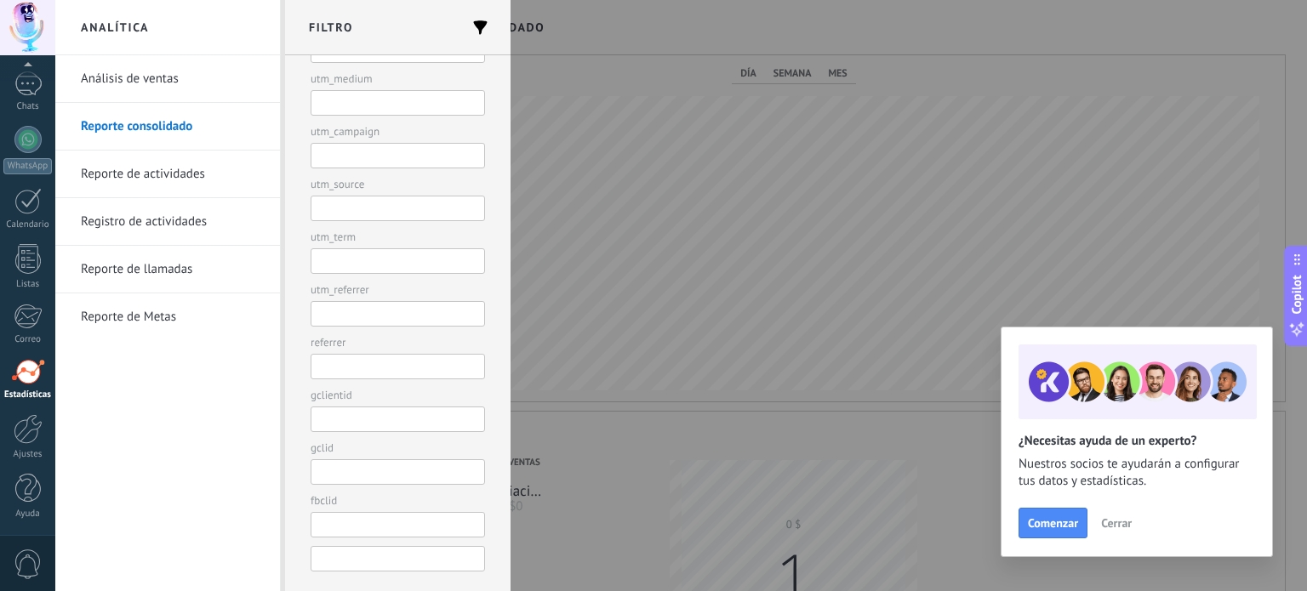
click at [424, 516] on input "text" at bounding box center [398, 525] width 174 height 26
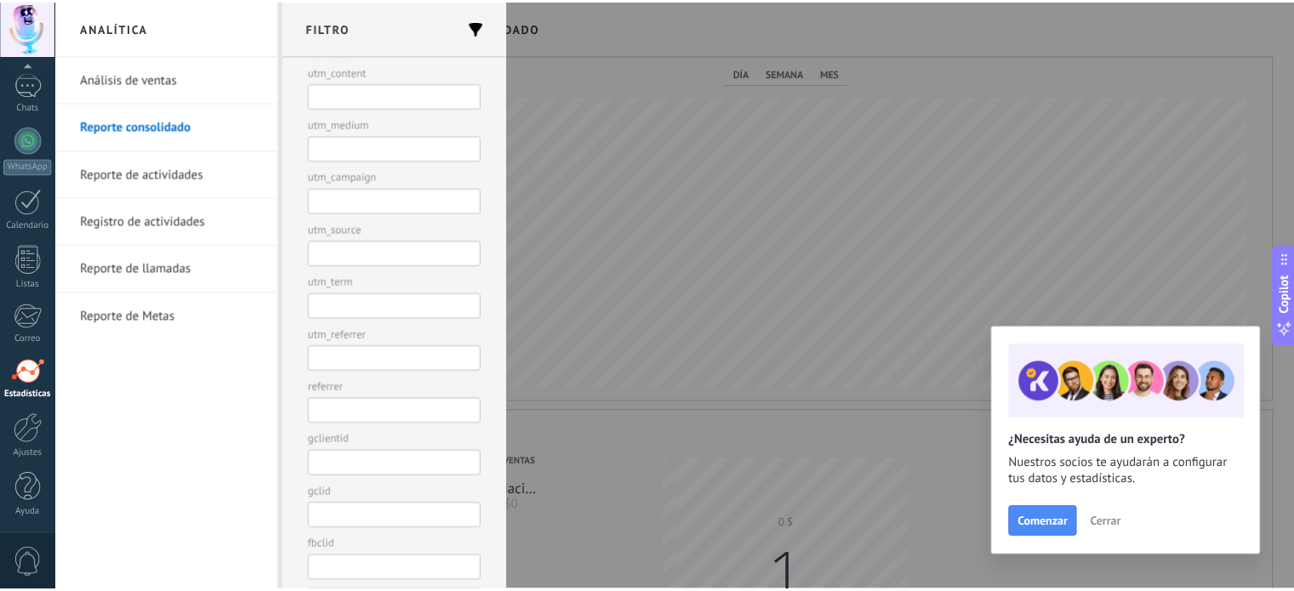
scroll to position [101, 0]
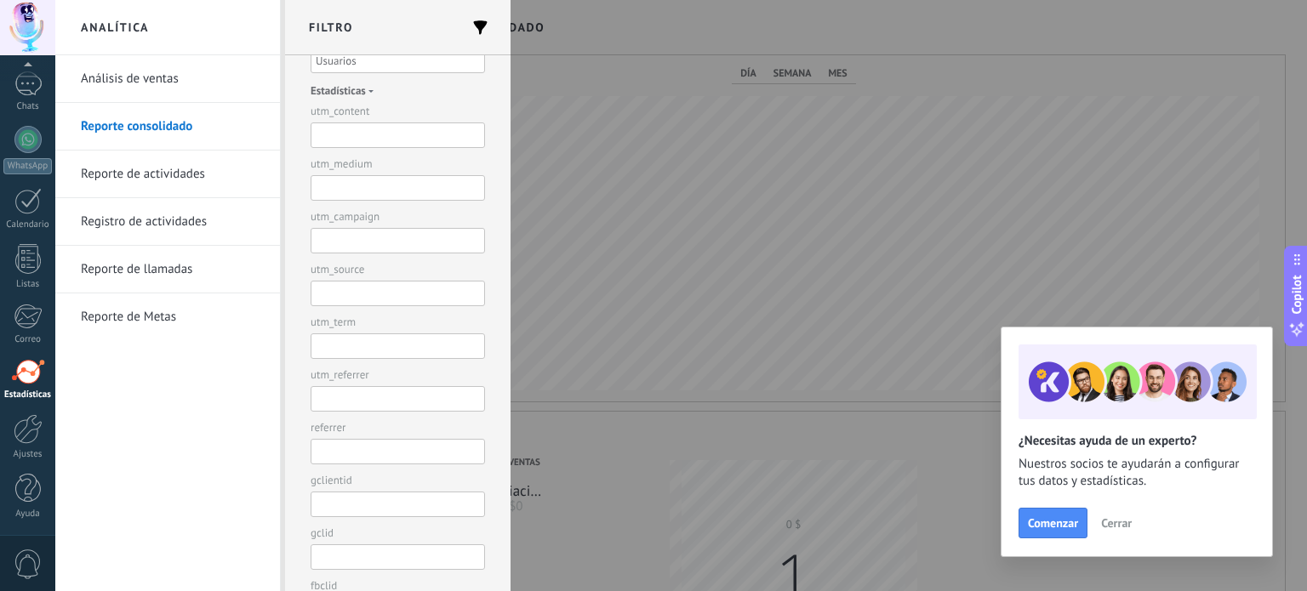
click at [173, 90] on link "Análisis de ventas" at bounding box center [172, 79] width 182 height 48
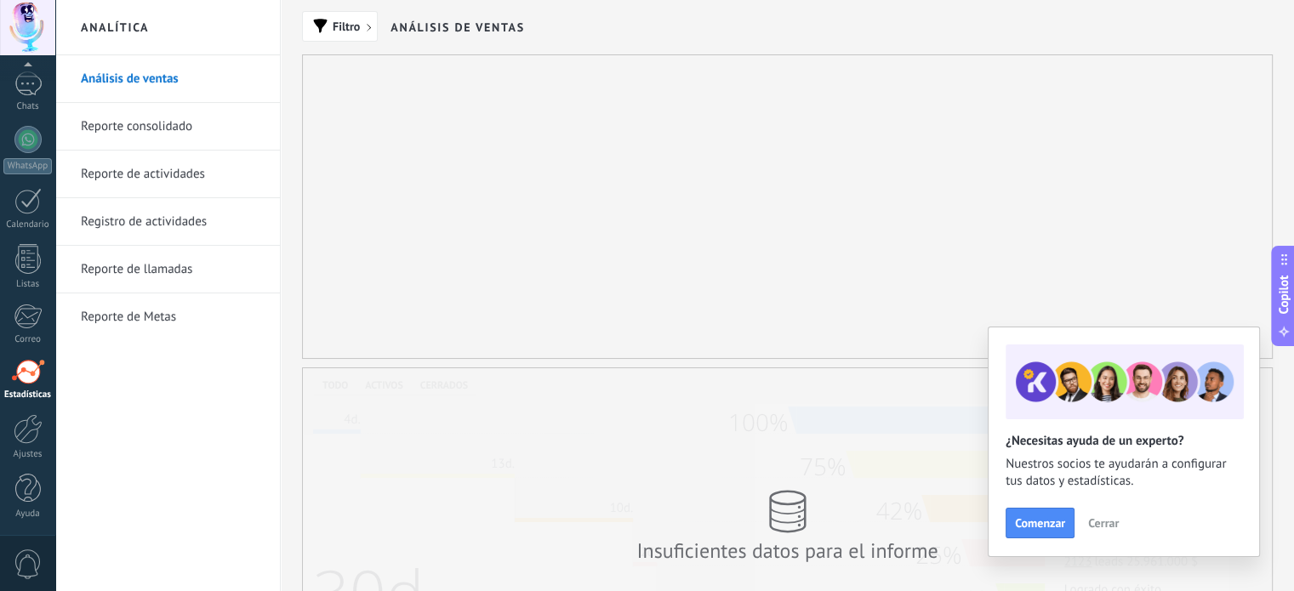
click at [181, 129] on link "Reporte consolidado" at bounding box center [172, 127] width 182 height 48
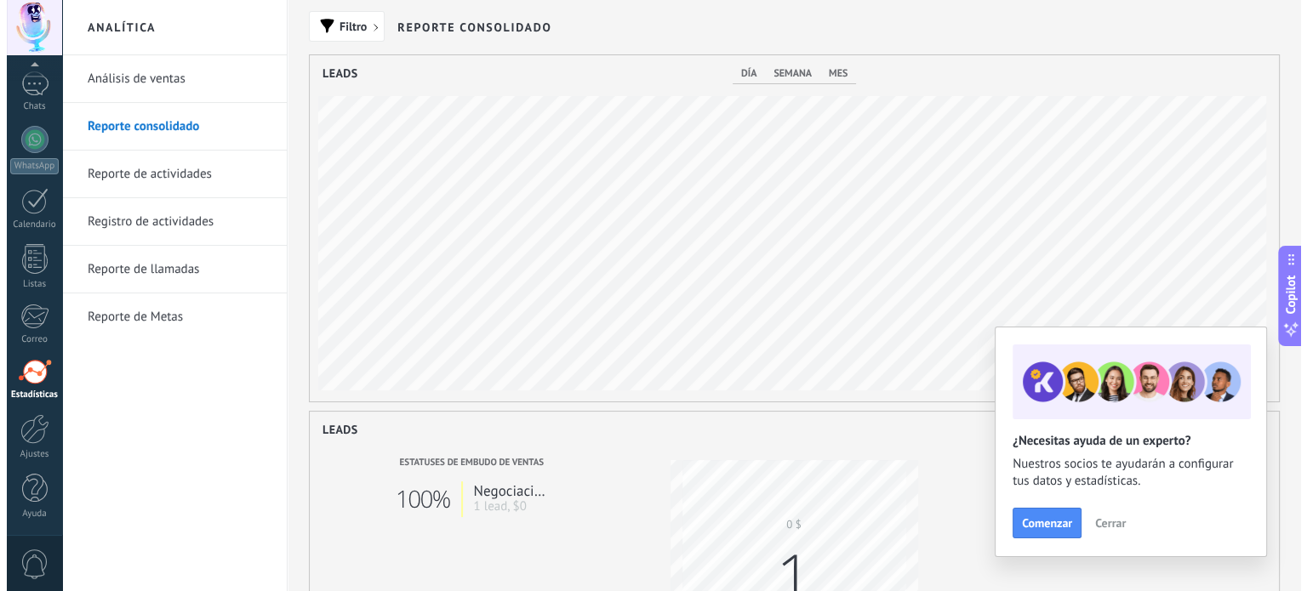
scroll to position [346, 969]
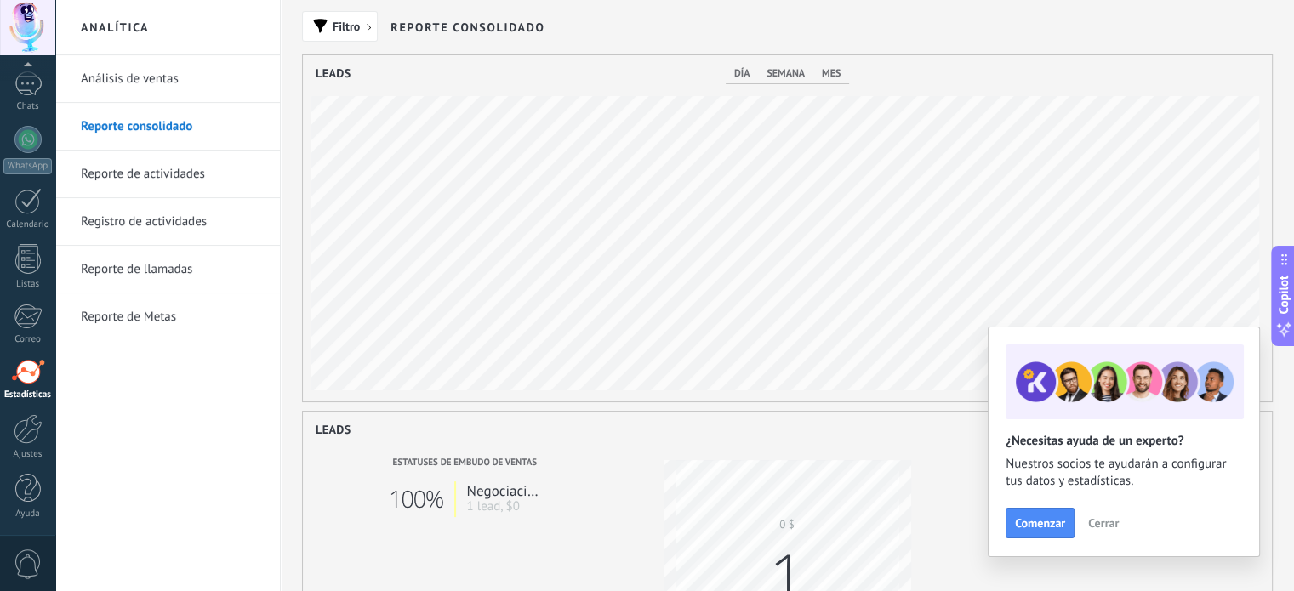
click at [185, 85] on link "Análisis de ventas" at bounding box center [172, 79] width 182 height 48
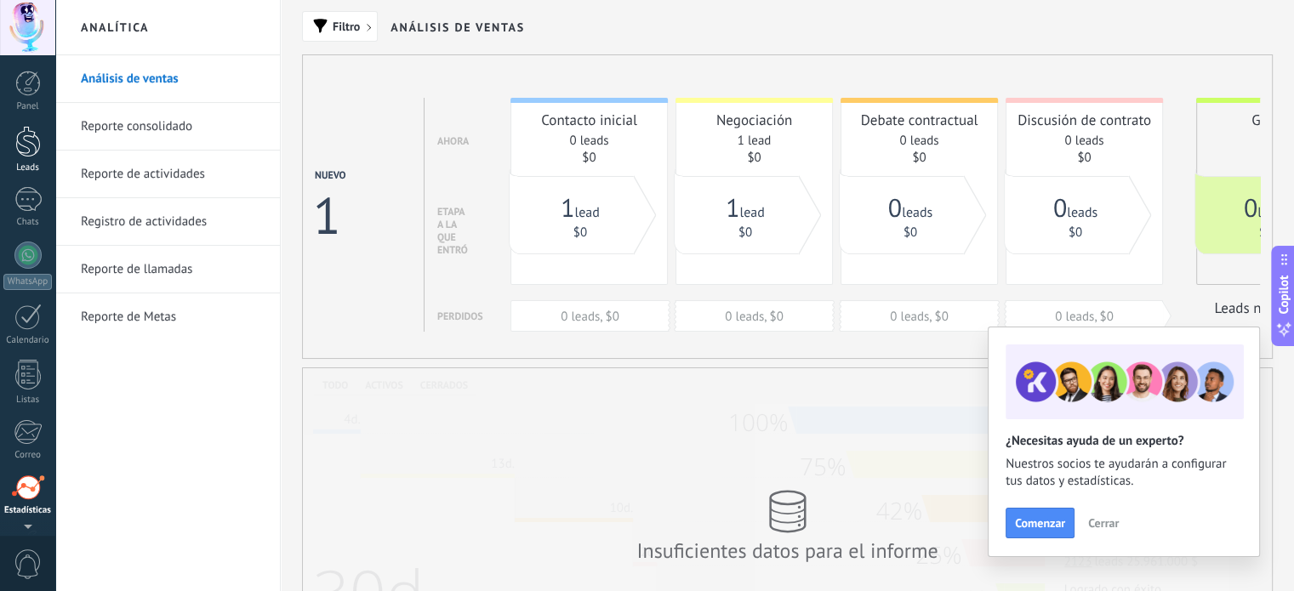
click at [36, 159] on link "Leads" at bounding box center [27, 150] width 55 height 48
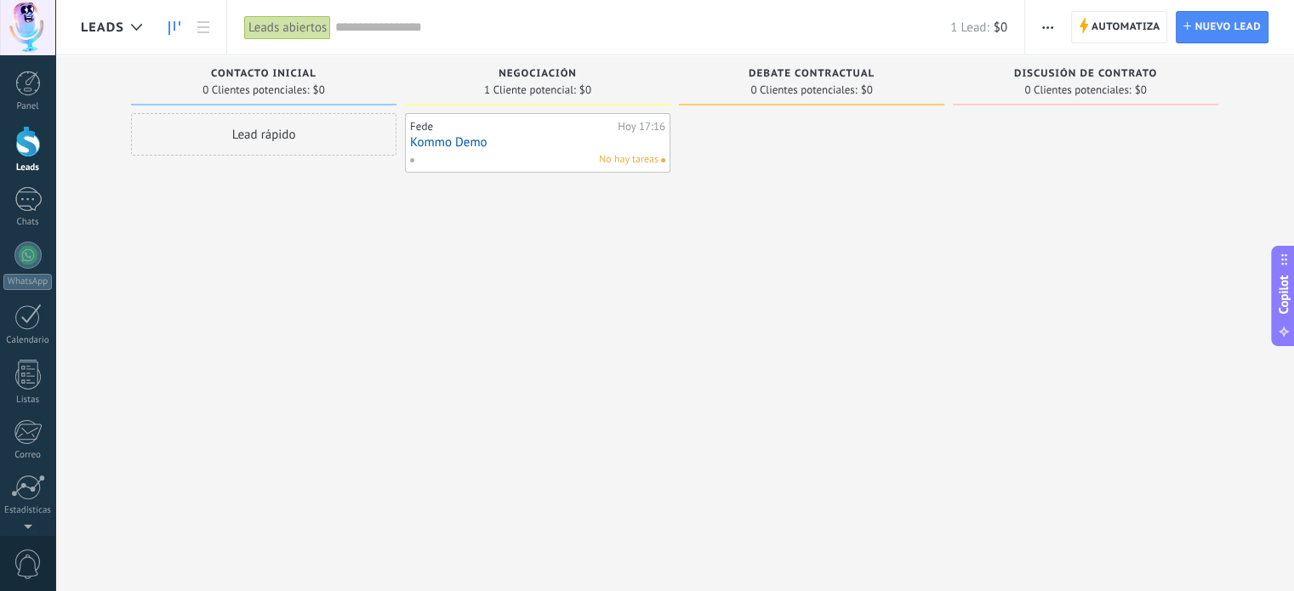
click at [1278, 305] on span "Copilot" at bounding box center [1283, 294] width 17 height 39
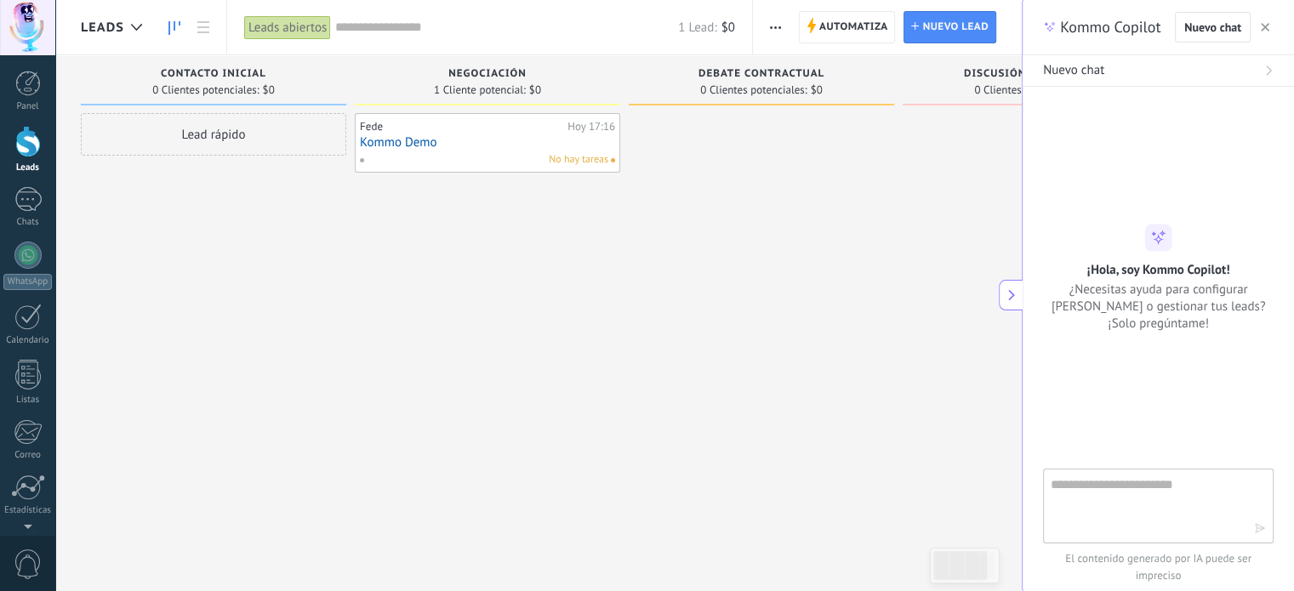
click at [1150, 516] on textarea at bounding box center [1146, 505] width 191 height 61
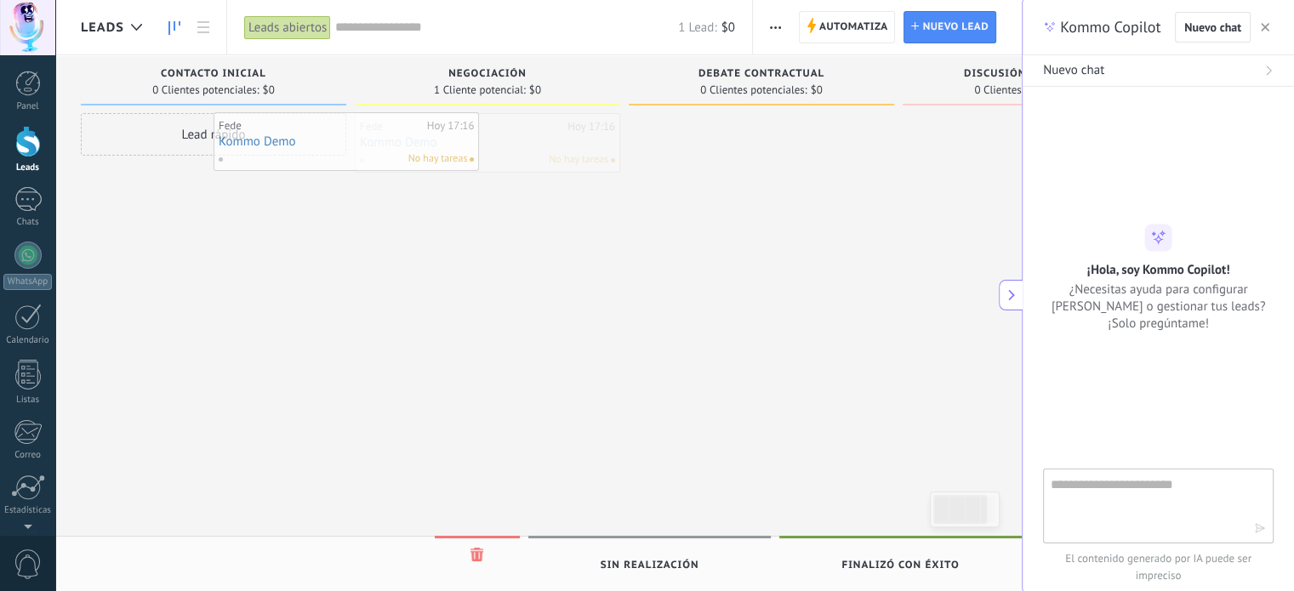
drag, startPoint x: 443, startPoint y: 157, endPoint x: 286, endPoint y: 152, distance: 157.5
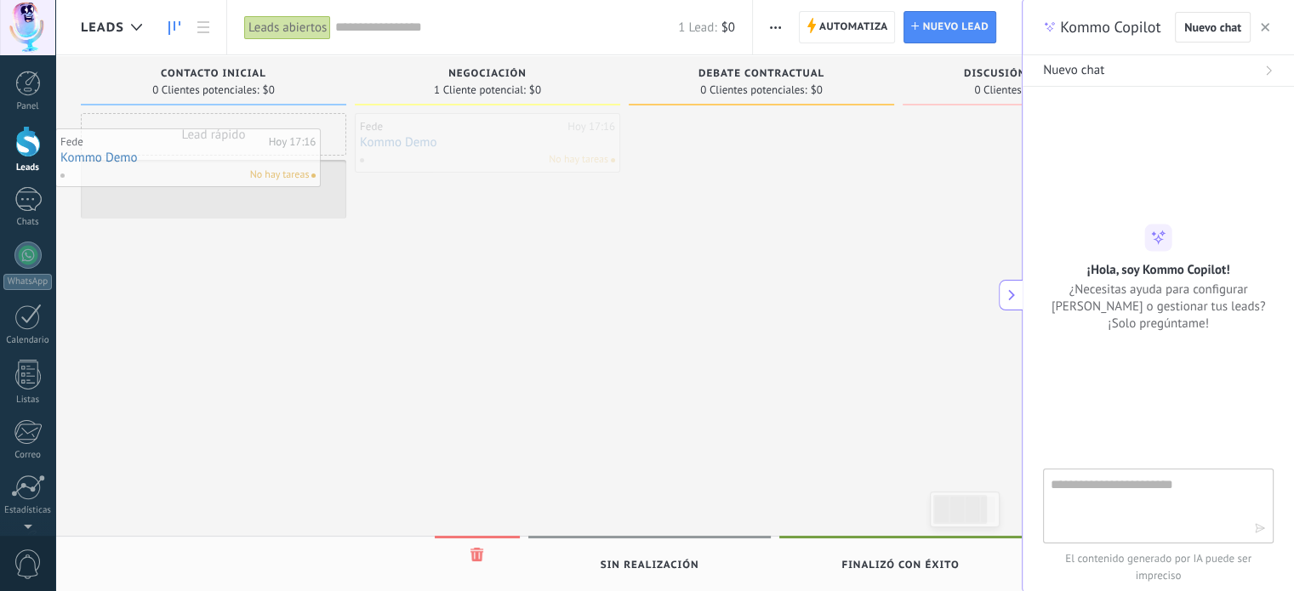
drag, startPoint x: 497, startPoint y: 152, endPoint x: 177, endPoint y: 157, distance: 320.0
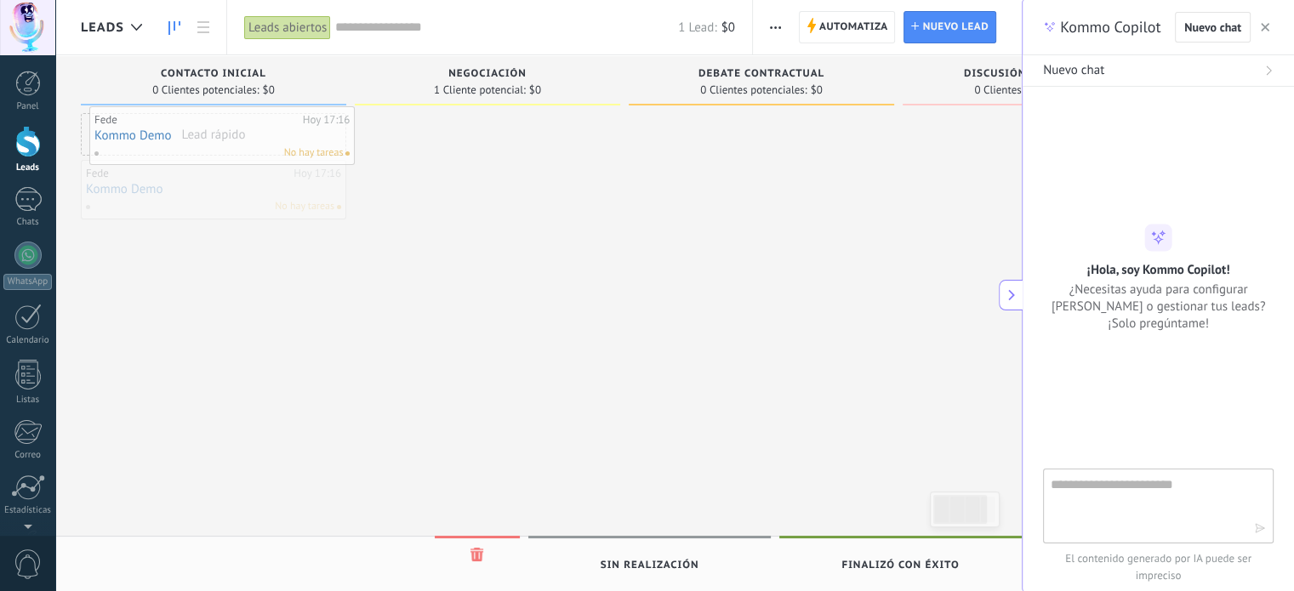
drag, startPoint x: 231, startPoint y: 197, endPoint x: 239, endPoint y: 143, distance: 54.3
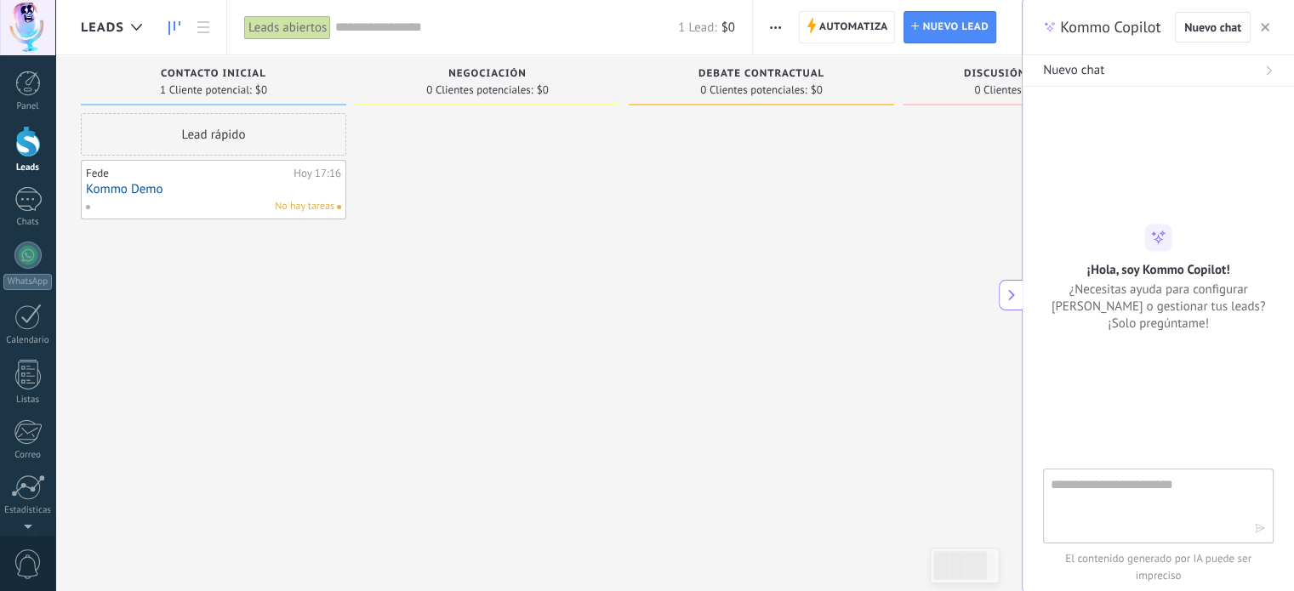
click at [1017, 297] on icon at bounding box center [1012, 295] width 12 height 12
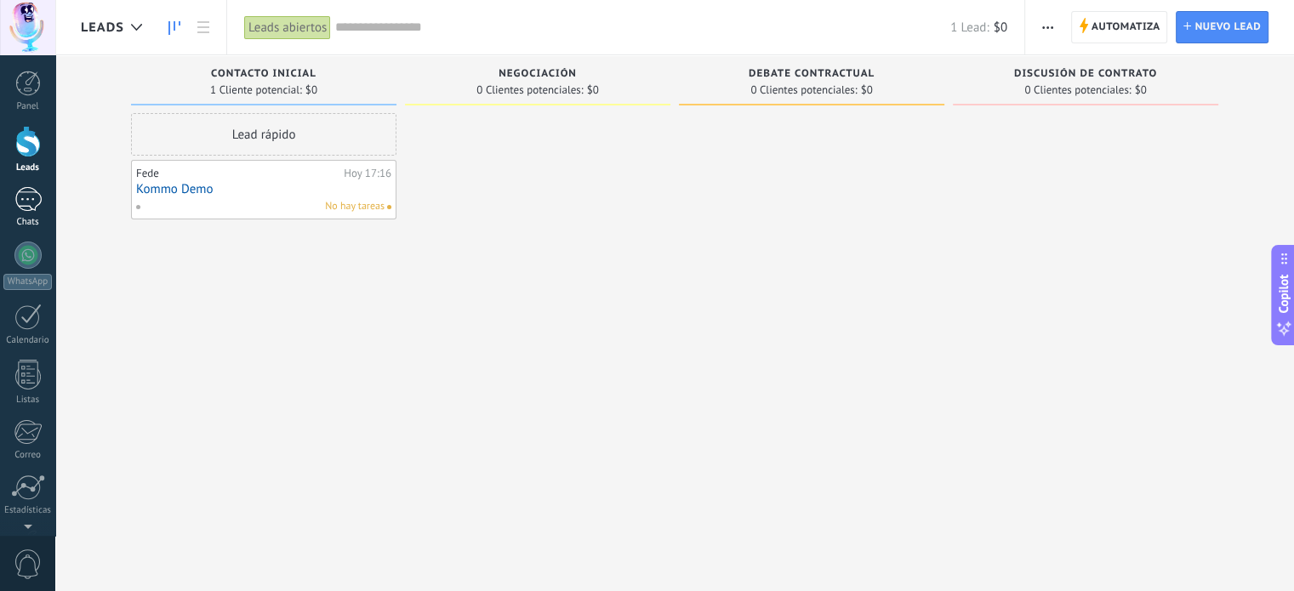
click at [39, 214] on link "Chats" at bounding box center [27, 207] width 55 height 41
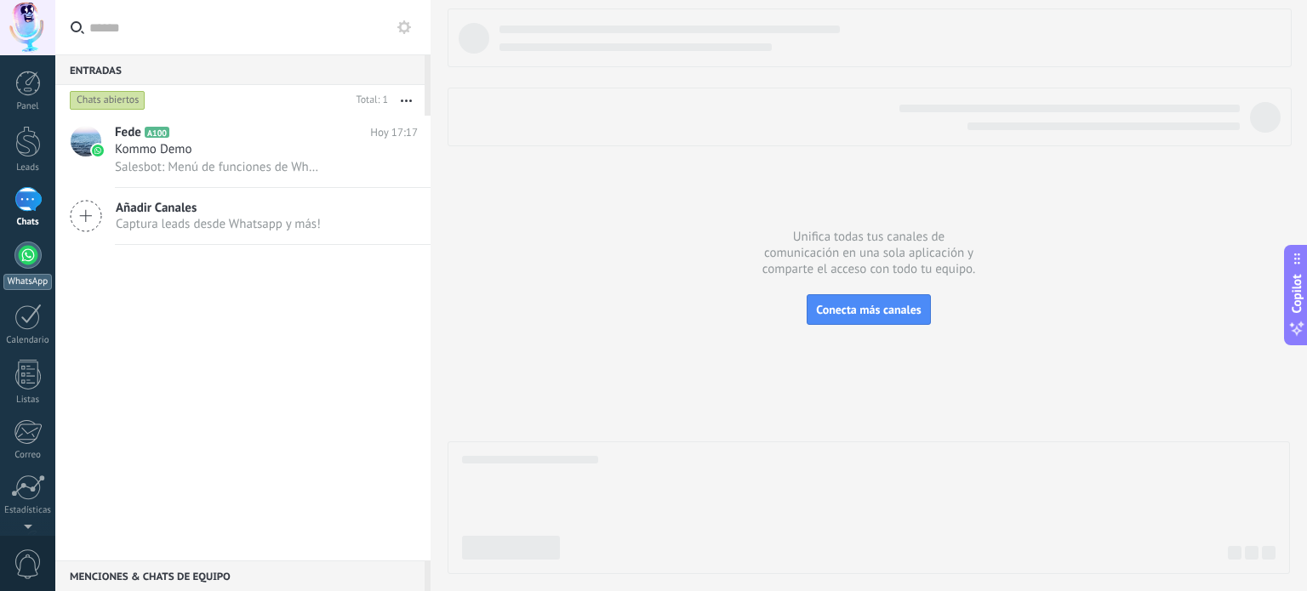
click at [36, 265] on link "WhatsApp" at bounding box center [27, 266] width 55 height 48
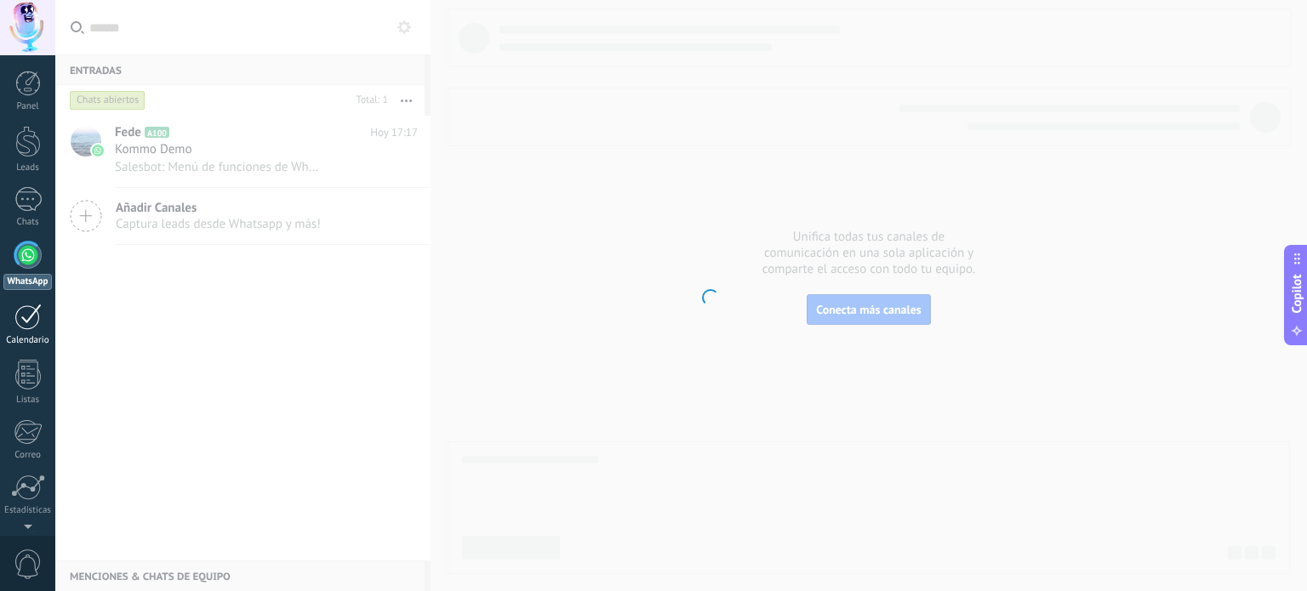
click at [35, 319] on div at bounding box center [27, 317] width 27 height 26
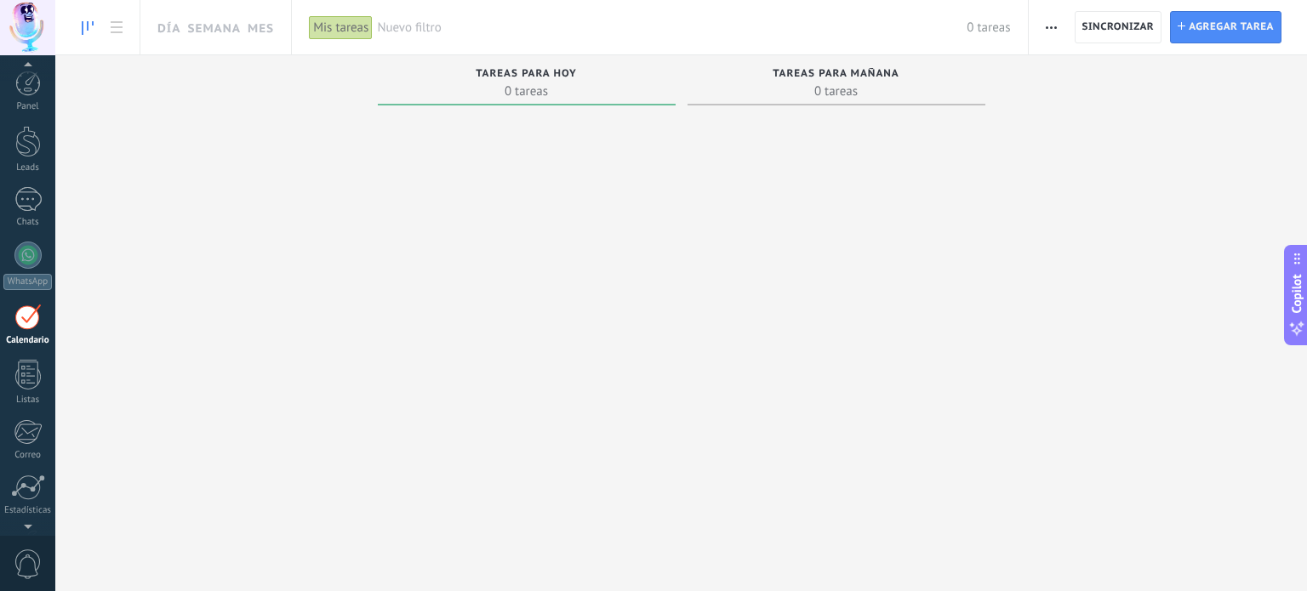
scroll to position [48, 0]
click at [506, 109] on div "Tareas para hoy 0 tareas" at bounding box center [527, 83] width 298 height 57
click at [334, 26] on div "Mis tareas" at bounding box center [341, 27] width 64 height 25
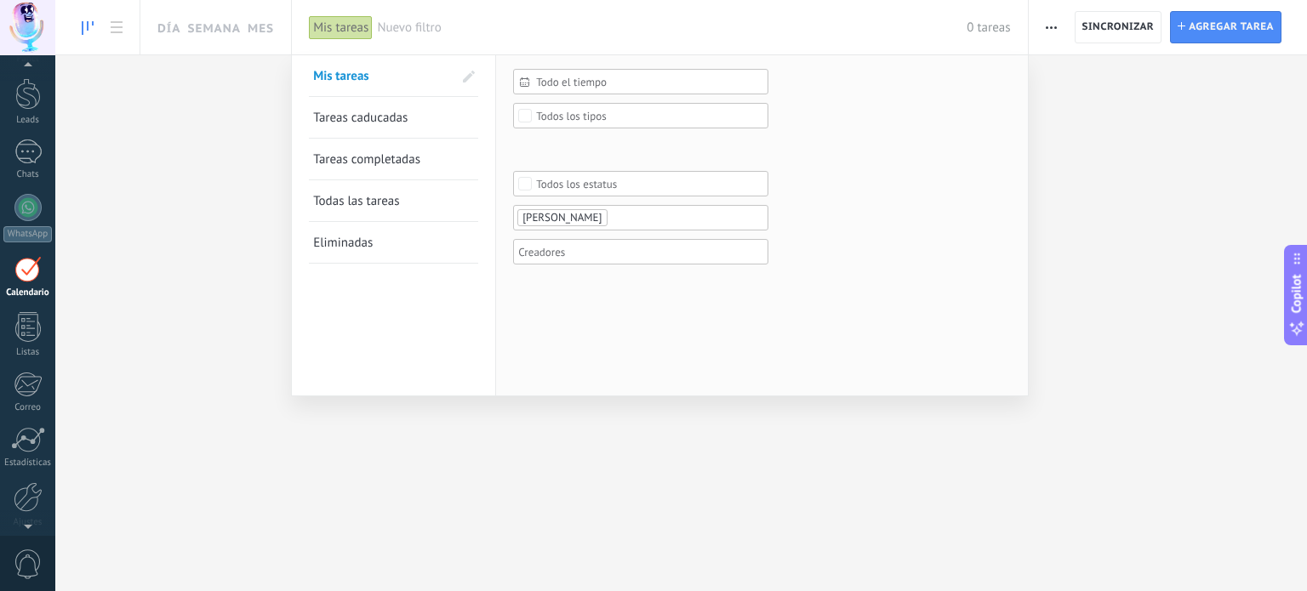
click at [540, 84] on span "Todo el tiempo" at bounding box center [647, 82] width 223 height 13
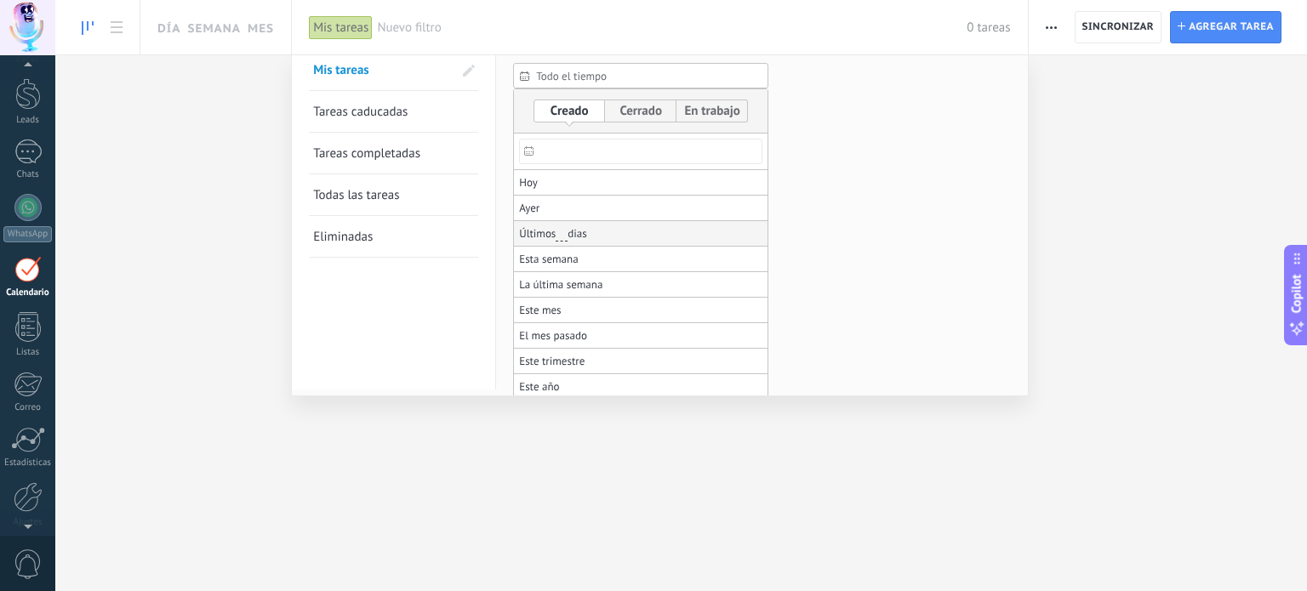
scroll to position [8, 0]
click at [333, 85] on link "Mis tareas" at bounding box center [383, 68] width 140 height 41
click at [359, 117] on span "Tareas caducadas" at bounding box center [360, 110] width 94 height 16
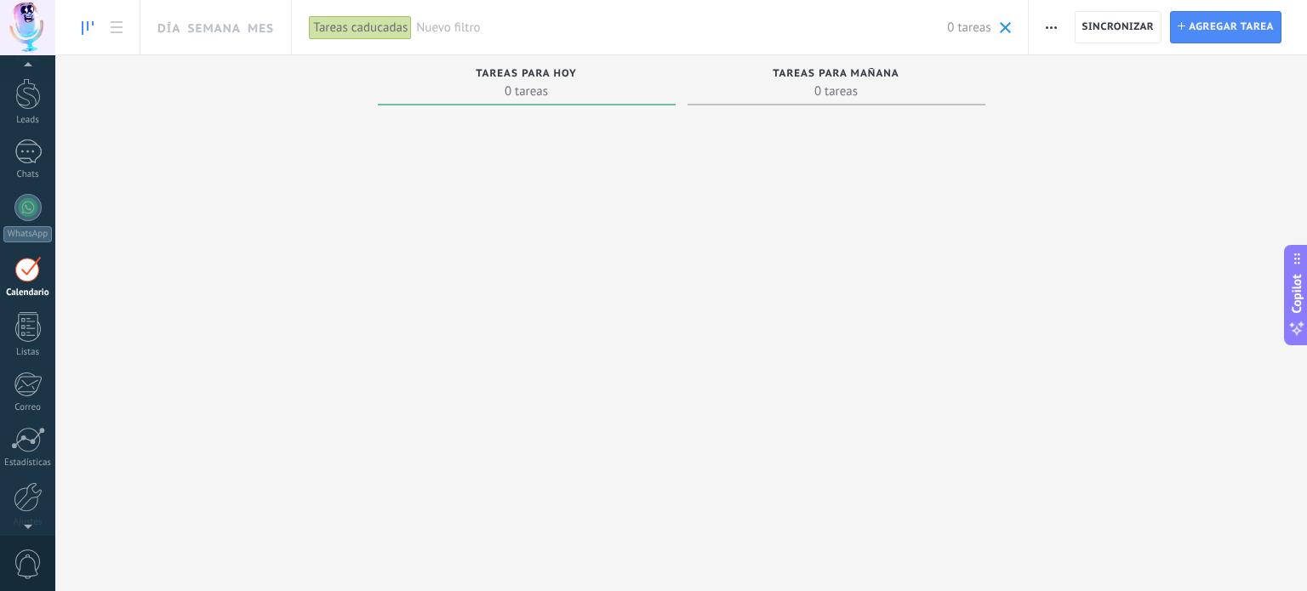
click at [368, 28] on div "Tareas caducadas" at bounding box center [360, 27] width 103 height 25
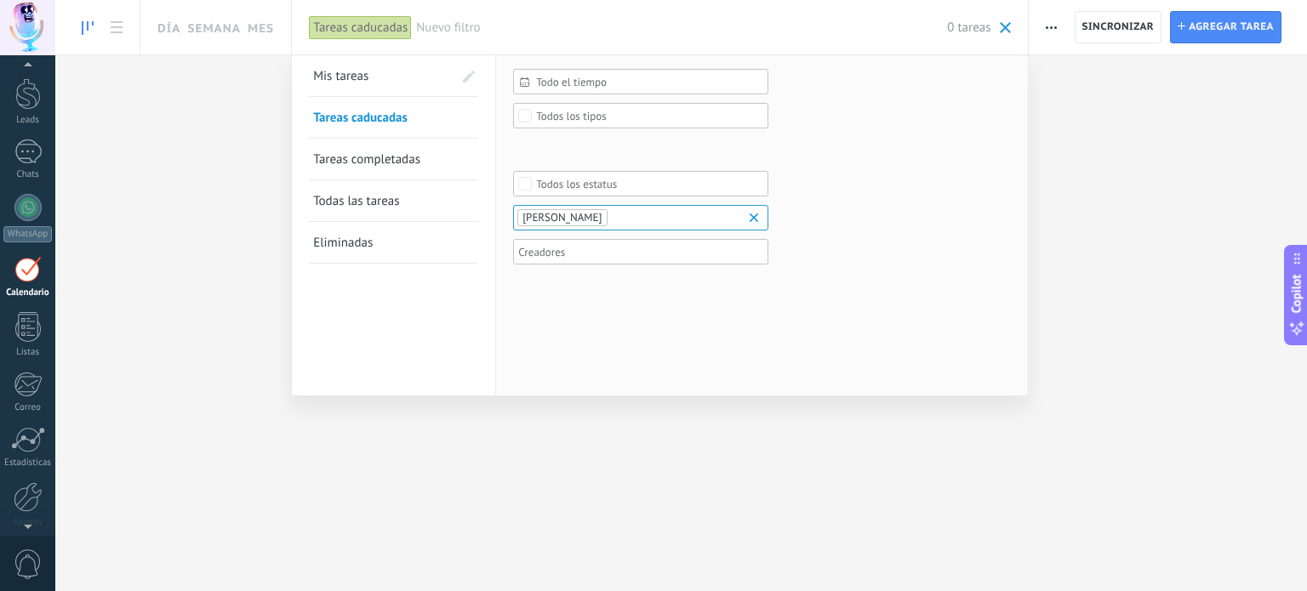
click at [393, 77] on link "Mis tareas" at bounding box center [383, 75] width 140 height 41
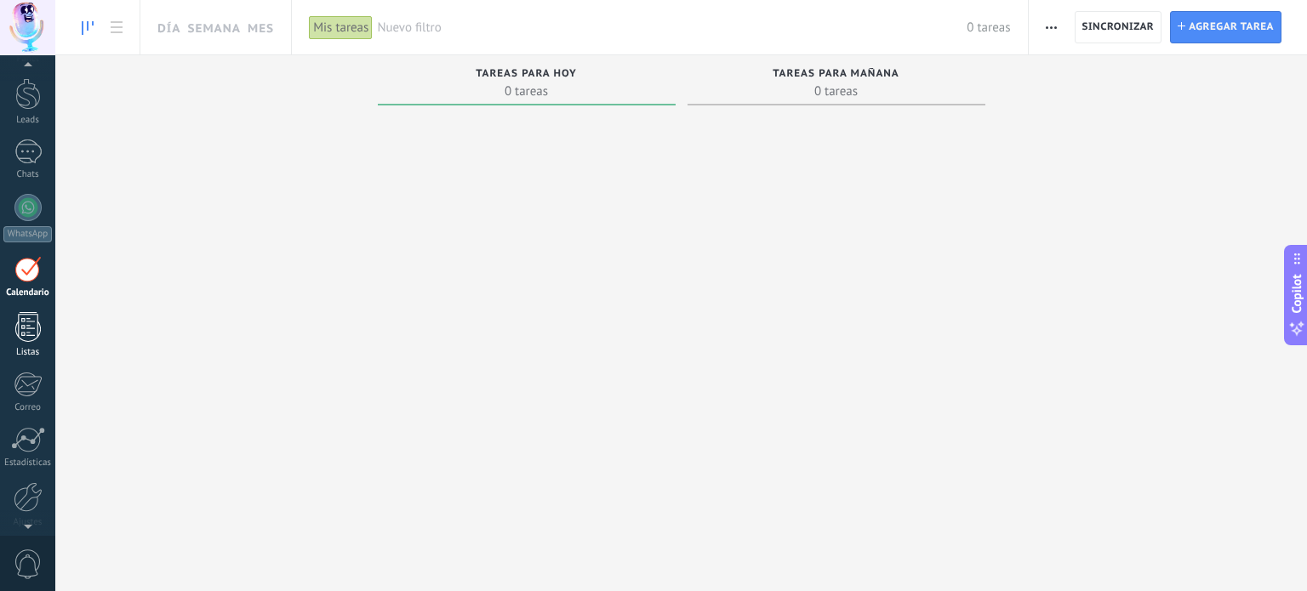
click at [49, 348] on div "Listas" at bounding box center [27, 352] width 49 height 11
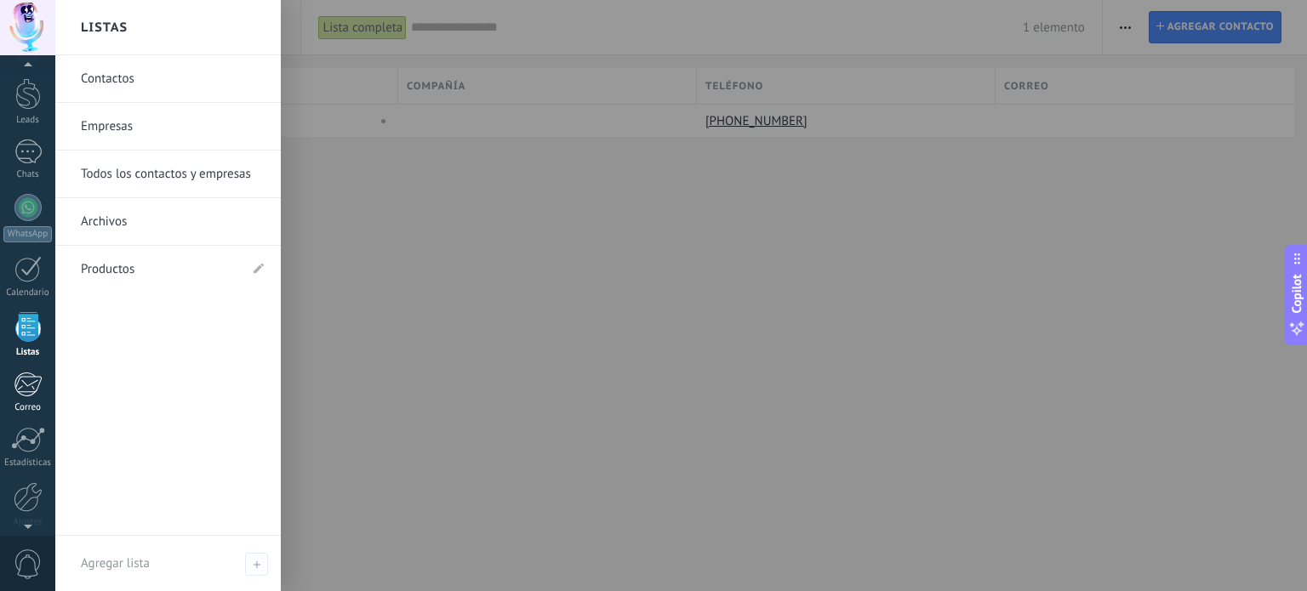
click at [37, 387] on div at bounding box center [28, 385] width 28 height 26
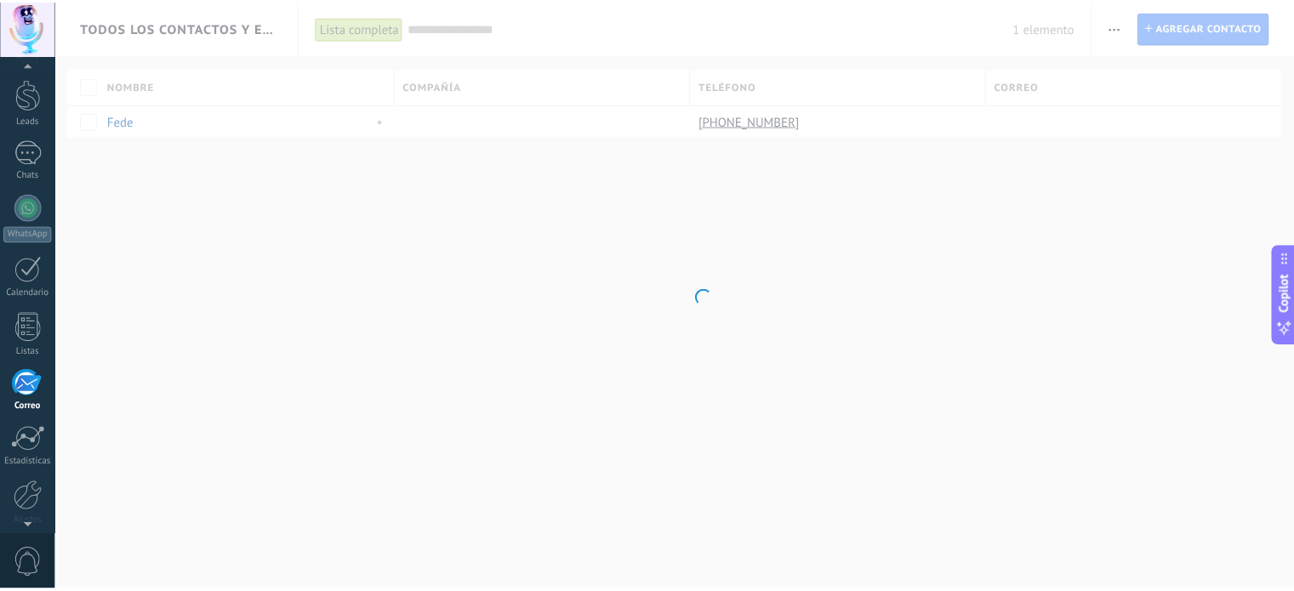
scroll to position [116, 0]
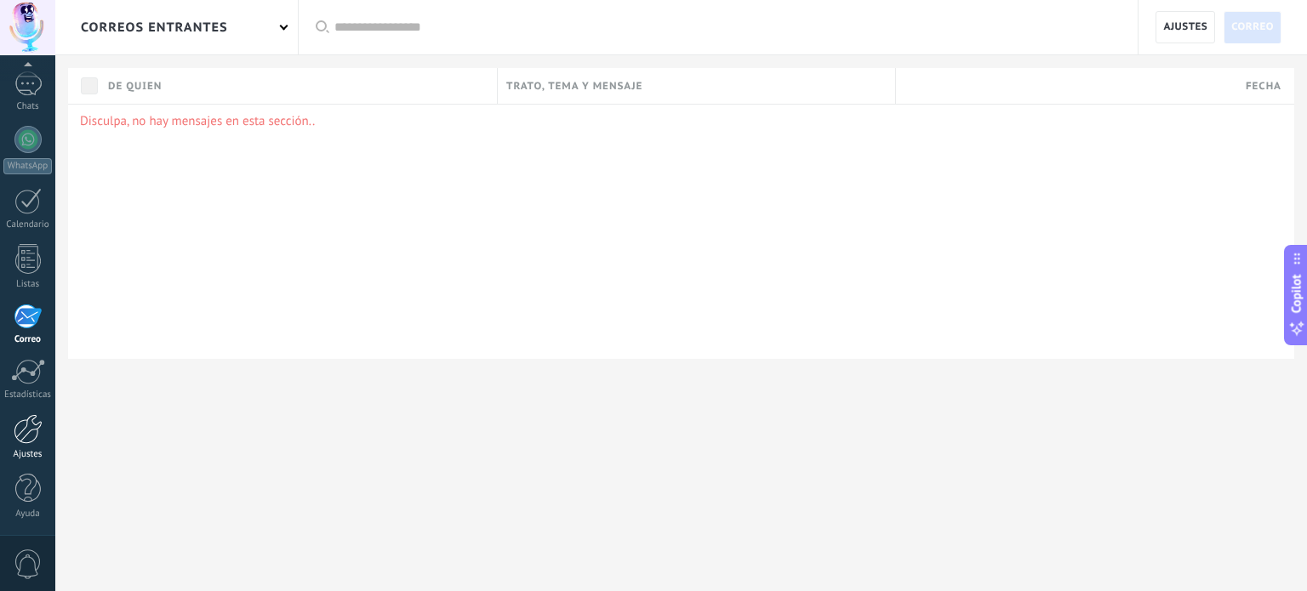
click at [29, 445] on link "Ajustes" at bounding box center [27, 437] width 55 height 46
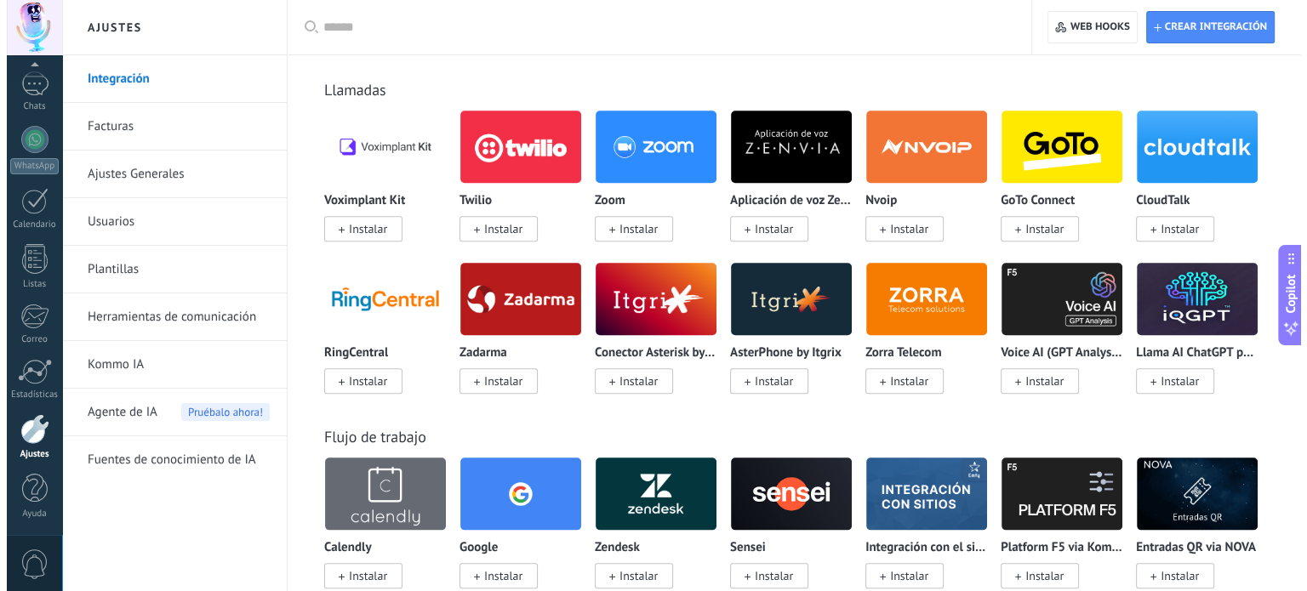
scroll to position [1787, 0]
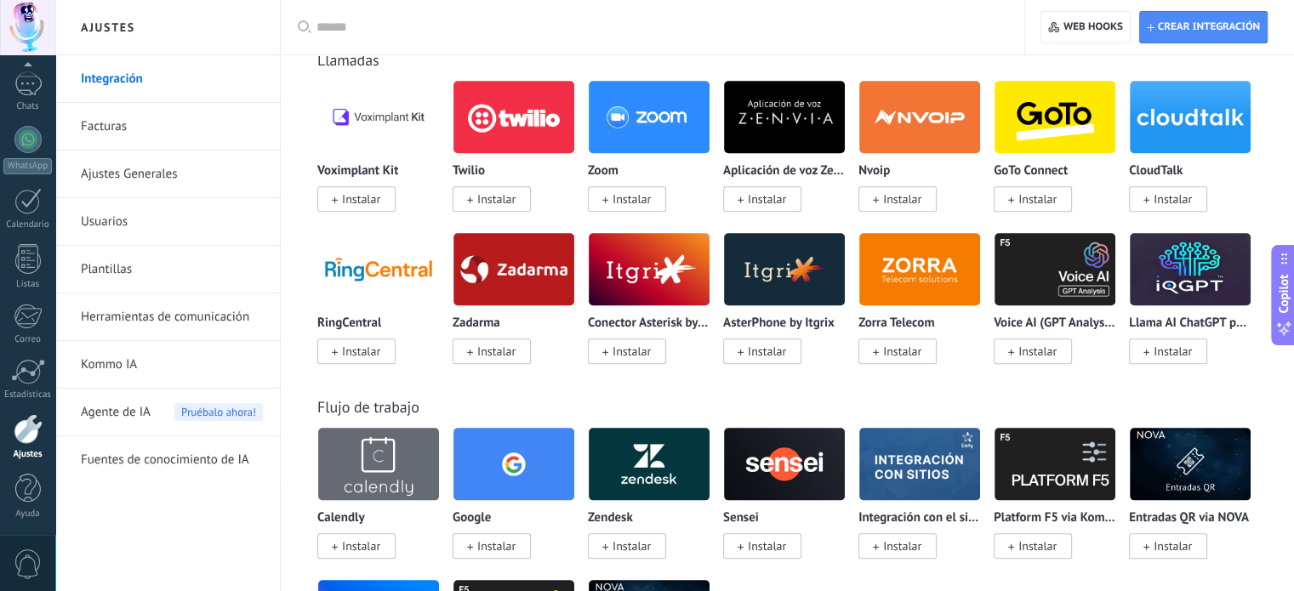
click at [385, 299] on img at bounding box center [378, 269] width 121 height 83
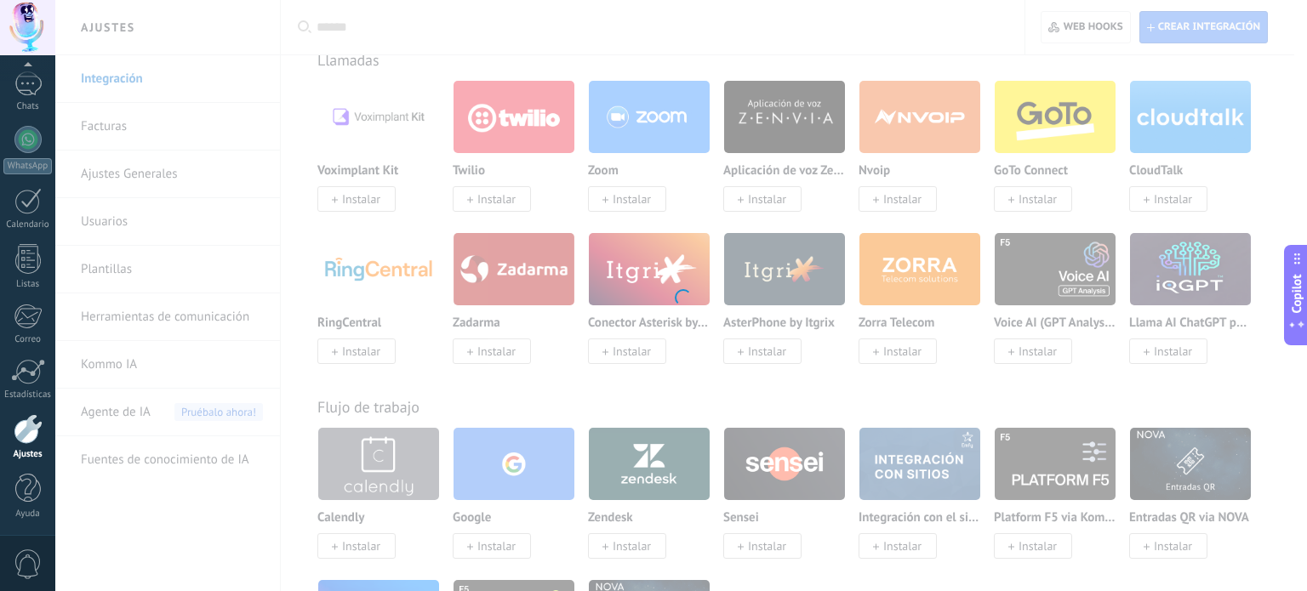
click at [388, 267] on div at bounding box center [681, 295] width 1252 height 591
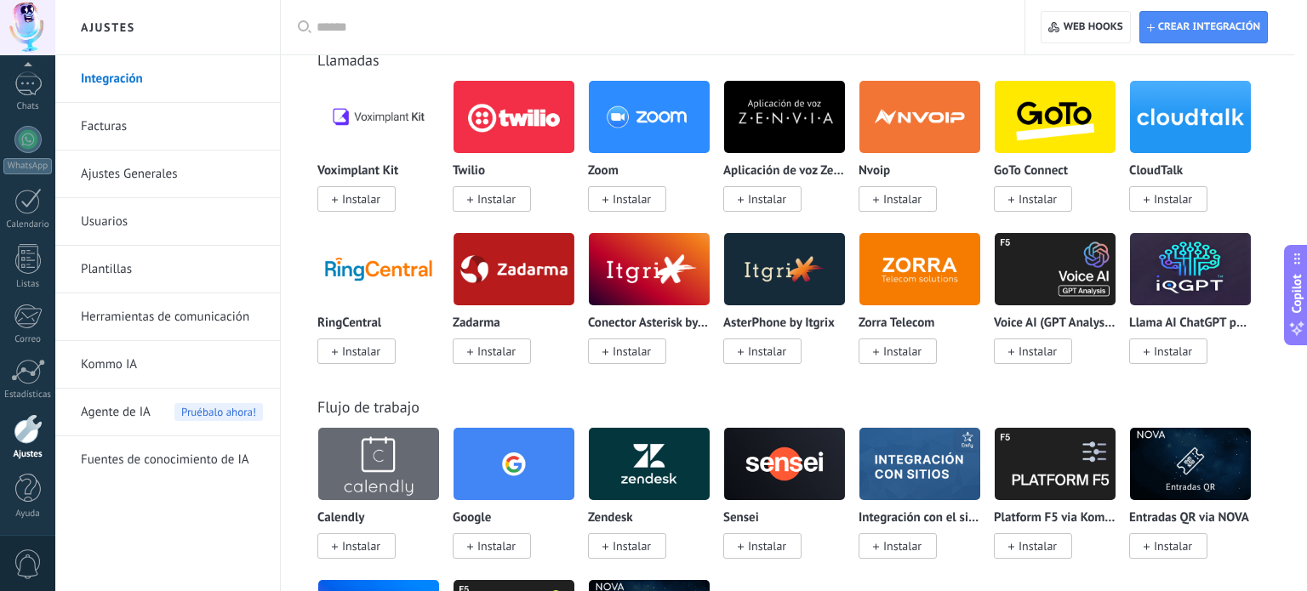
click at [388, 267] on div at bounding box center [681, 295] width 1252 height 591
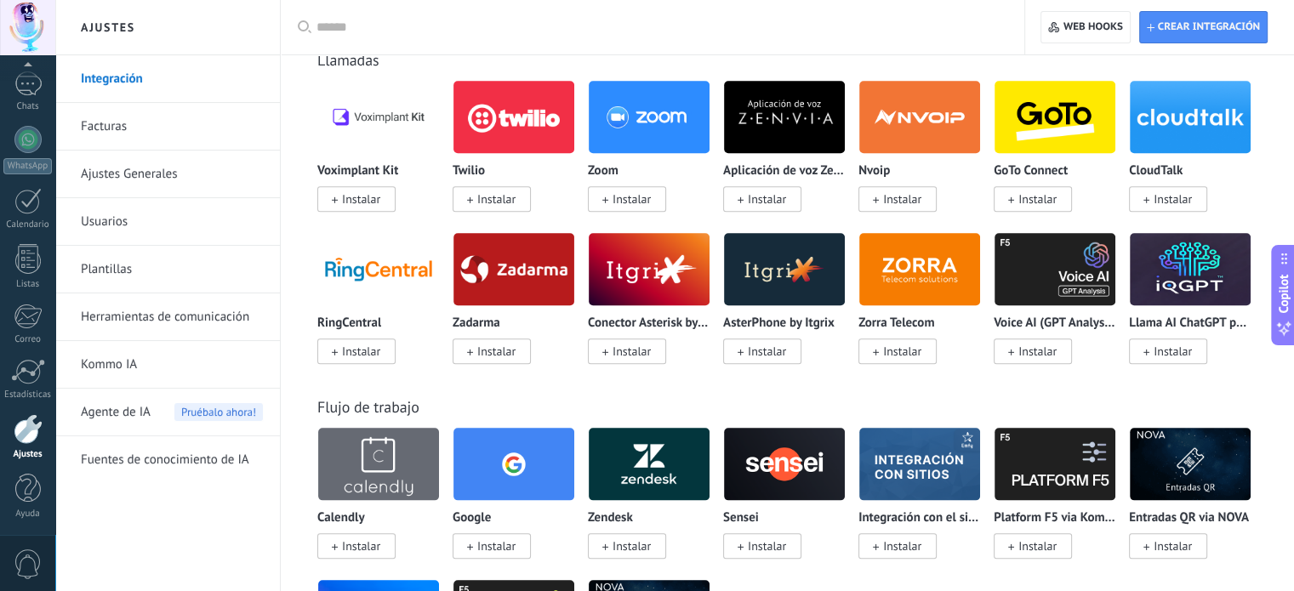
click at [388, 267] on img at bounding box center [378, 269] width 121 height 83
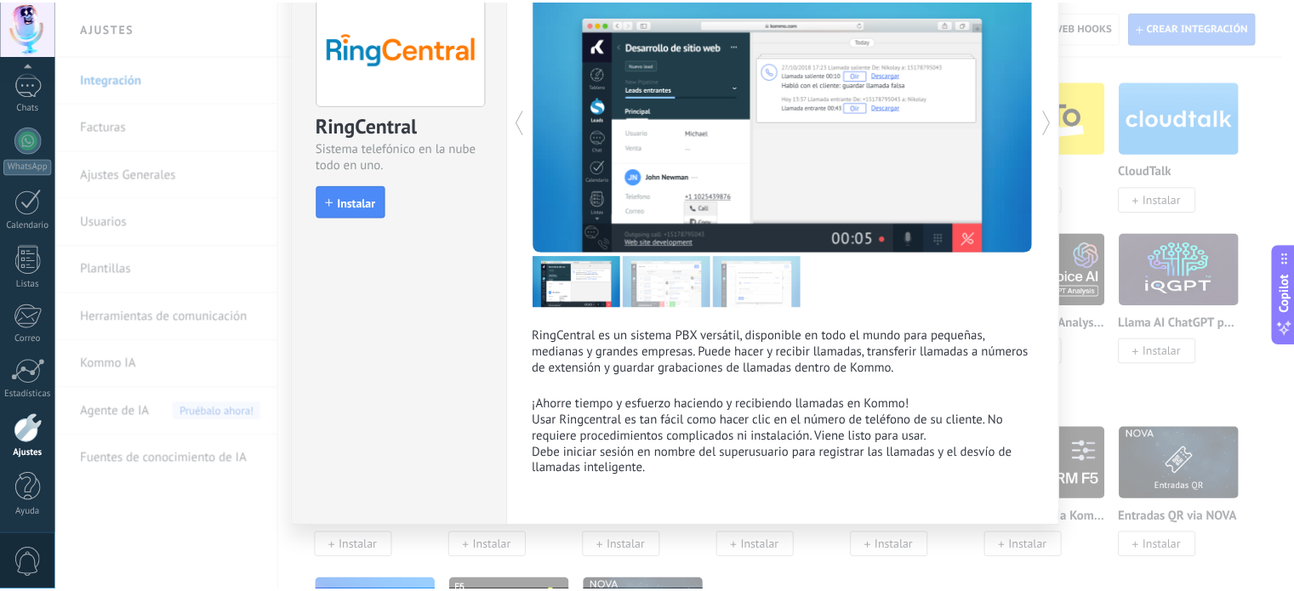
scroll to position [0, 0]
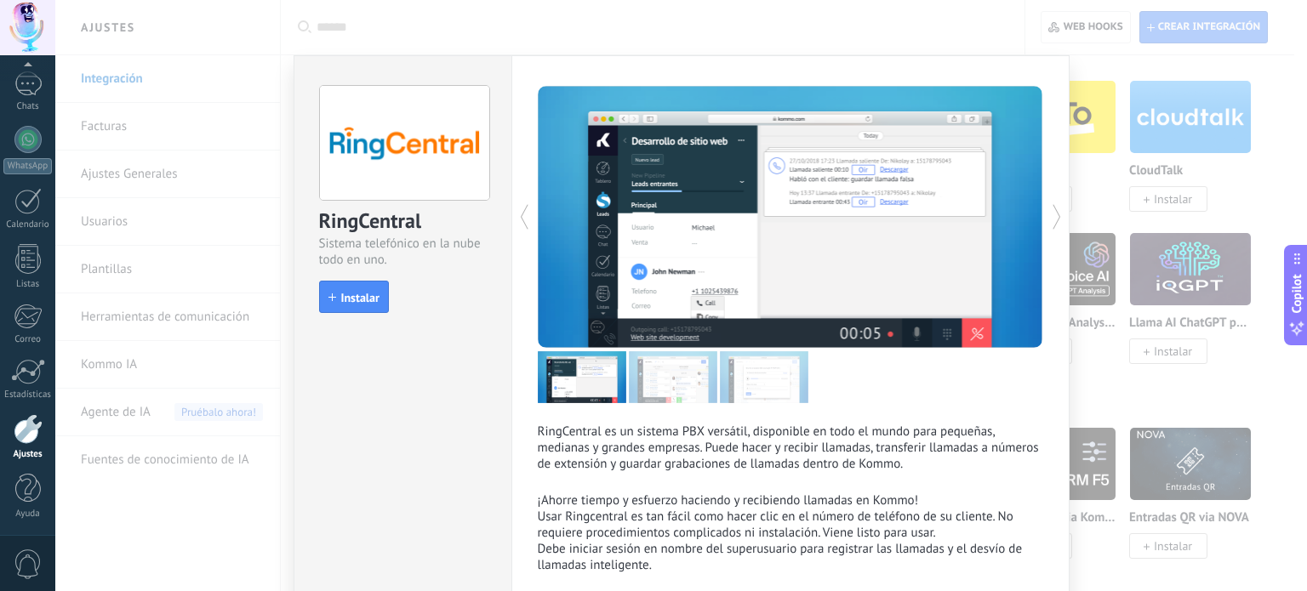
click at [1140, 38] on div "RingCentral Sistema telefónico en la nube todo en uno. install Instalar RingCen…" at bounding box center [681, 295] width 1252 height 591
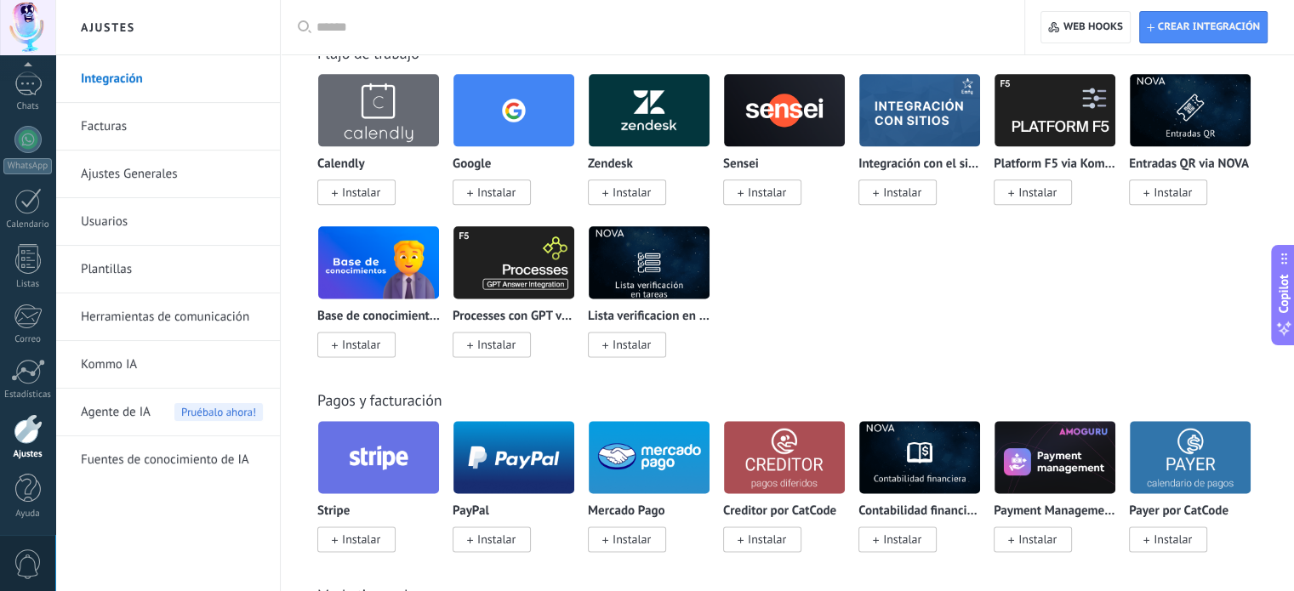
scroll to position [2127, 0]
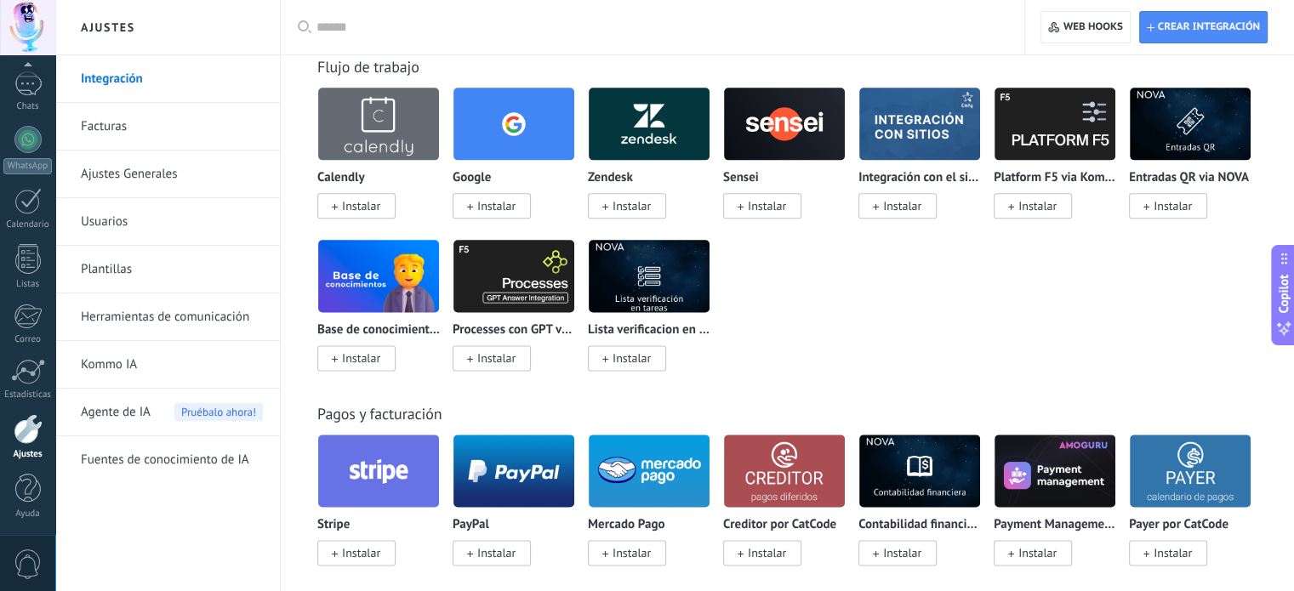
click at [178, 176] on link "Ajustes Generales" at bounding box center [172, 175] width 182 height 48
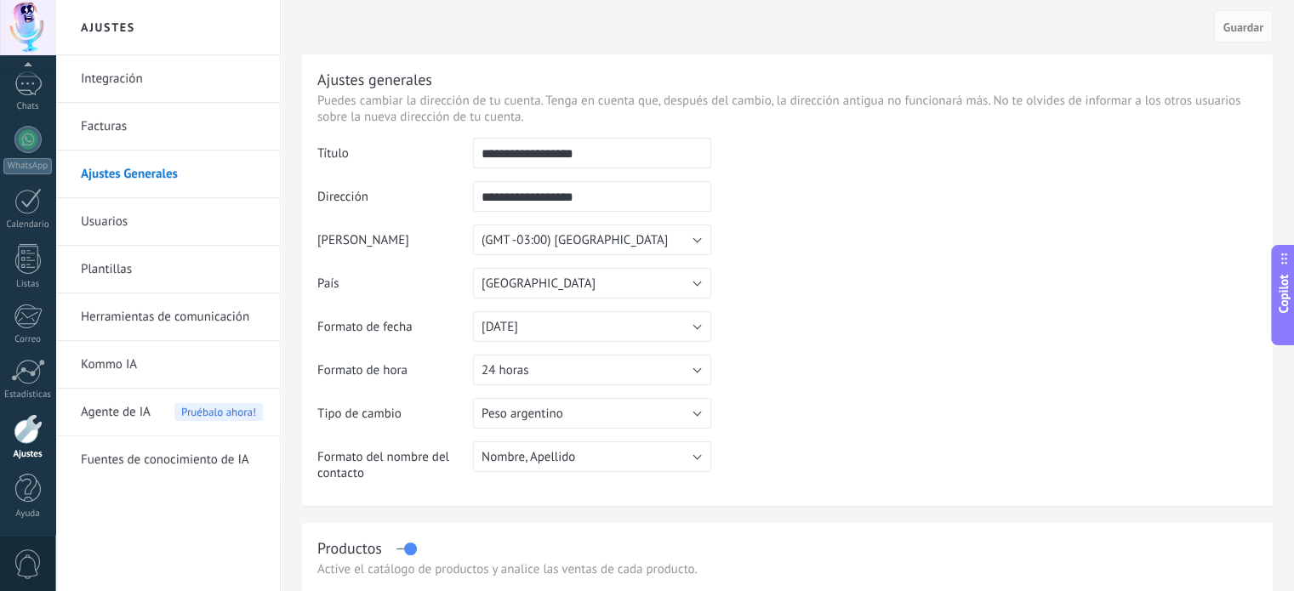
click at [594, 156] on input "**********" at bounding box center [592, 153] width 238 height 31
click at [596, 199] on input "**********" at bounding box center [592, 196] width 238 height 31
click at [597, 243] on span "(GMT -03:00) [GEOGRAPHIC_DATA]" at bounding box center [575, 240] width 186 height 16
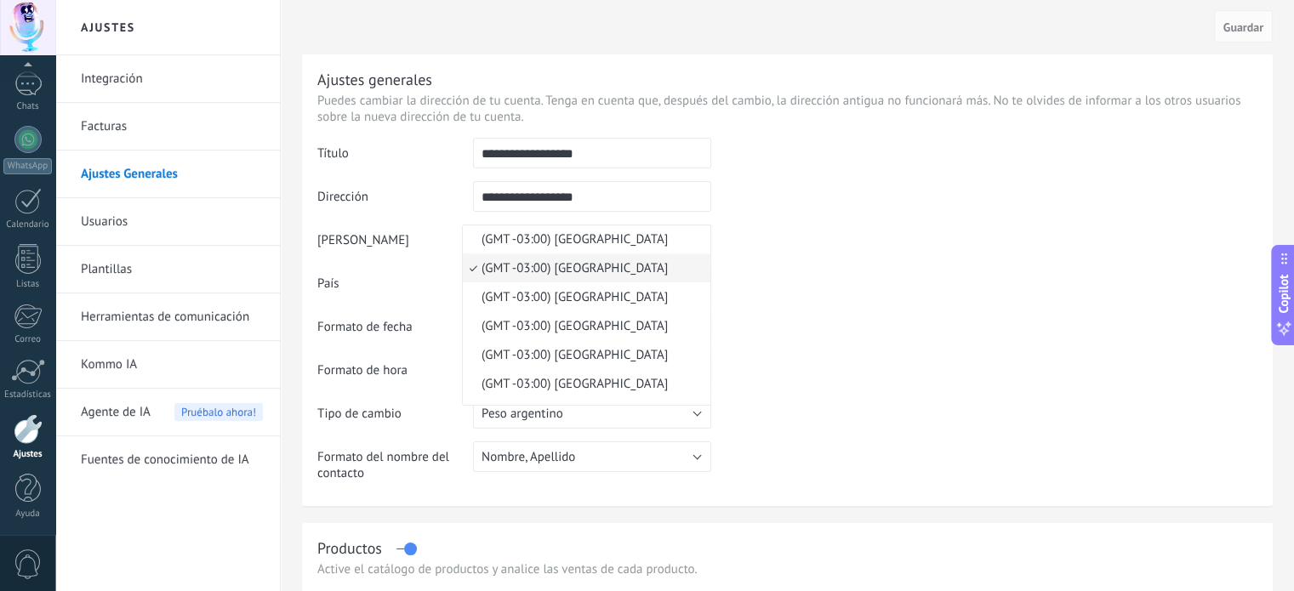
click at [918, 243] on td at bounding box center [984, 225] width 546 height 174
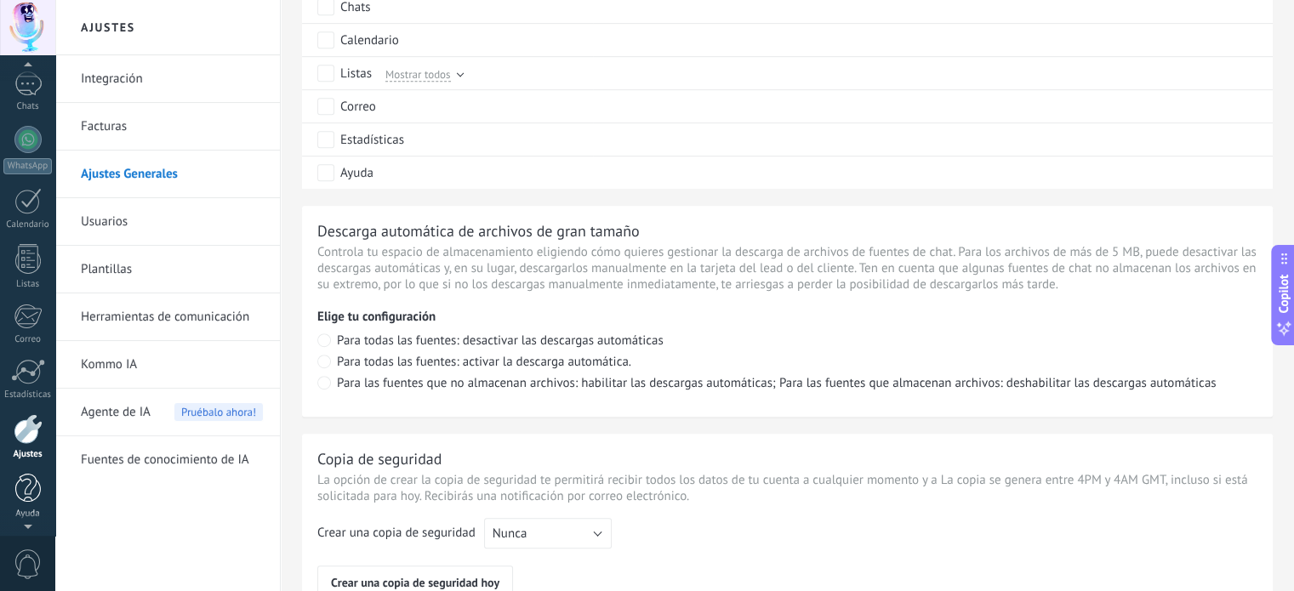
scroll to position [936, 0]
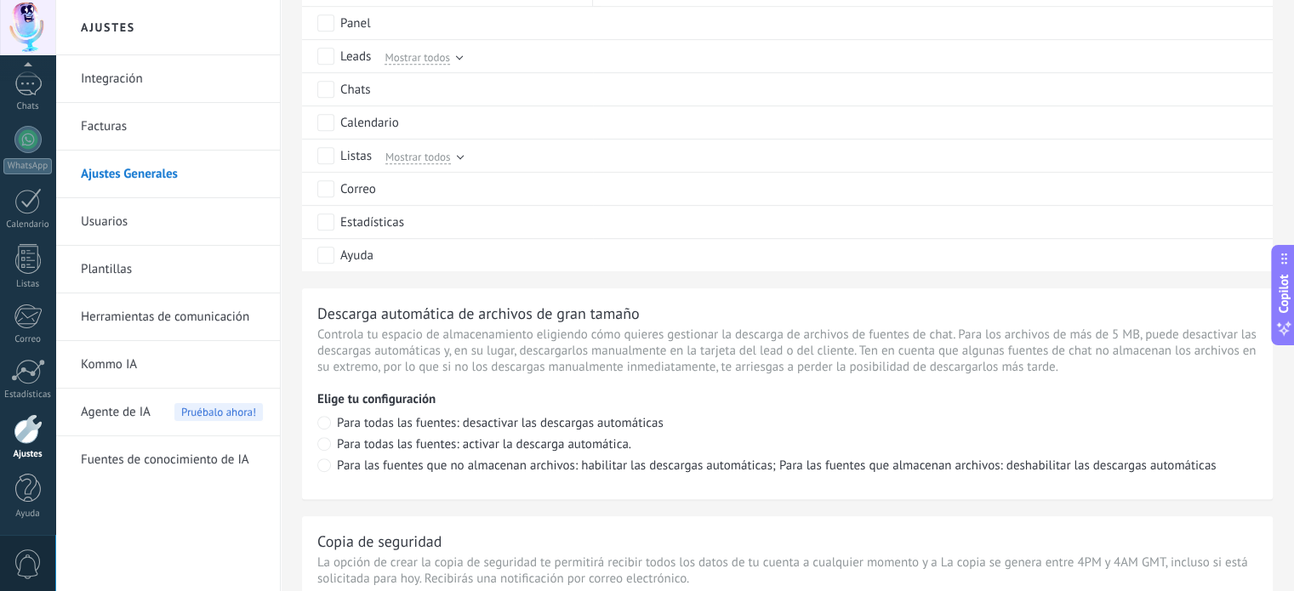
click at [3, 555] on div "0" at bounding box center [27, 563] width 55 height 56
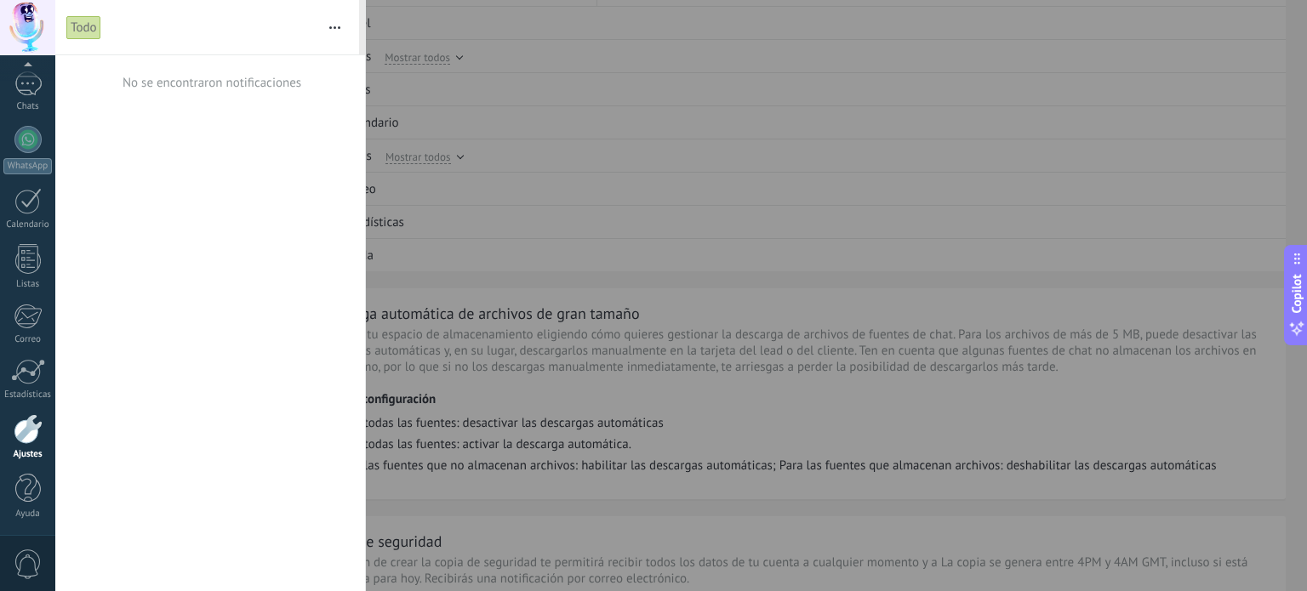
click at [17, 564] on span "0" at bounding box center [28, 565] width 29 height 30
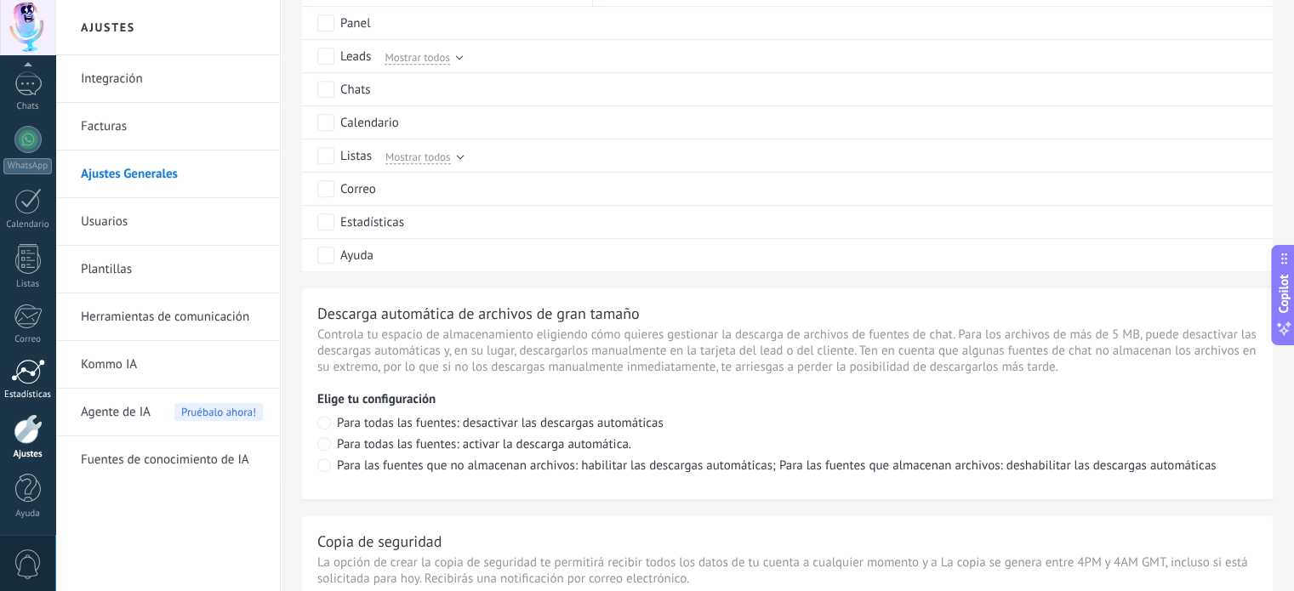
click at [21, 378] on div at bounding box center [28, 372] width 34 height 26
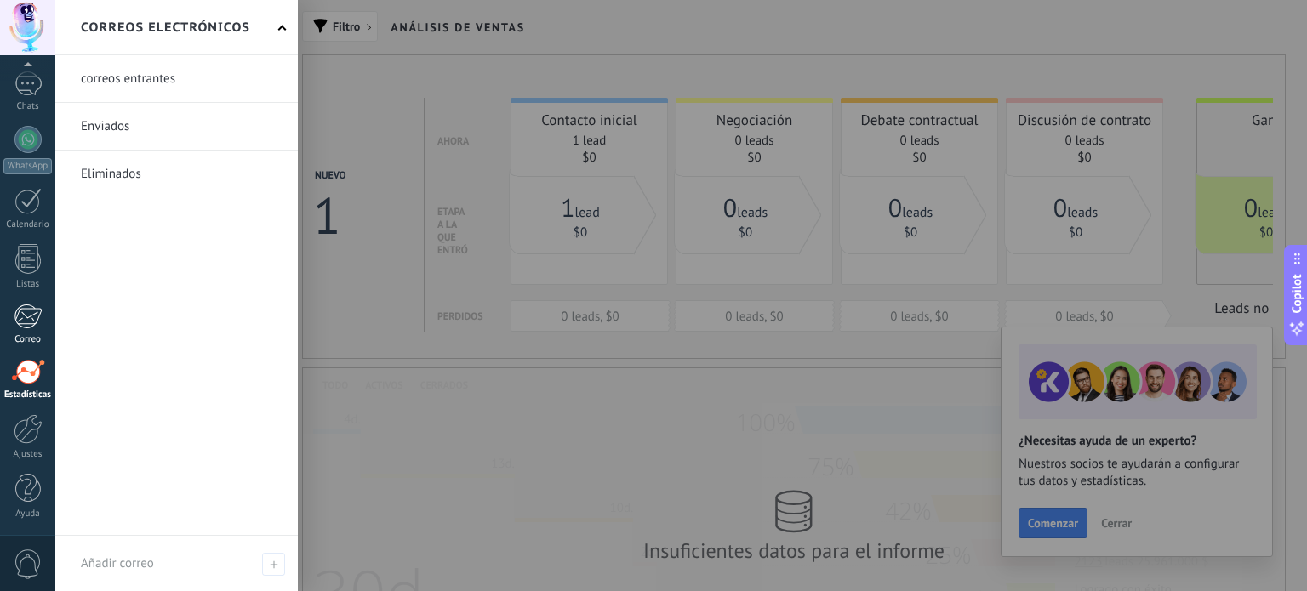
click at [31, 335] on div "Correo" at bounding box center [27, 339] width 49 height 11
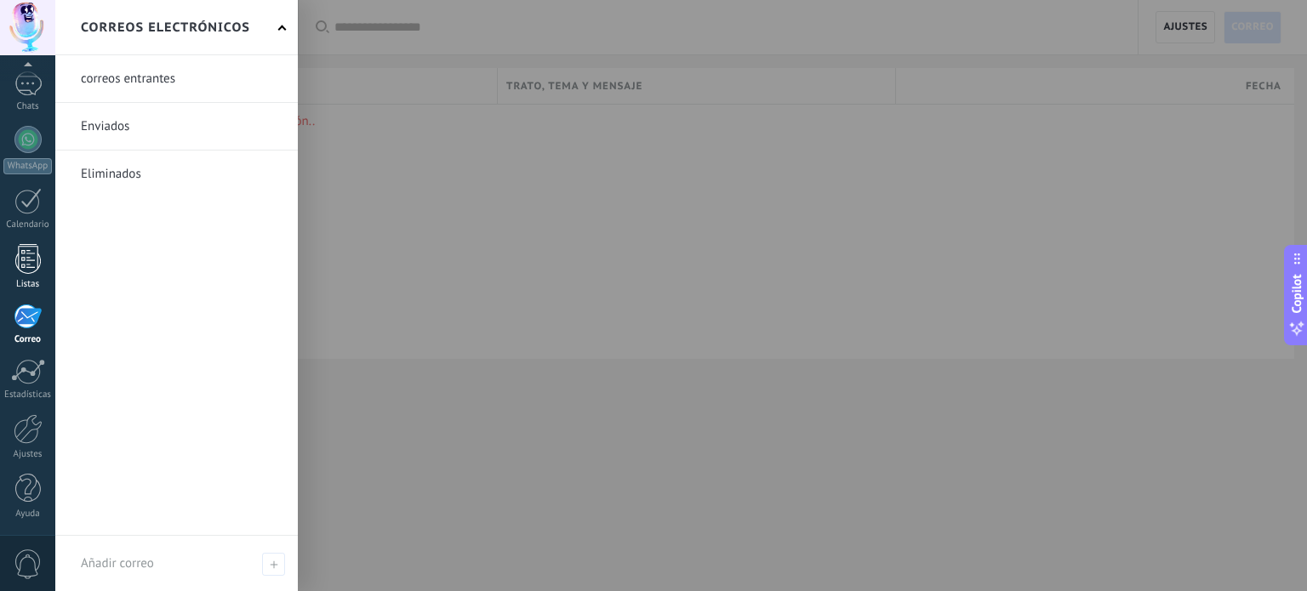
click at [30, 271] on div at bounding box center [28, 259] width 26 height 30
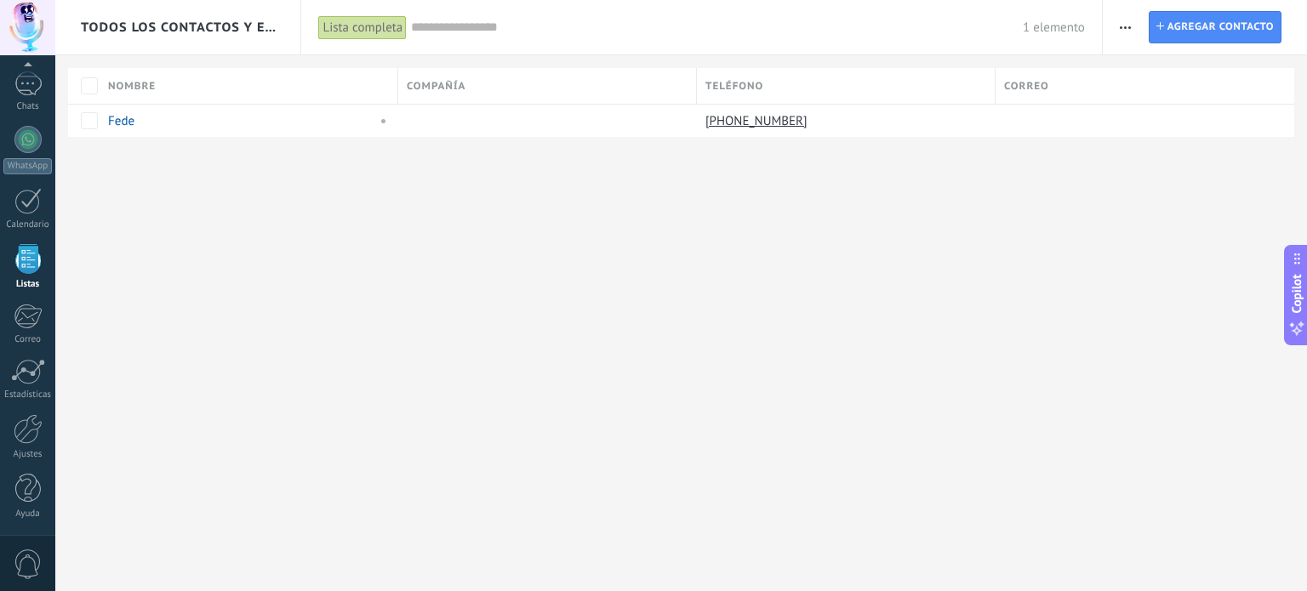
click at [30, 180] on div "Panel Leads Chats WhatsApp Clientes" at bounding box center [27, 246] width 55 height 582
click at [30, 191] on div at bounding box center [27, 201] width 27 height 26
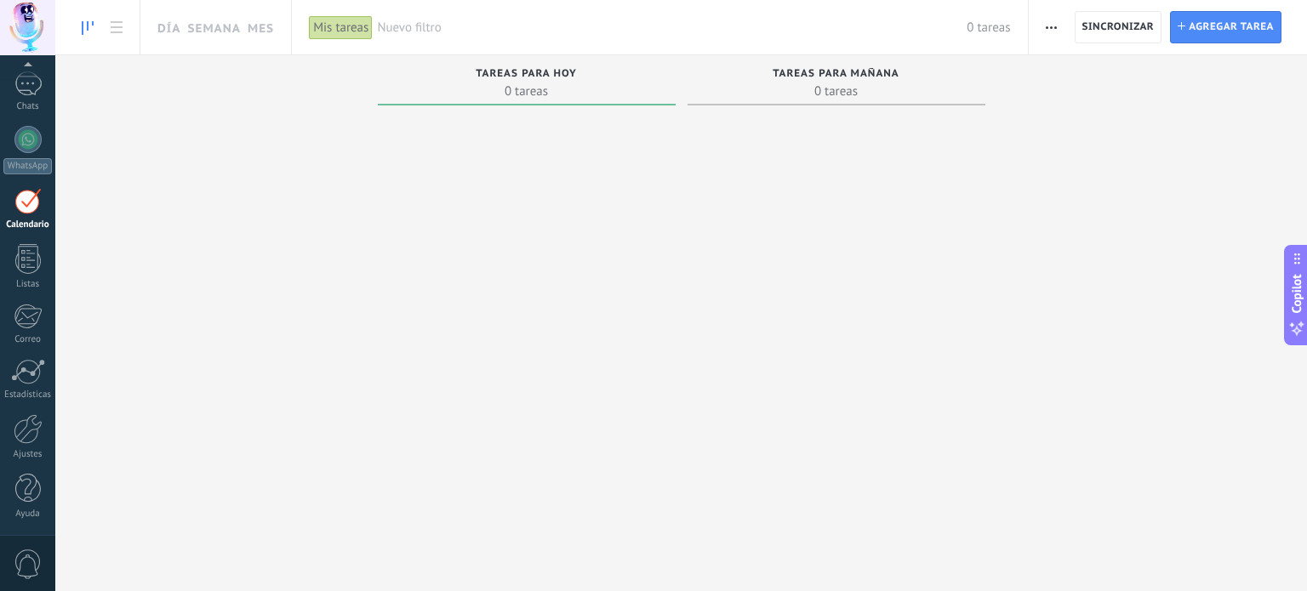
scroll to position [48, 0]
click at [824, 105] on span at bounding box center [836, 105] width 298 height 2
